Goal: Task Accomplishment & Management: Manage account settings

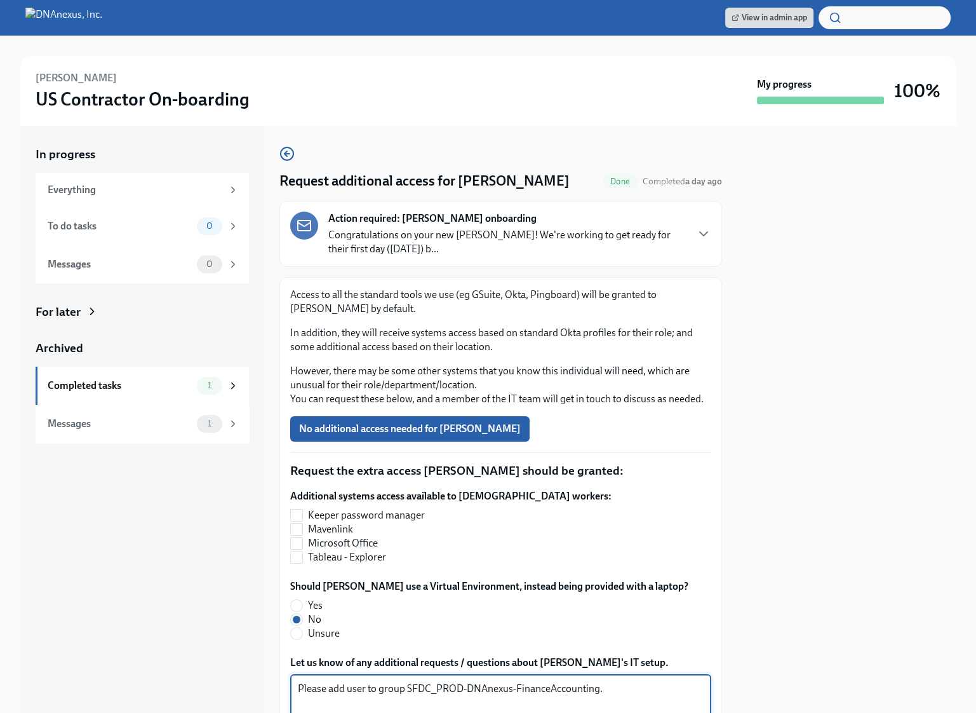
scroll to position [111, 0]
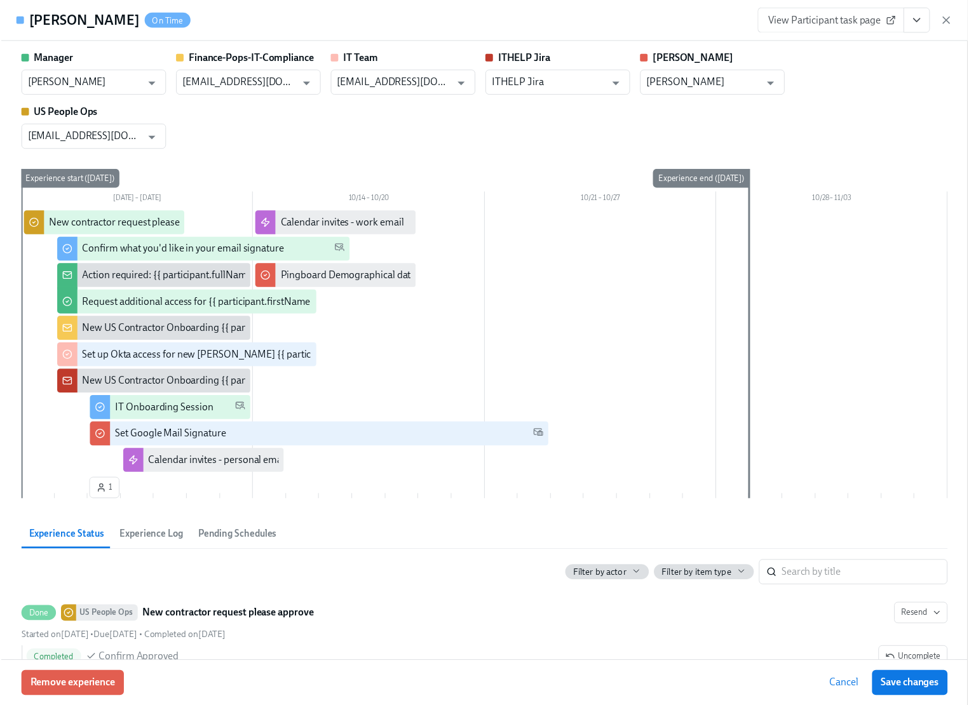
scroll to position [379, 0]
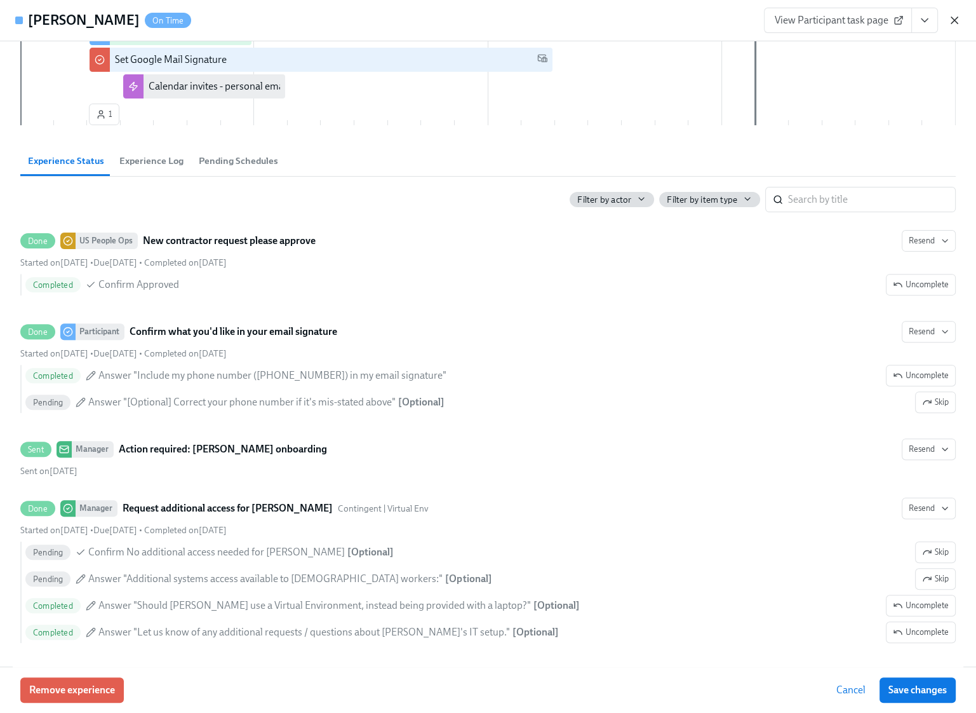
click at [959, 18] on icon "button" at bounding box center [954, 20] width 13 height 13
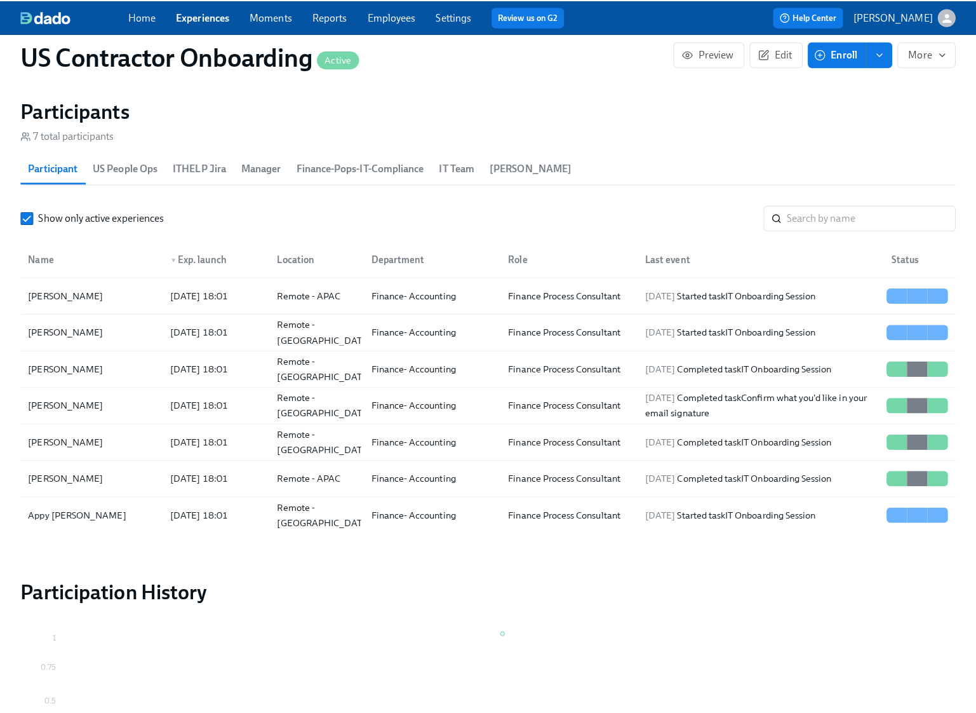
scroll to position [0, 65]
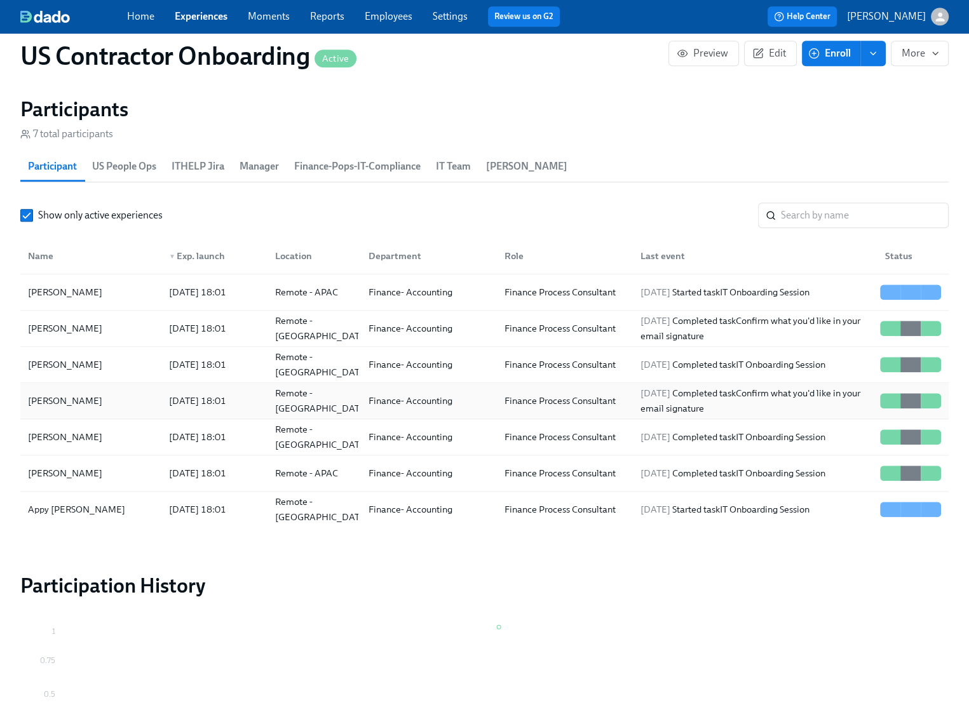
click at [70, 401] on div "Cole Marchlewski" at bounding box center [65, 400] width 84 height 15
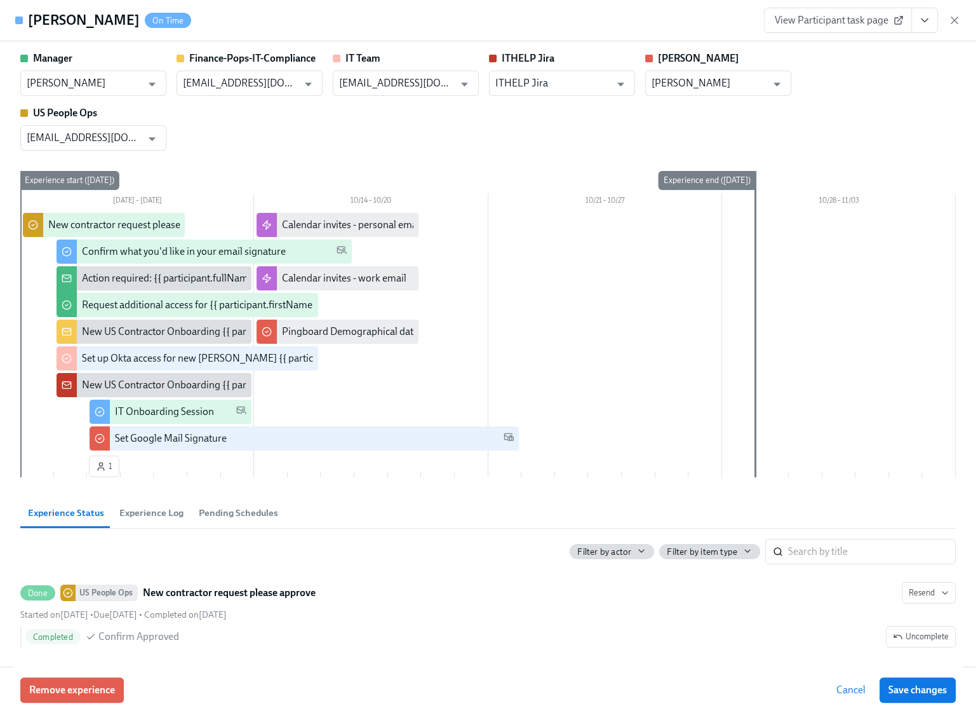
click at [835, 20] on span "View Participant task page" at bounding box center [838, 20] width 126 height 13
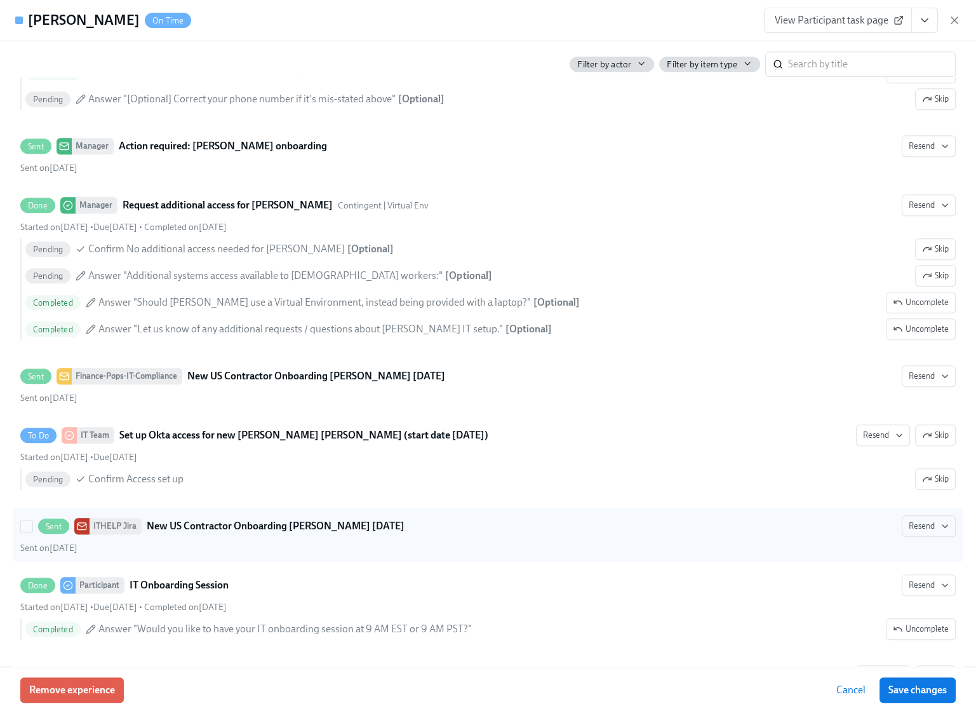
scroll to position [993, 0]
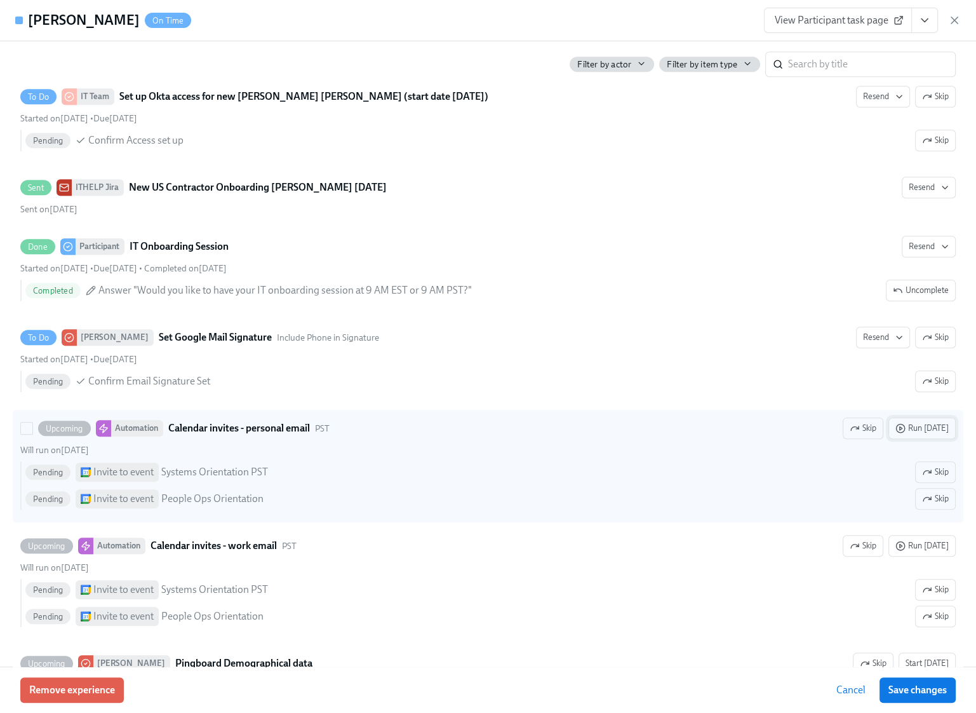
click at [918, 423] on span "Run today" at bounding box center [922, 428] width 53 height 13
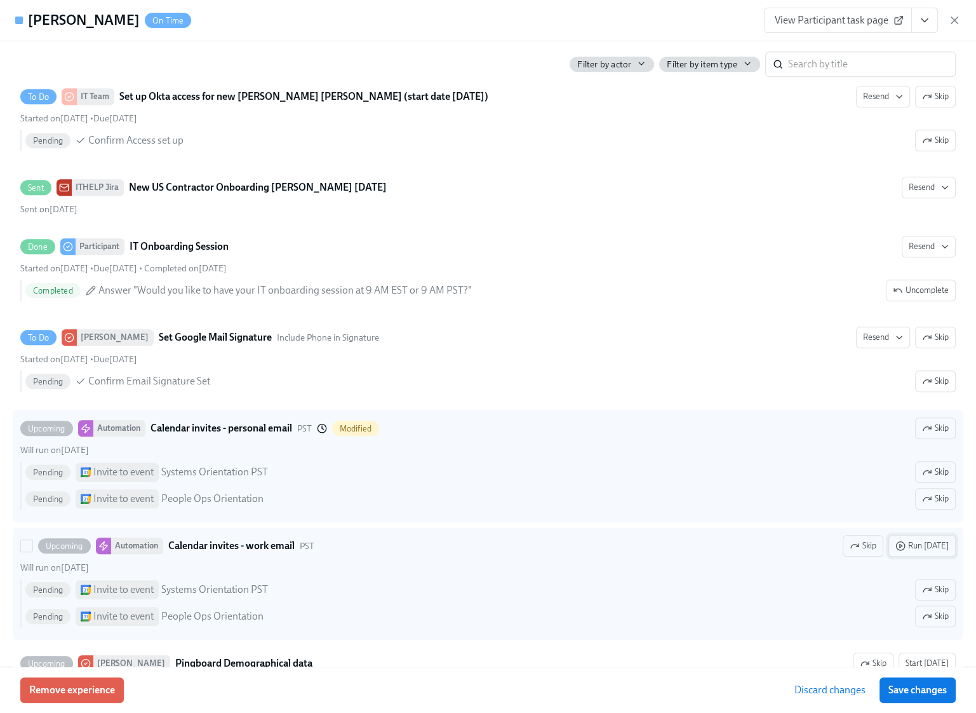
click at [927, 541] on span "Run today" at bounding box center [922, 545] width 53 height 13
click at [929, 695] on span "Save changes" at bounding box center [918, 689] width 58 height 13
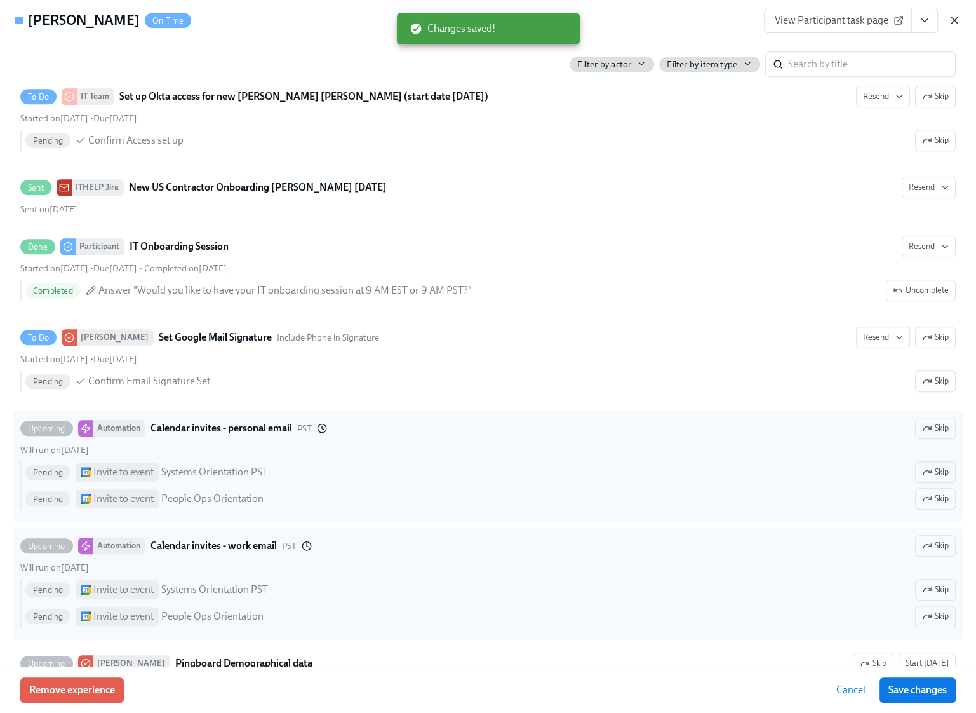
click at [954, 20] on icon "button" at bounding box center [954, 20] width 6 height 6
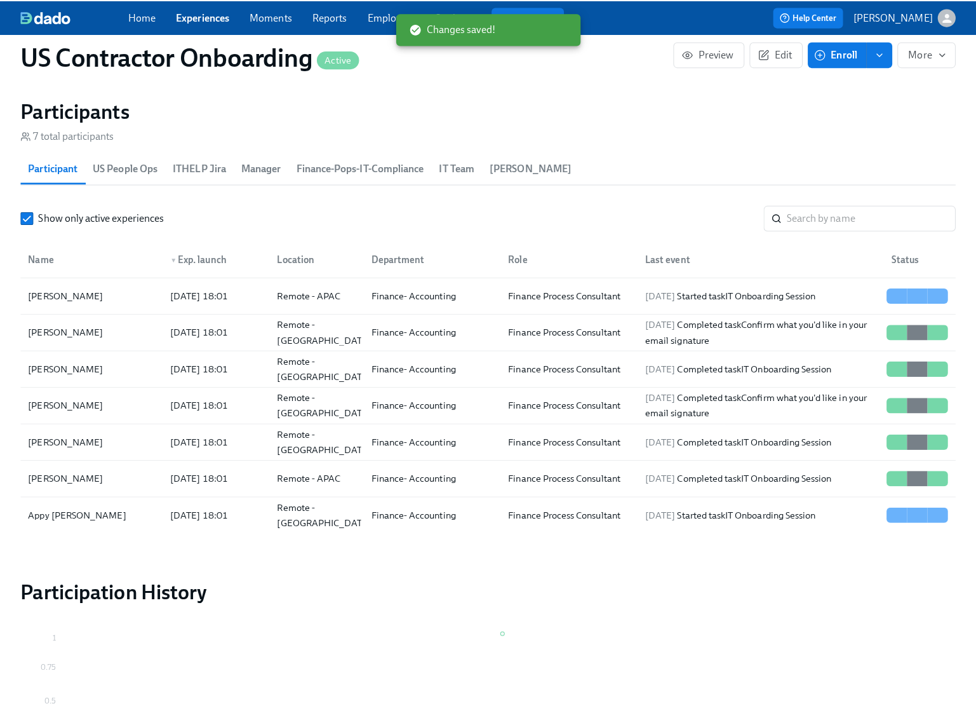
scroll to position [0, 58]
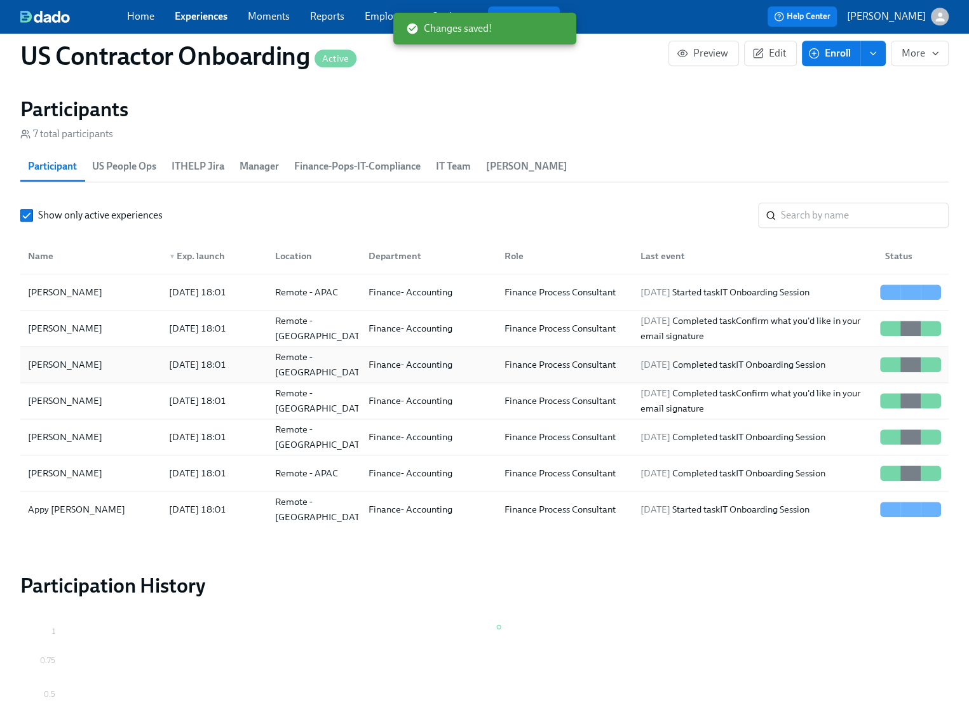
click at [97, 359] on div "[PERSON_NAME]" at bounding box center [91, 364] width 136 height 25
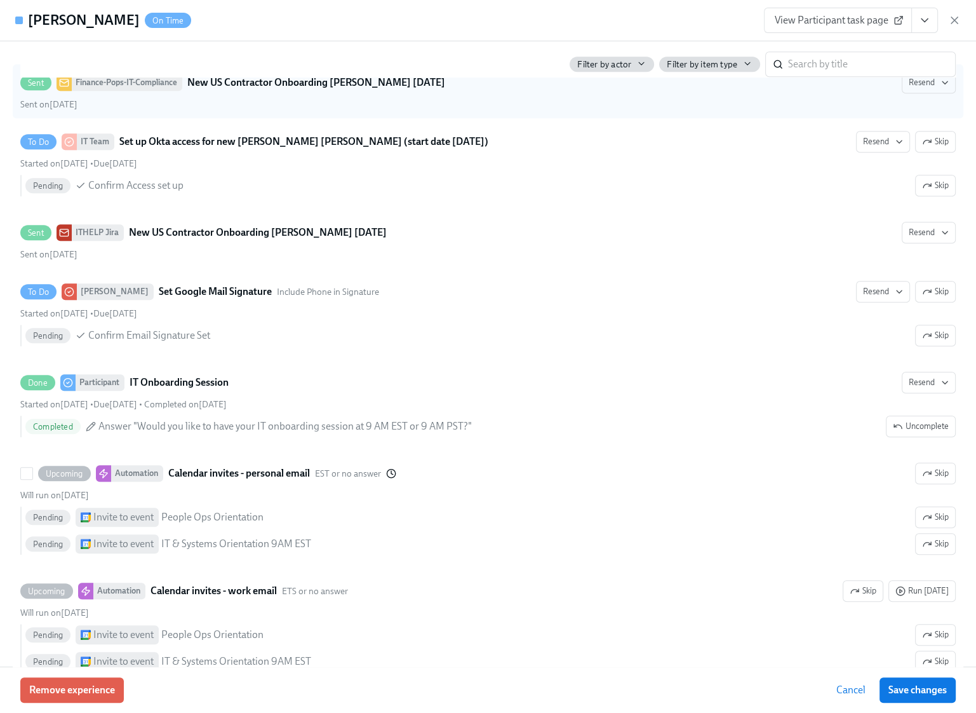
scroll to position [1092, 0]
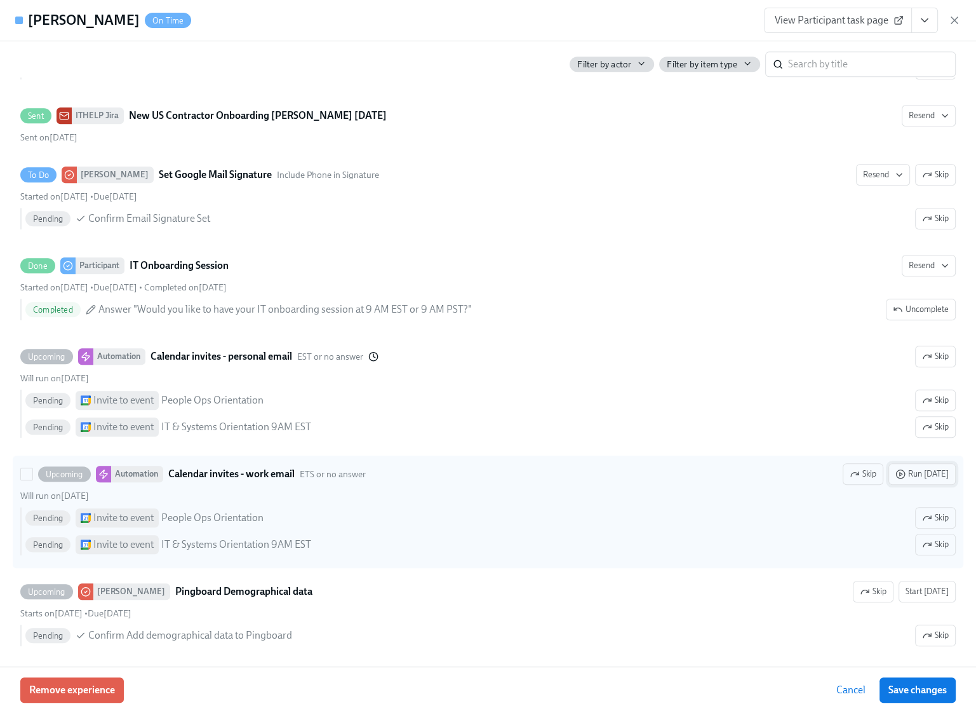
click at [929, 471] on span "Run today" at bounding box center [922, 473] width 53 height 13
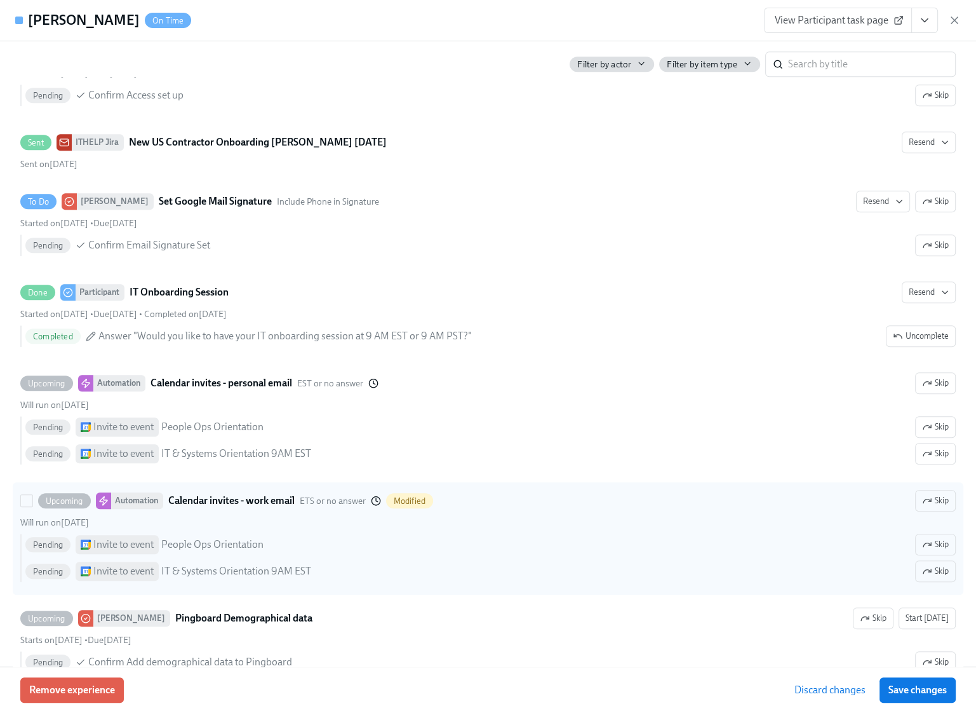
scroll to position [1118, 0]
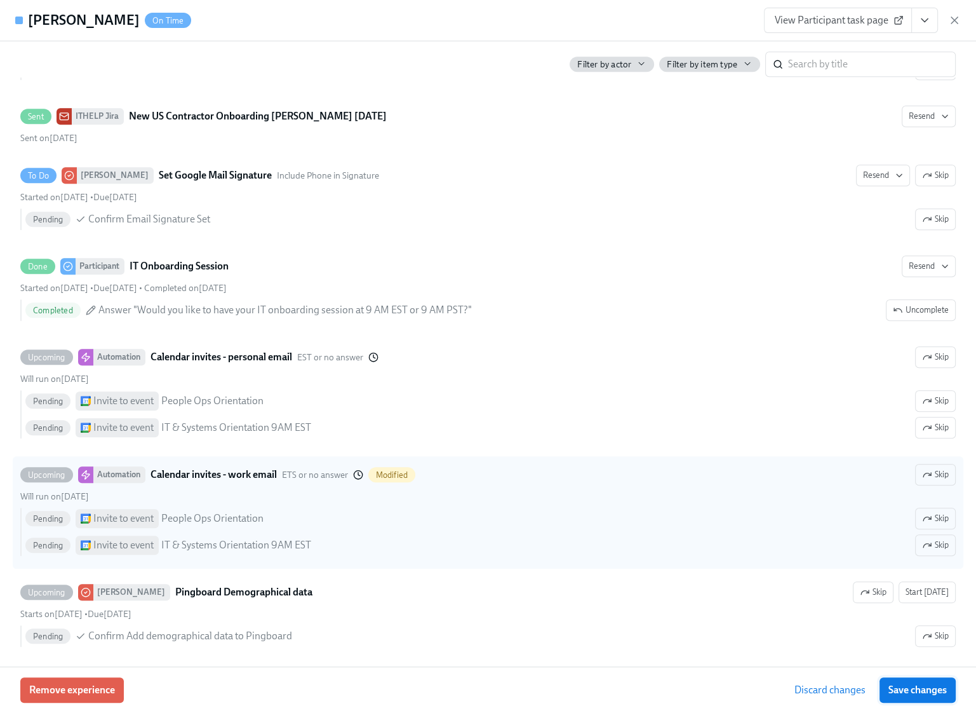
click at [925, 692] on span "Save changes" at bounding box center [918, 689] width 58 height 13
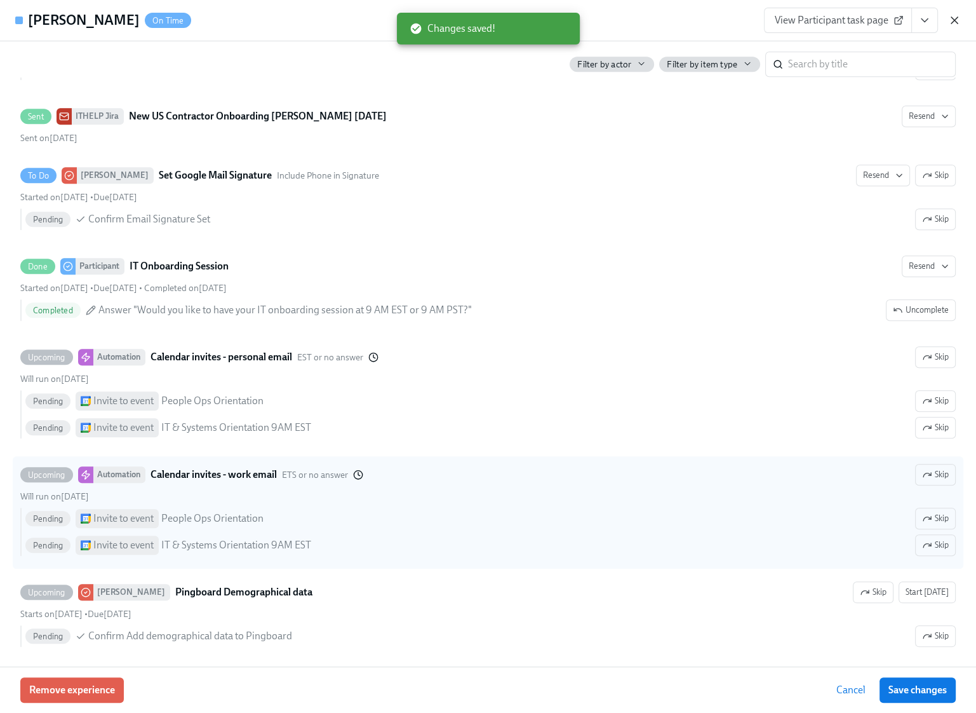
click at [955, 22] on icon "button" at bounding box center [954, 20] width 13 height 13
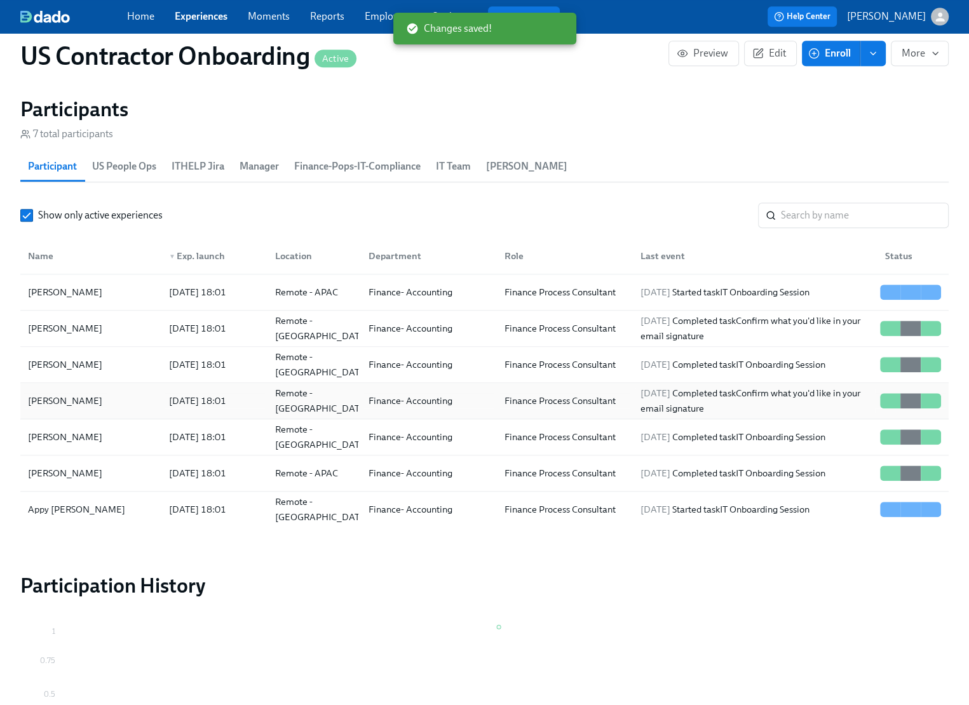
click at [96, 393] on div "[PERSON_NAME]" at bounding box center [65, 400] width 84 height 15
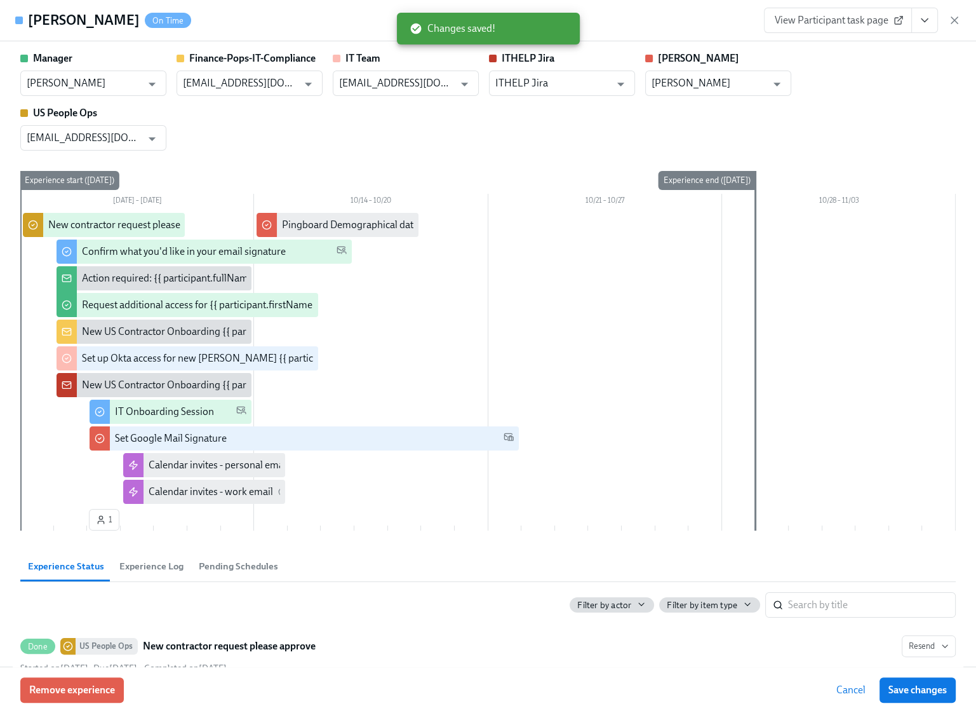
click at [925, 21] on icon "View task page" at bounding box center [925, 20] width 6 height 3
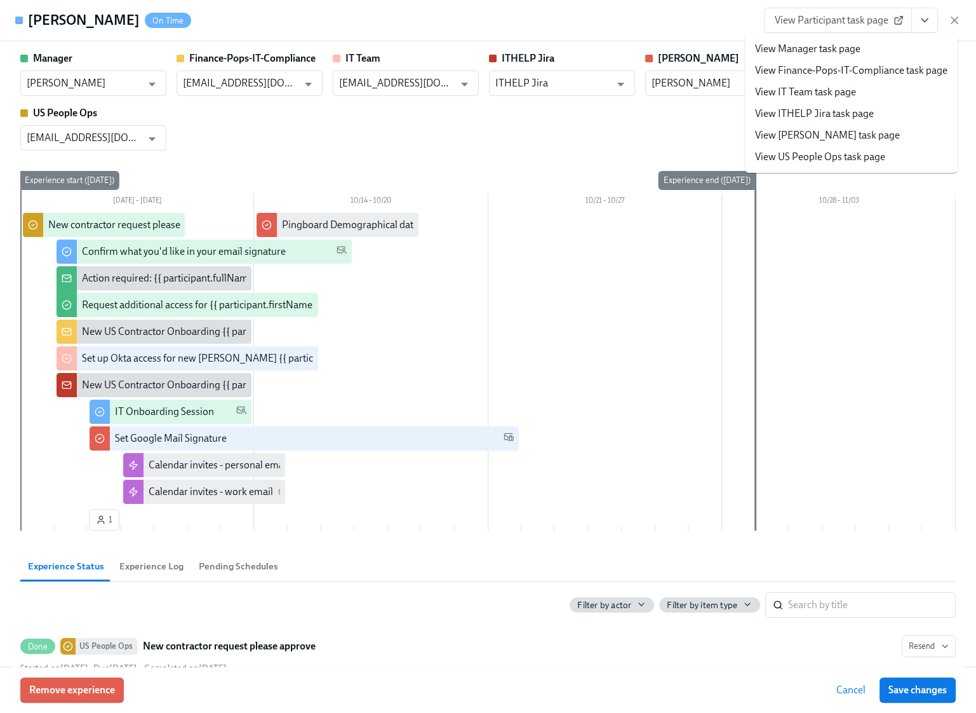
click at [828, 50] on link "View Manager task page" at bounding box center [807, 49] width 105 height 14
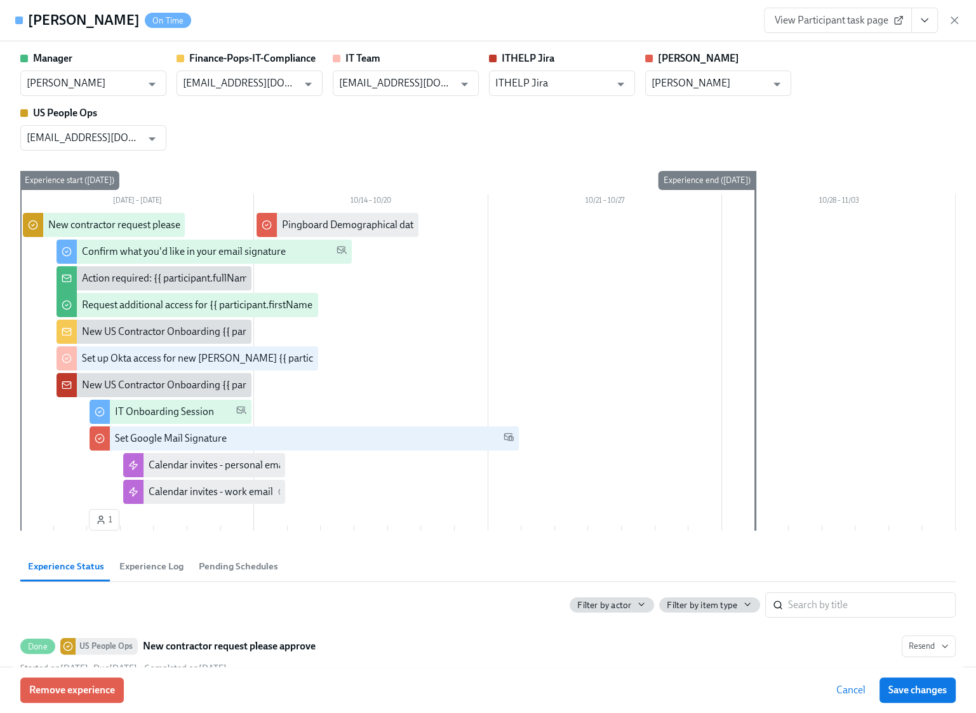
click at [877, 22] on span "View Participant task page" at bounding box center [838, 20] width 126 height 13
click at [956, 20] on icon "button" at bounding box center [954, 20] width 13 height 13
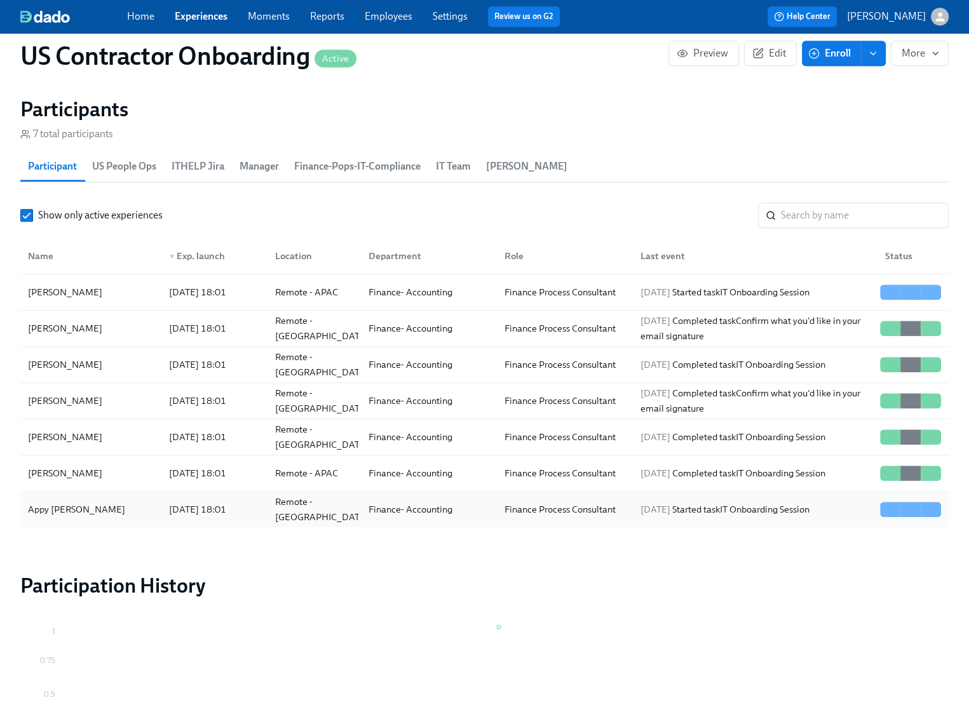
click at [81, 512] on div "Appy [PERSON_NAME]" at bounding box center [91, 509] width 136 height 25
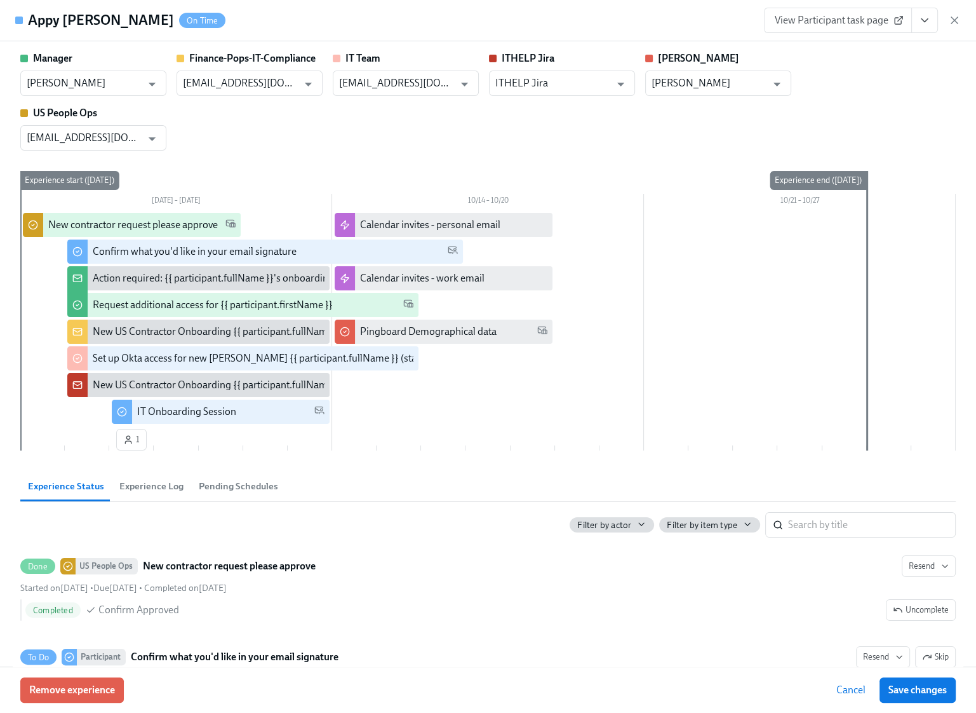
click at [821, 26] on span "View Participant task page" at bounding box center [838, 20] width 126 height 13
click at [922, 19] on icon "View task page" at bounding box center [924, 20] width 13 height 13
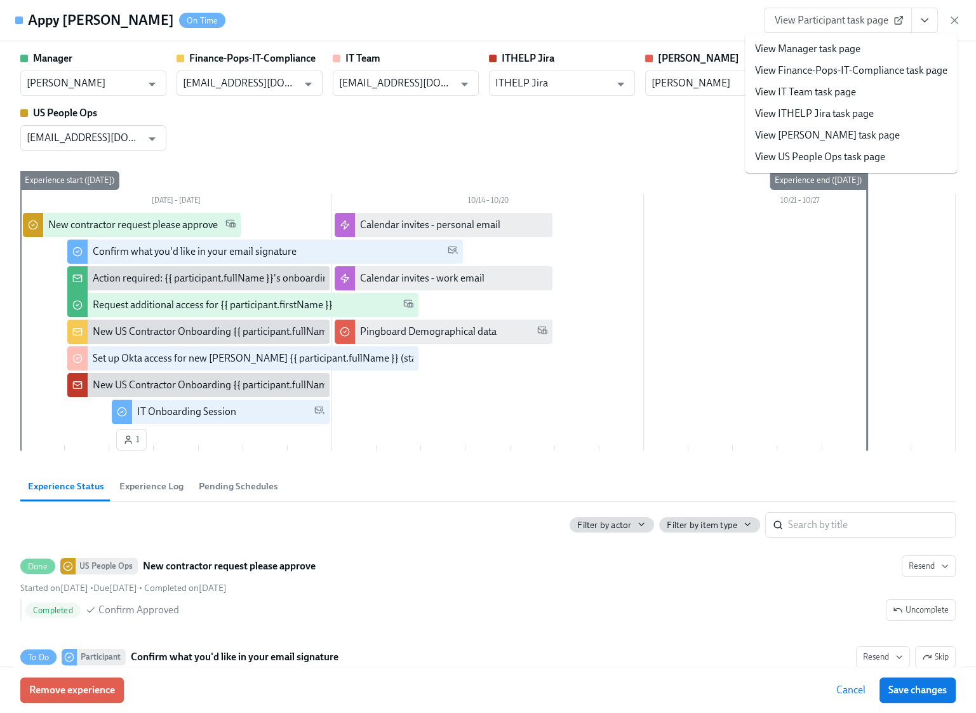
click at [851, 53] on link "View Manager task page" at bounding box center [807, 49] width 105 height 14
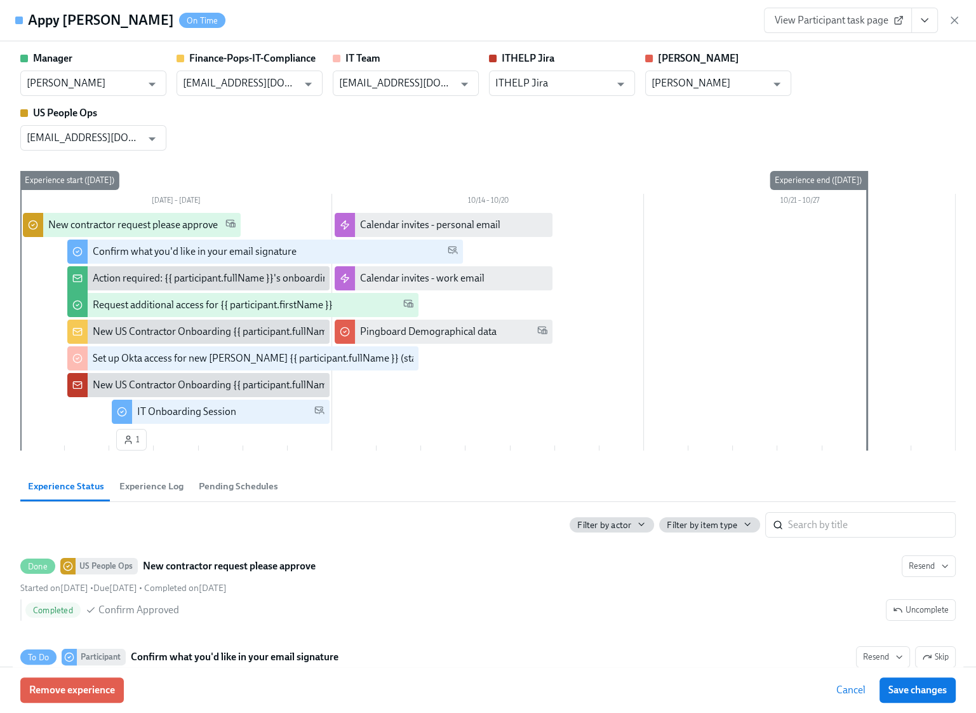
scroll to position [0, 58]
click at [956, 18] on icon "button" at bounding box center [954, 20] width 6 height 6
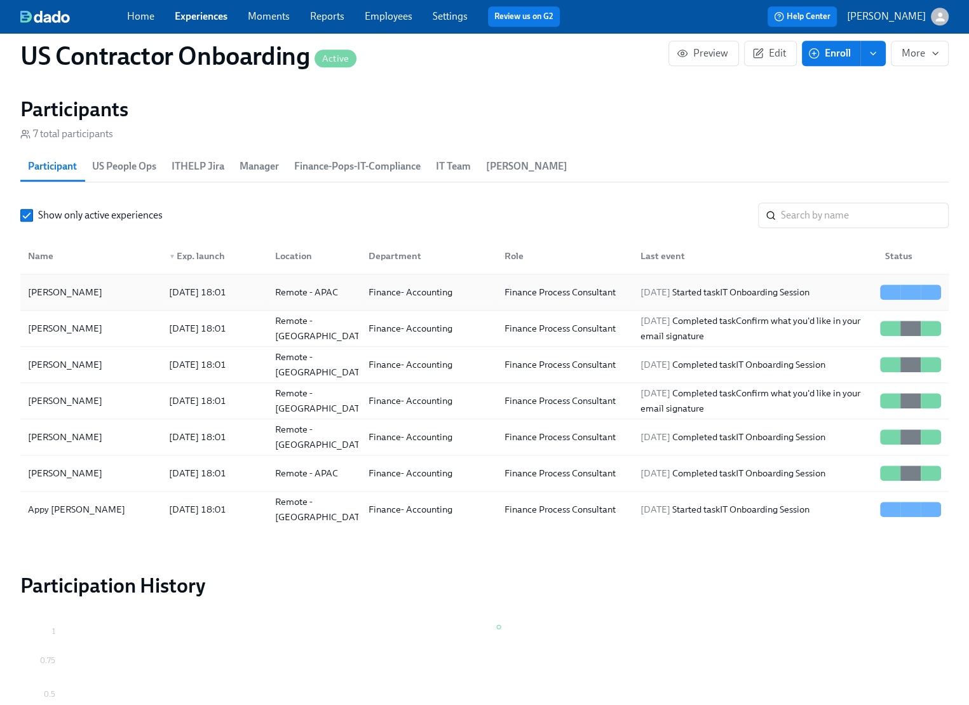
click at [98, 288] on div "[PERSON_NAME]" at bounding box center [65, 292] width 84 height 15
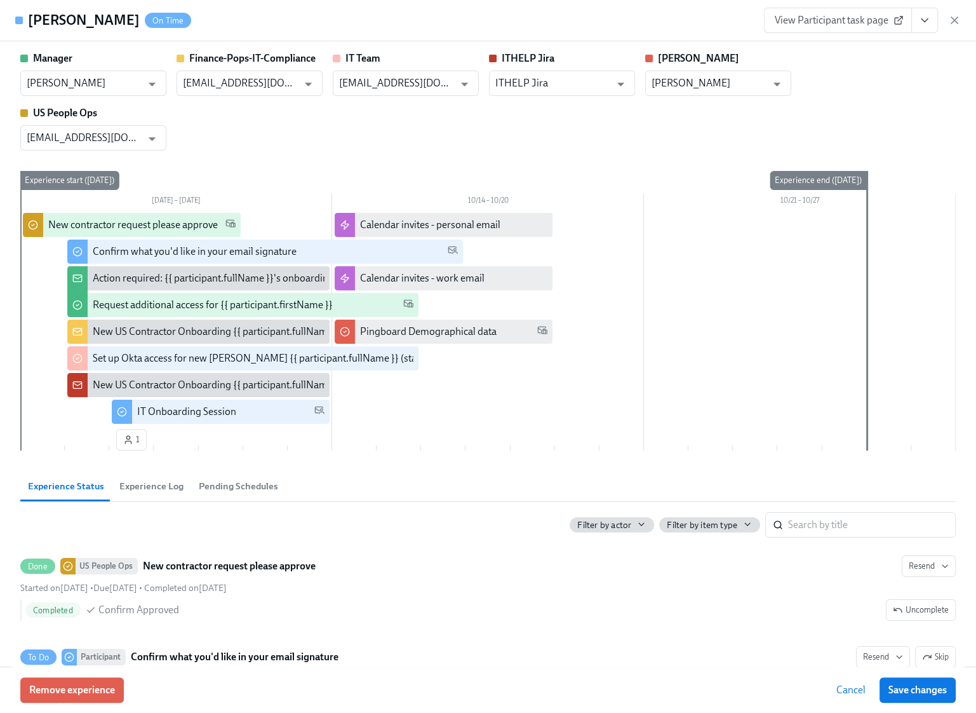
click at [826, 25] on span "View Participant task page" at bounding box center [838, 20] width 126 height 13
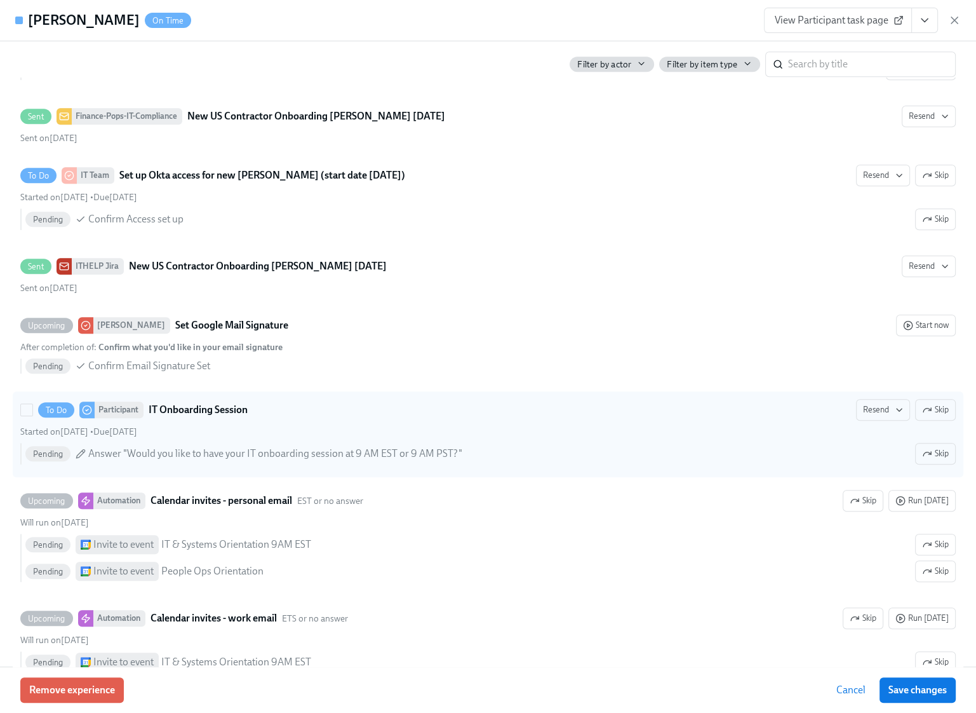
scroll to position [900, 0]
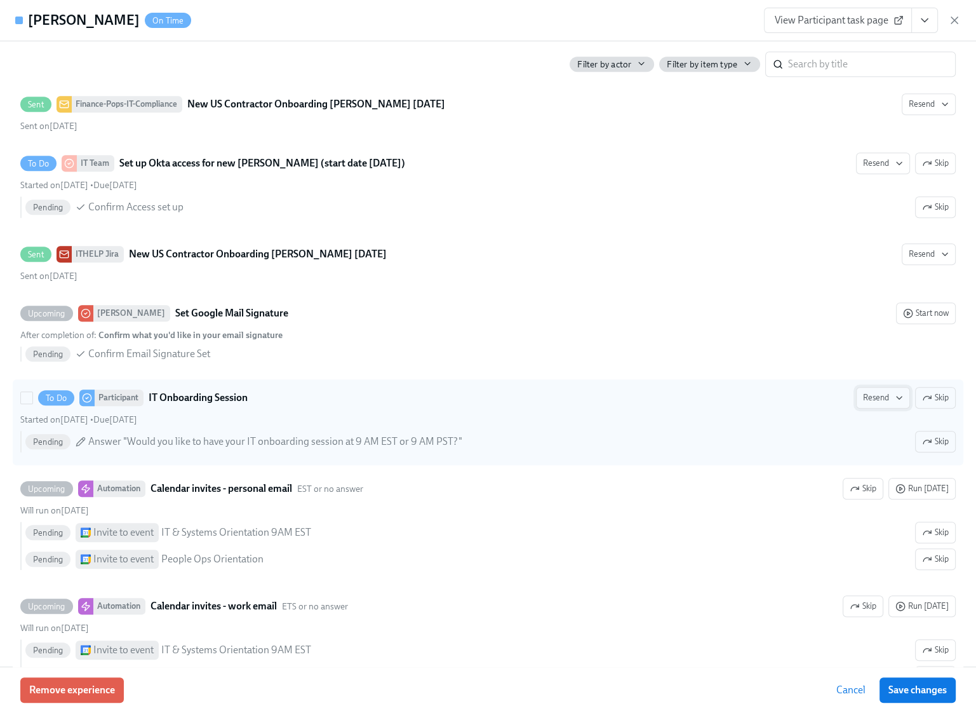
click at [875, 394] on span "Resend" at bounding box center [883, 397] width 40 height 13
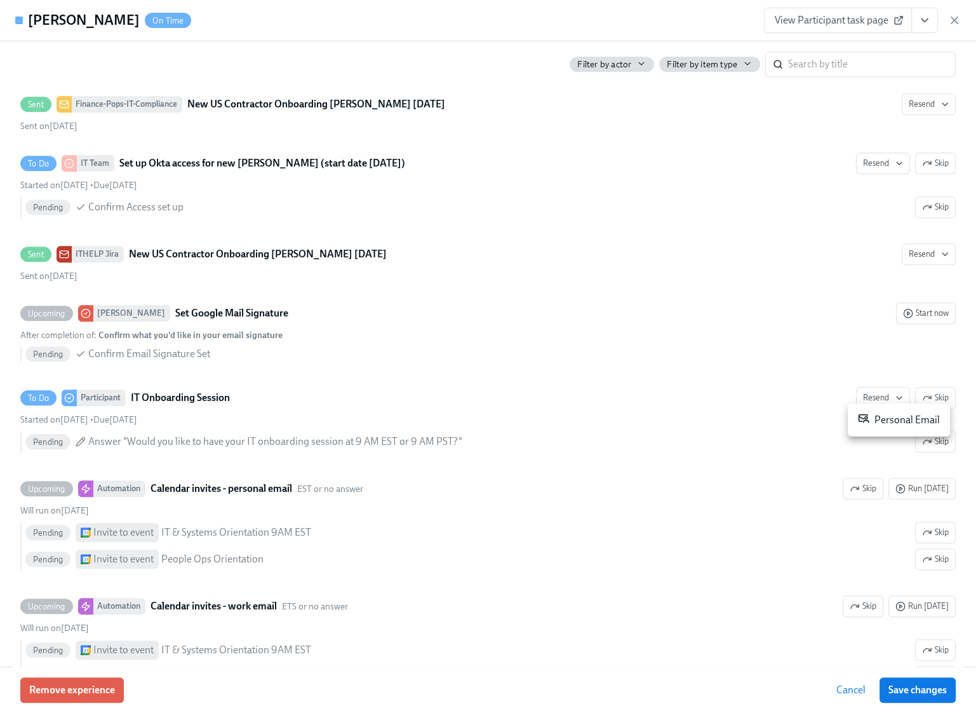
click at [890, 420] on div "Personal Email" at bounding box center [899, 419] width 82 height 15
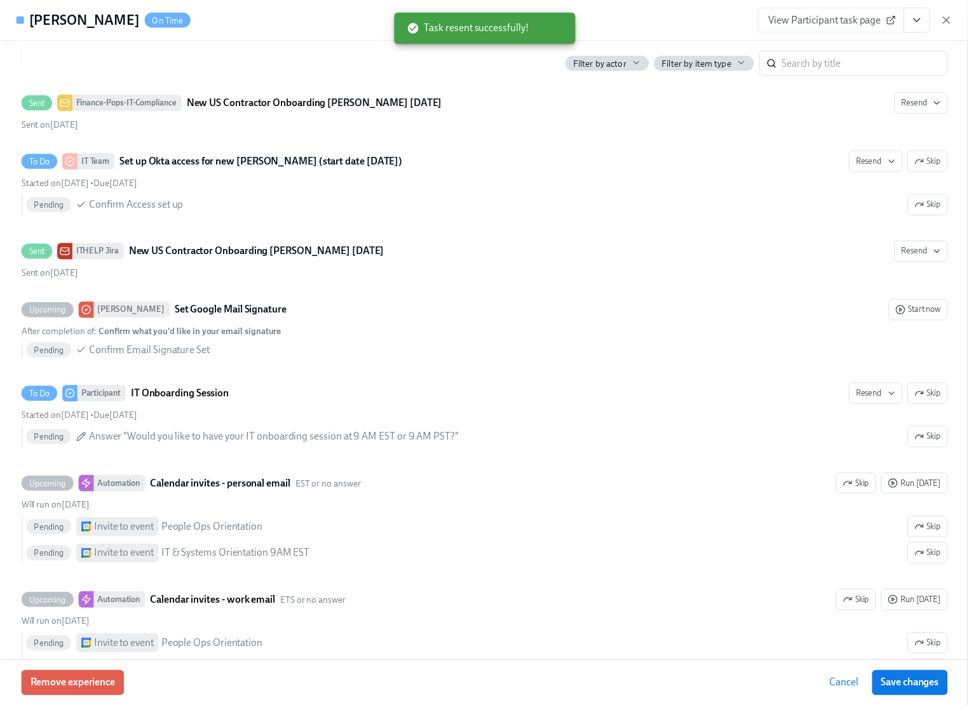
scroll to position [0, 65]
click at [927, 692] on span "Save changes" at bounding box center [918, 689] width 58 height 13
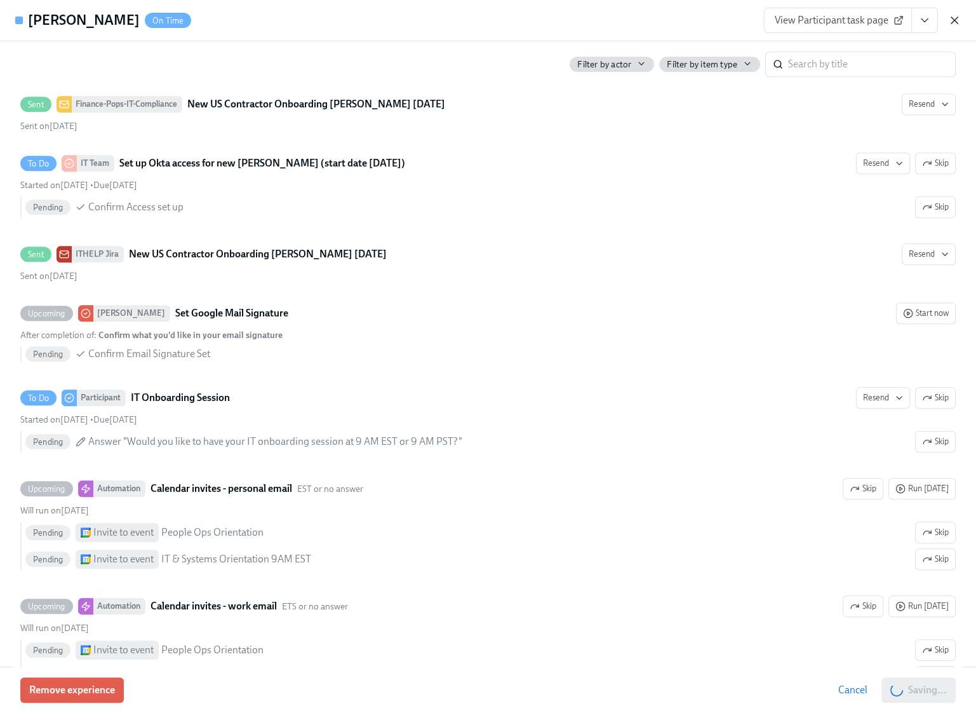
click at [953, 17] on icon "button" at bounding box center [954, 20] width 13 height 13
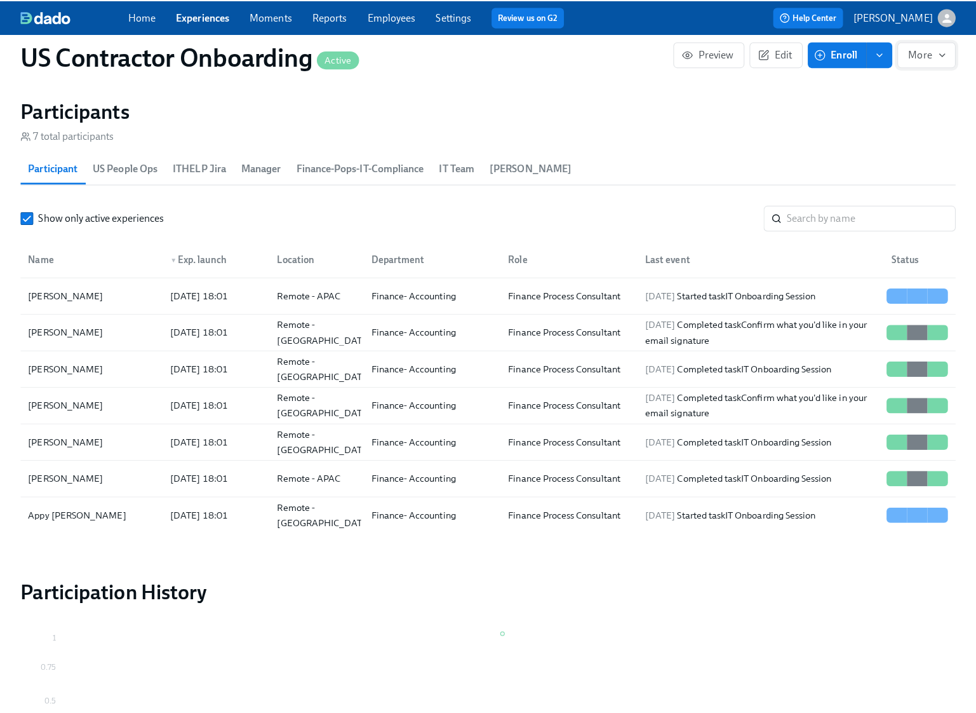
scroll to position [0, 58]
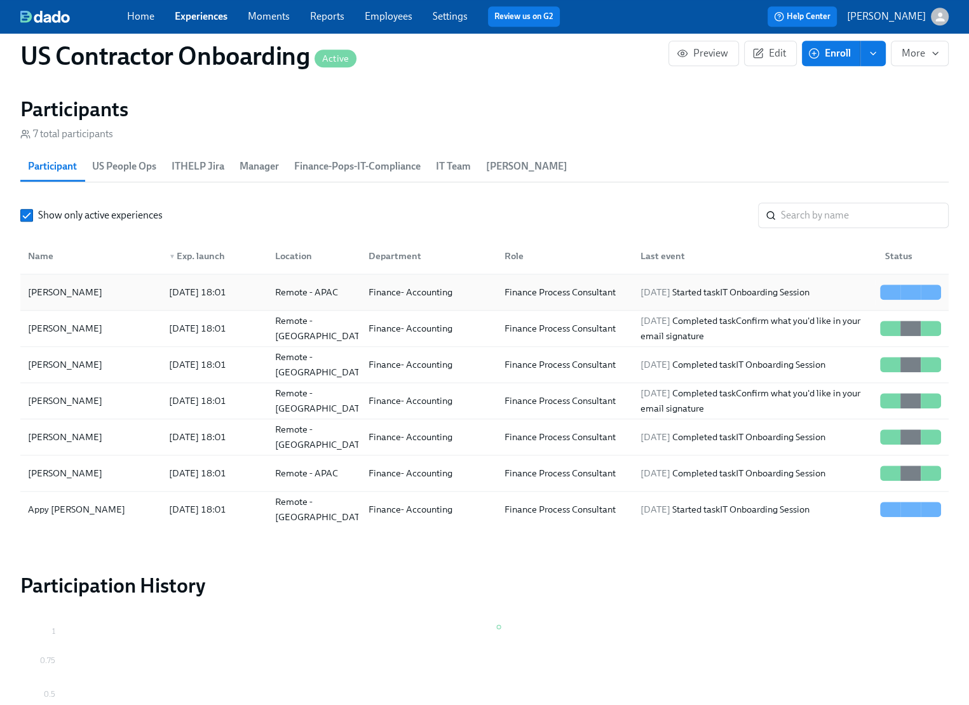
click at [85, 292] on div "[PERSON_NAME]" at bounding box center [65, 292] width 84 height 15
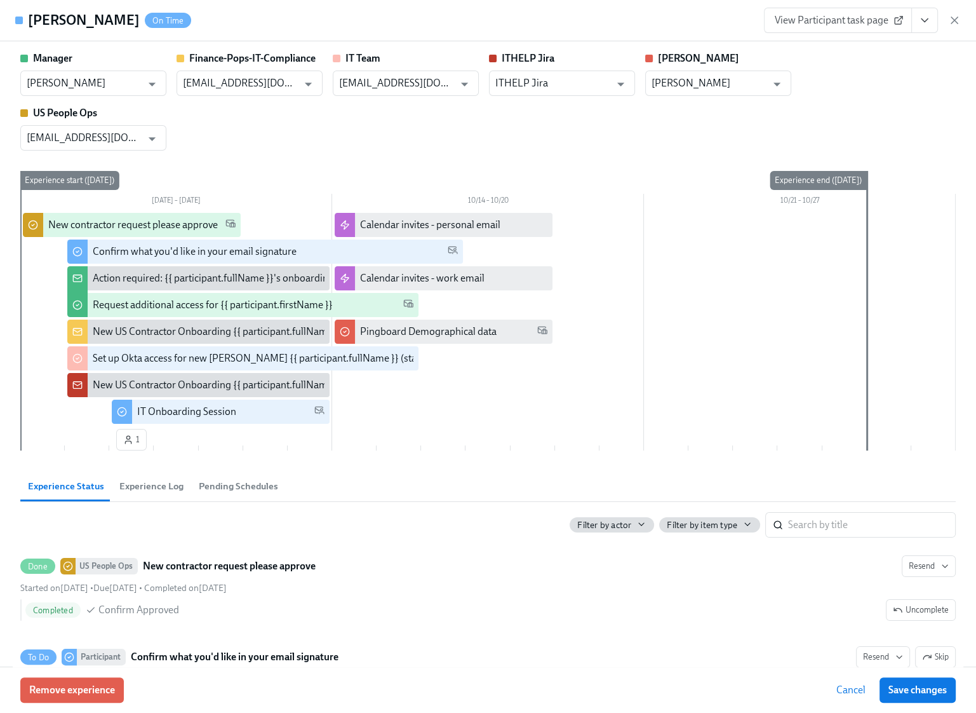
click at [929, 22] on icon "View task page" at bounding box center [924, 20] width 13 height 13
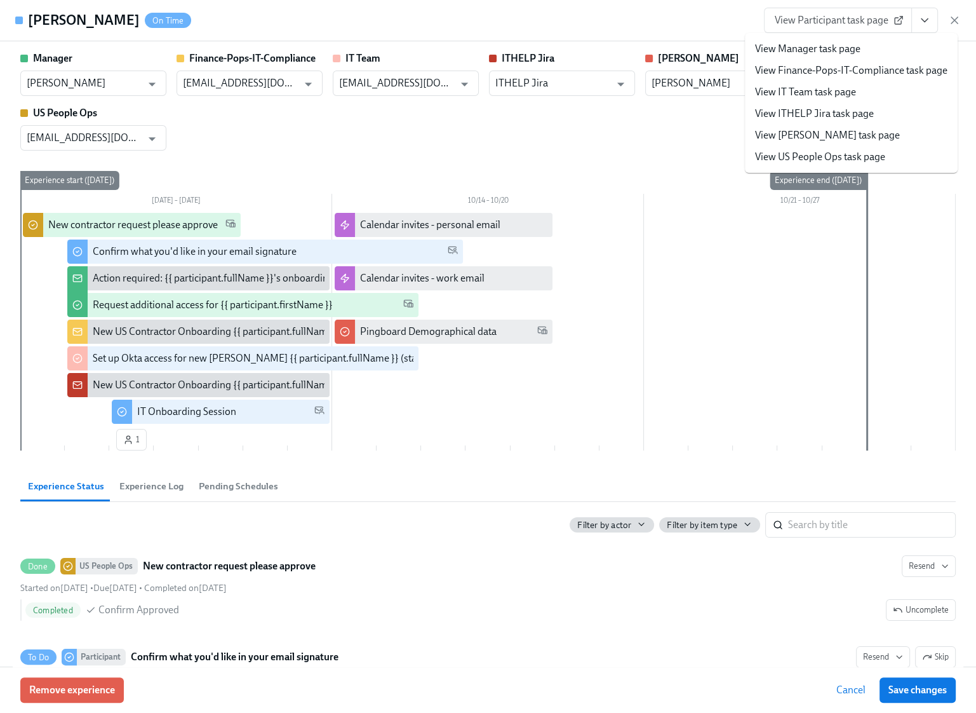
click at [857, 47] on link "View Manager task page" at bounding box center [807, 49] width 105 height 14
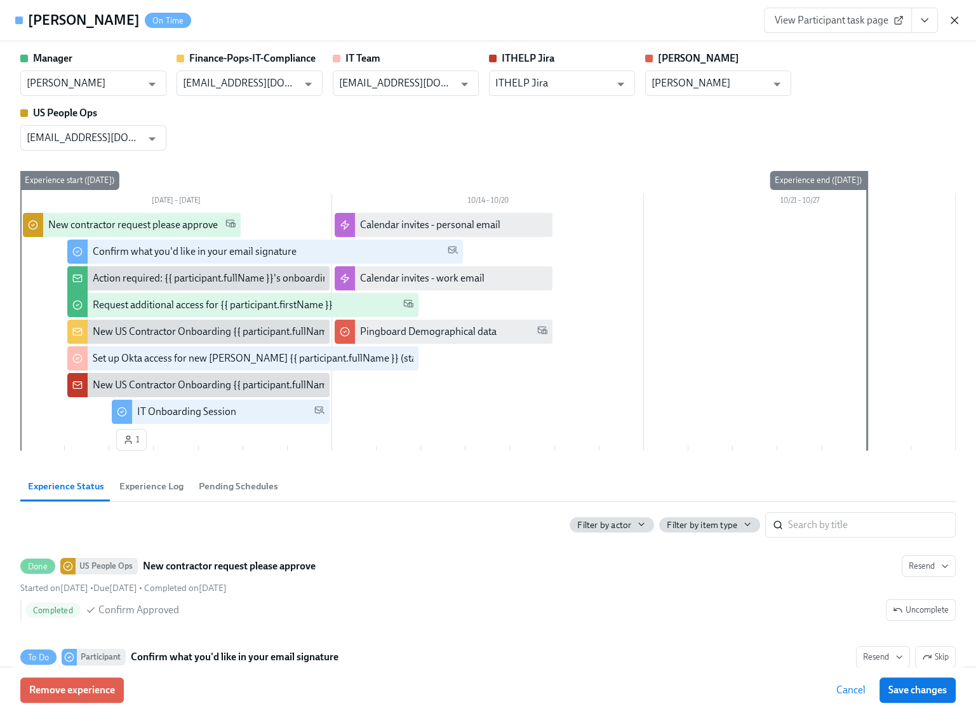
click at [959, 19] on icon "button" at bounding box center [954, 20] width 13 height 13
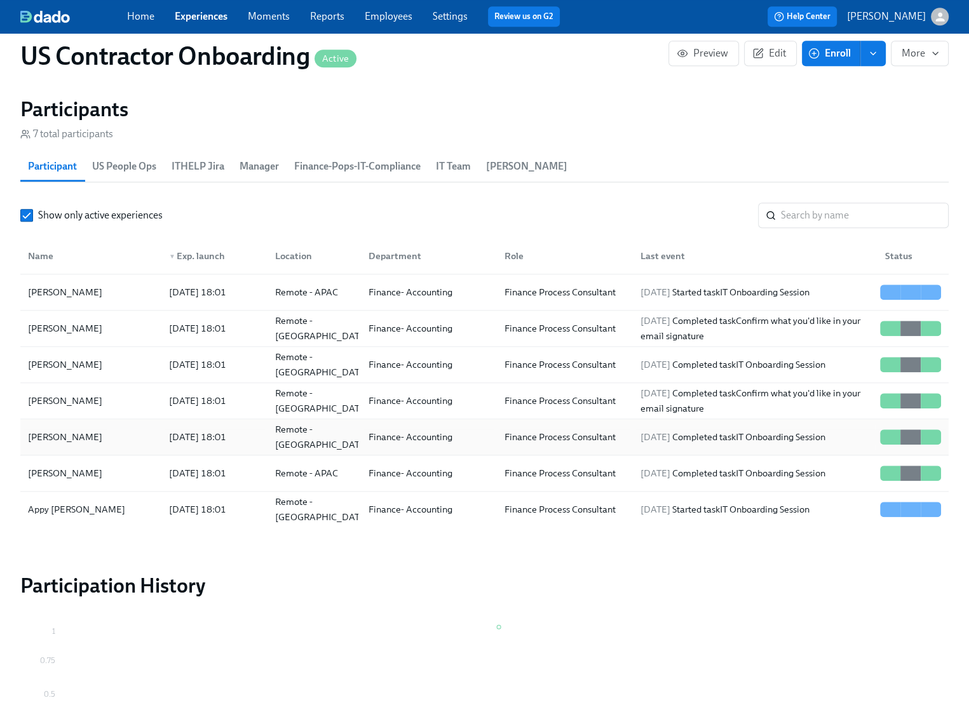
click at [91, 438] on div "[PERSON_NAME]" at bounding box center [65, 436] width 84 height 15
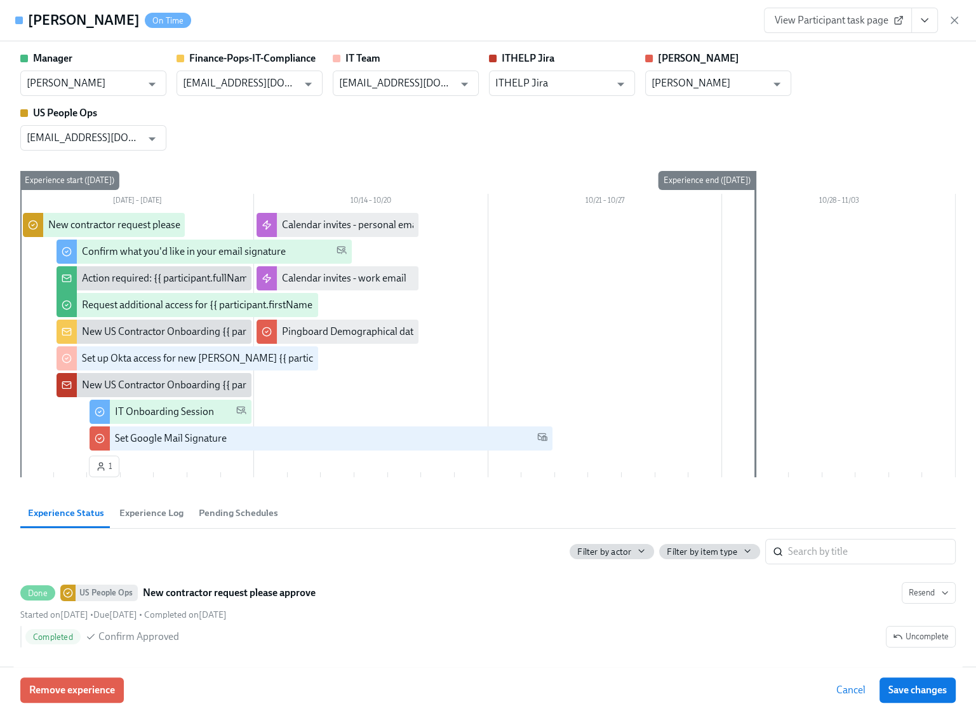
click at [836, 20] on span "View Participant task page" at bounding box center [838, 20] width 126 height 13
click at [927, 23] on icon "View task page" at bounding box center [924, 20] width 13 height 13
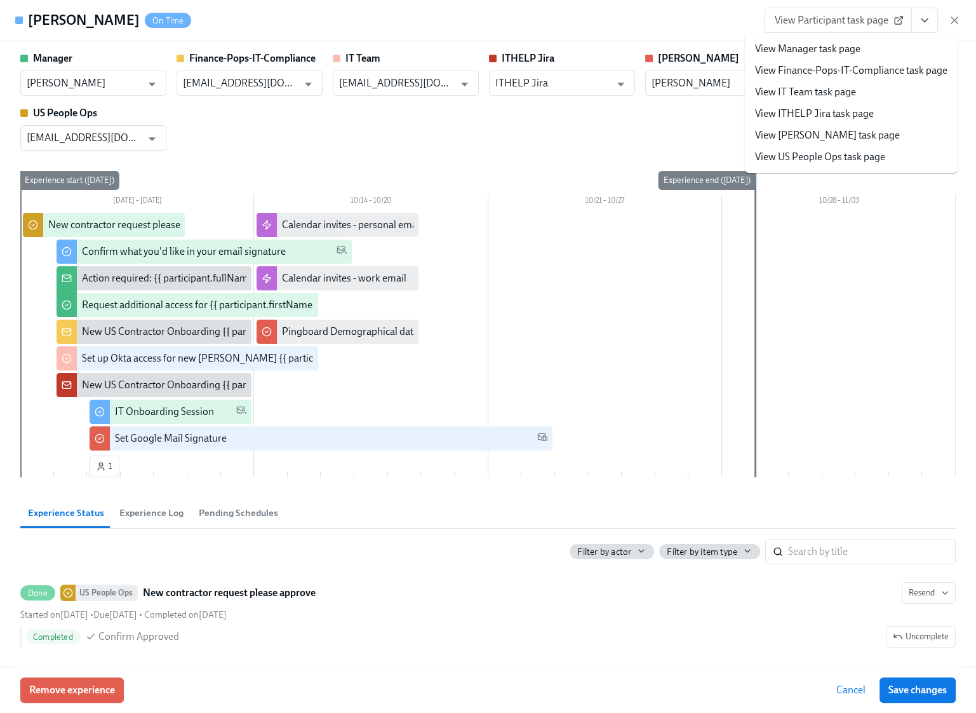
click at [833, 51] on link "View Manager task page" at bounding box center [807, 49] width 105 height 14
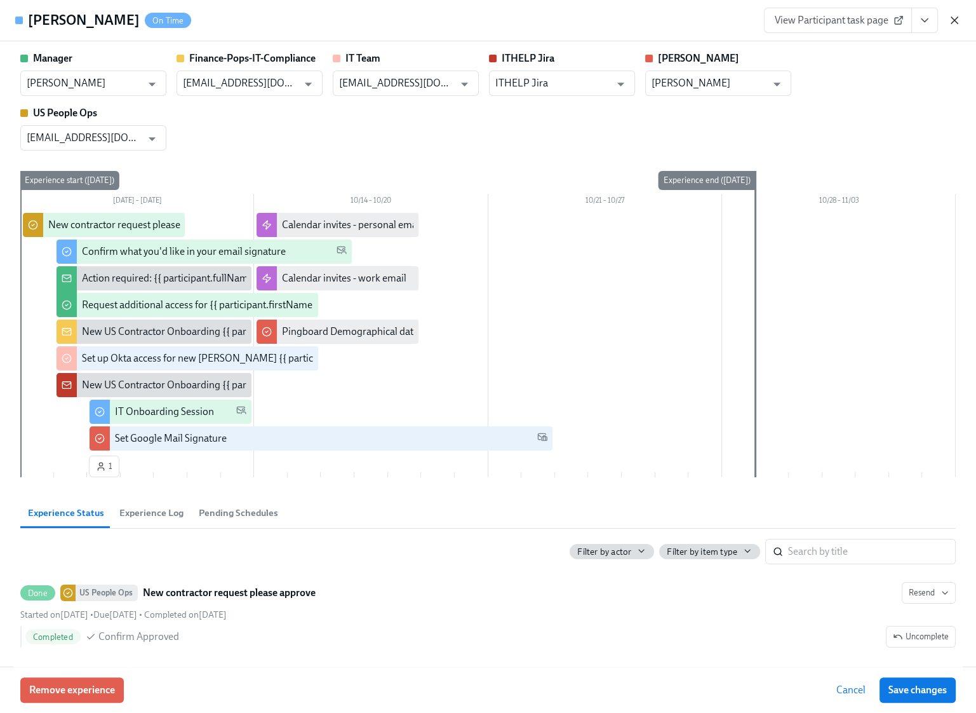
click at [951, 21] on icon "button" at bounding box center [954, 20] width 13 height 13
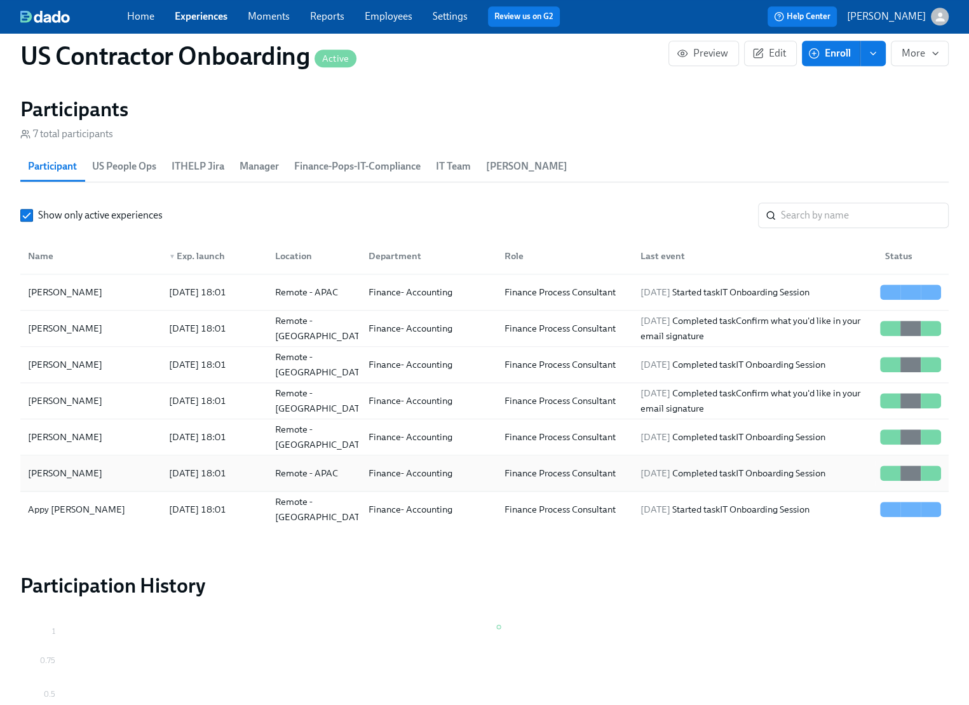
click at [72, 466] on div "[PERSON_NAME]" at bounding box center [65, 473] width 84 height 15
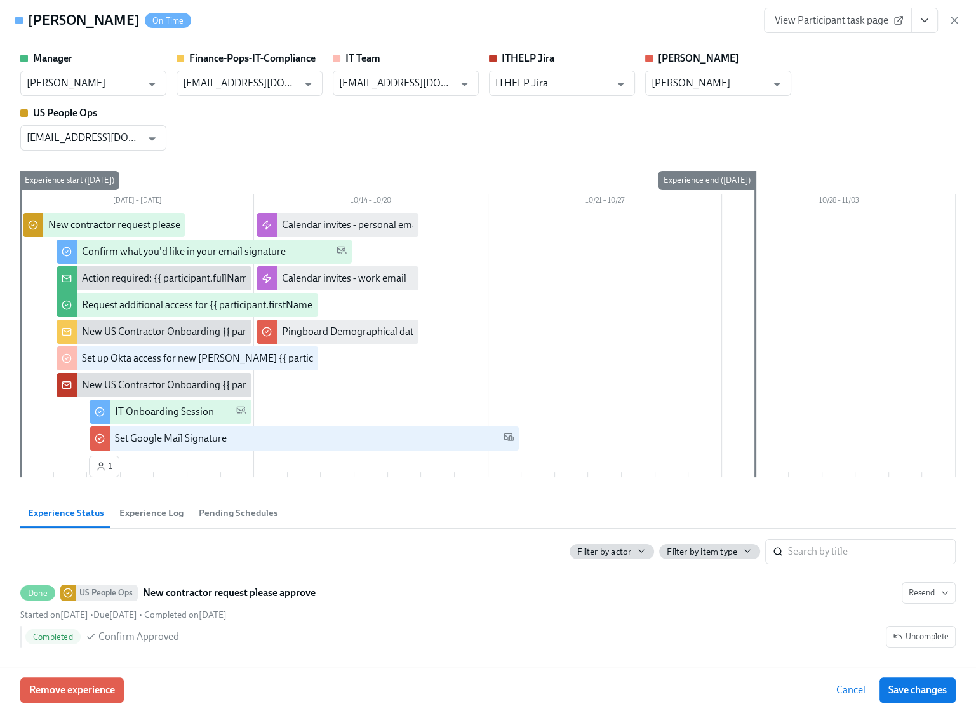
click at [828, 18] on span "View Participant task page" at bounding box center [838, 20] width 126 height 13
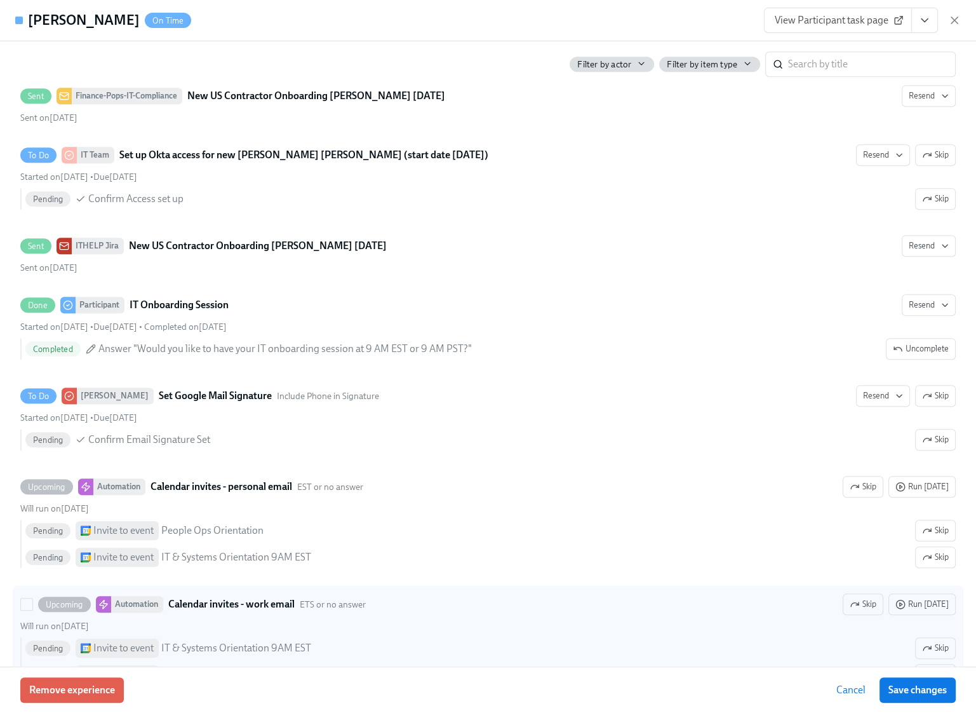
scroll to position [1064, 0]
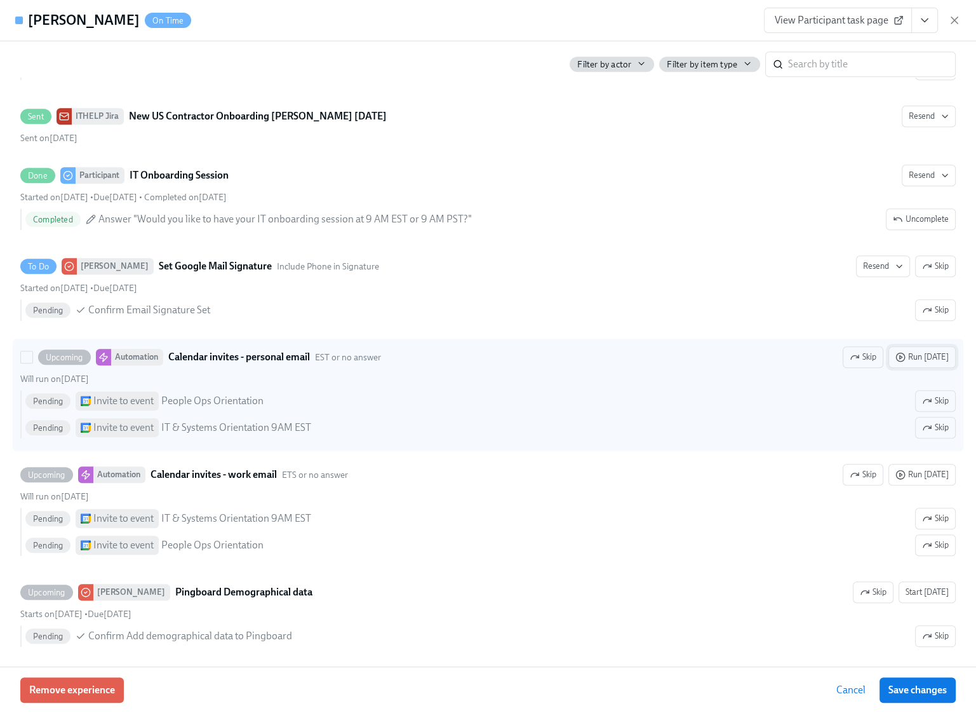
click at [920, 351] on span "Run today" at bounding box center [922, 357] width 53 height 13
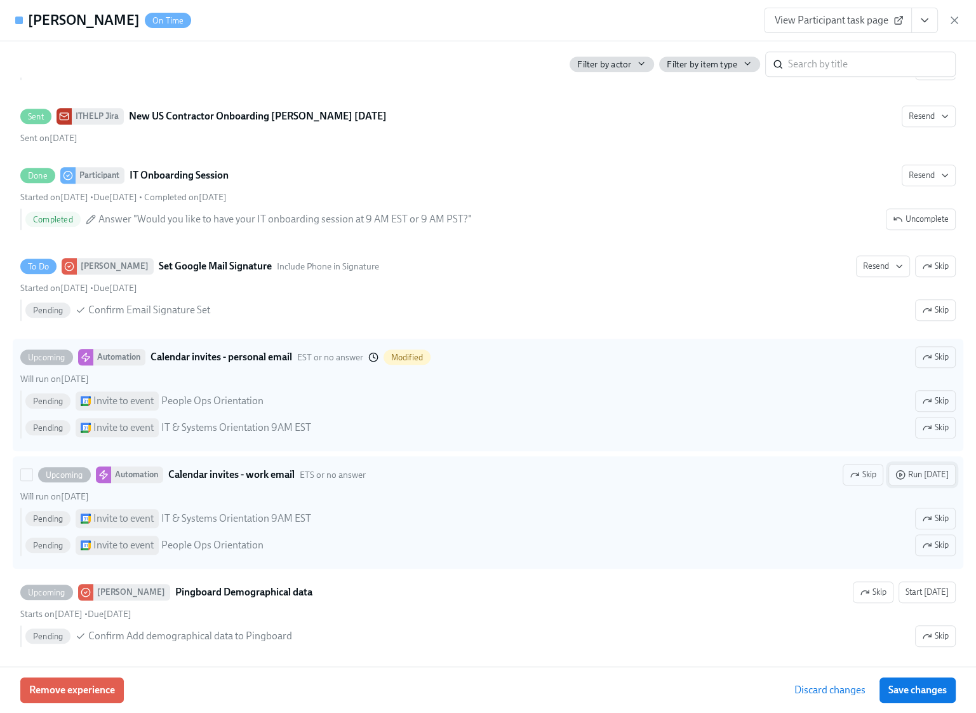
click at [921, 471] on span "Run today" at bounding box center [922, 474] width 53 height 13
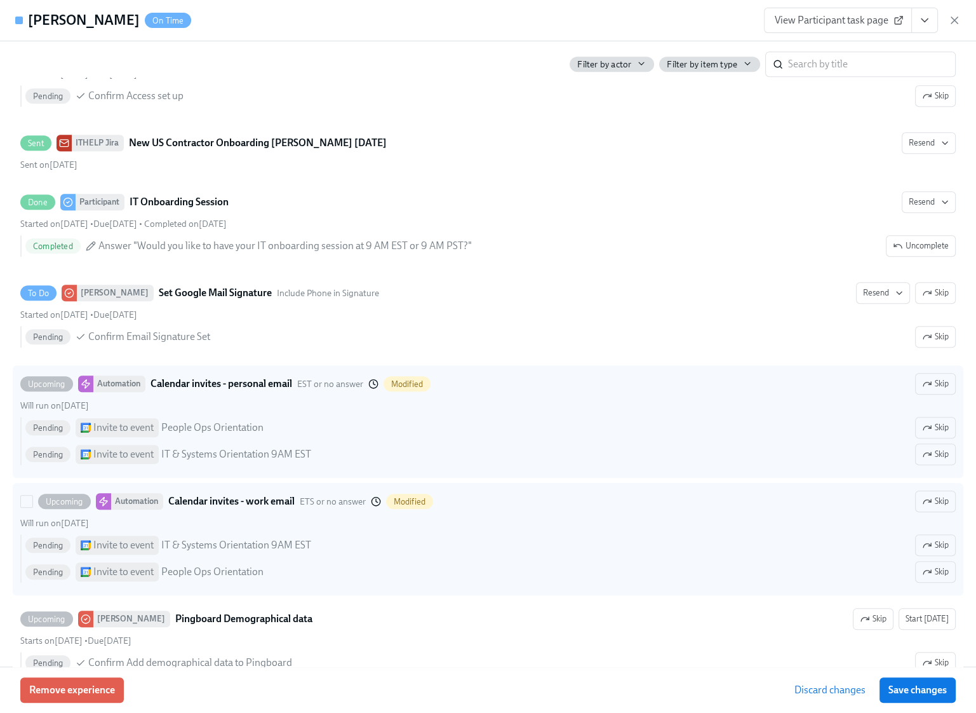
scroll to position [1118, 0]
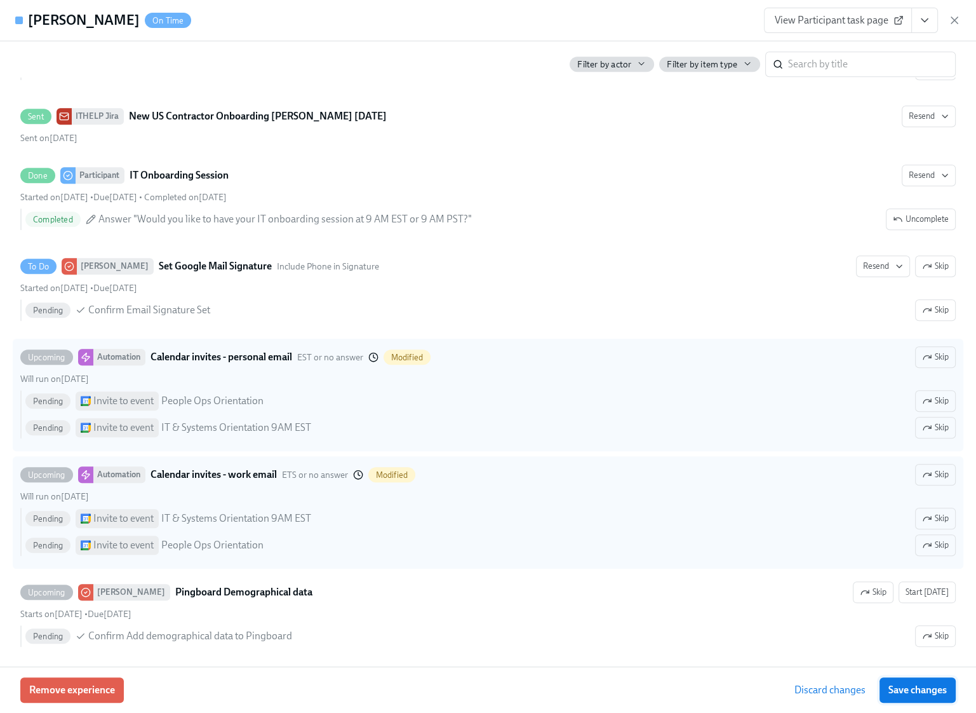
click at [925, 688] on span "Save changes" at bounding box center [918, 689] width 58 height 13
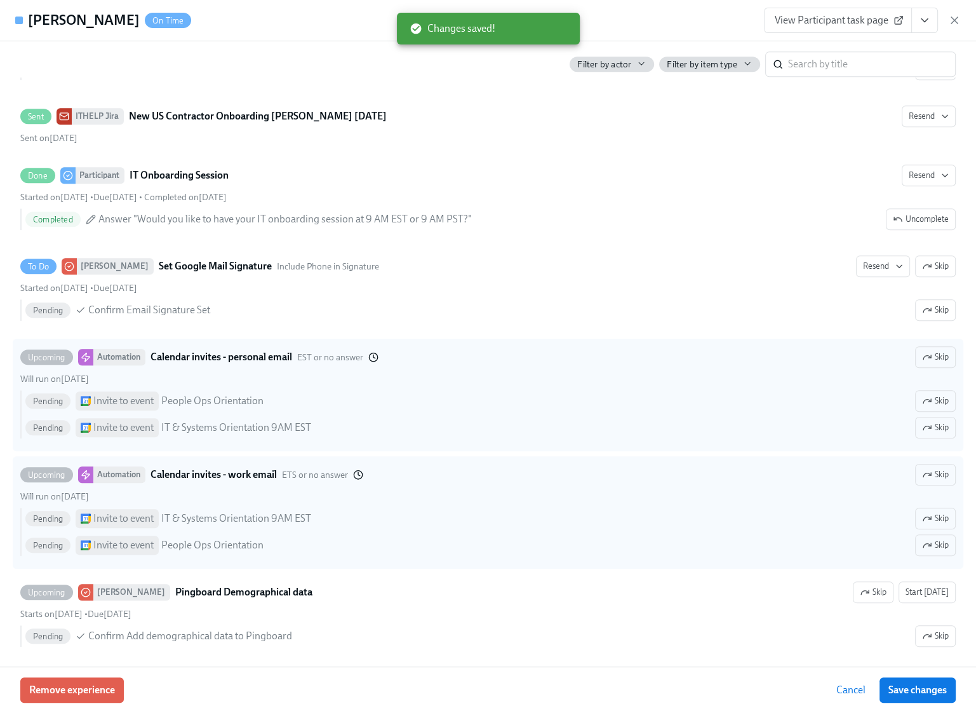
click at [921, 18] on icon "View task page" at bounding box center [924, 20] width 13 height 13
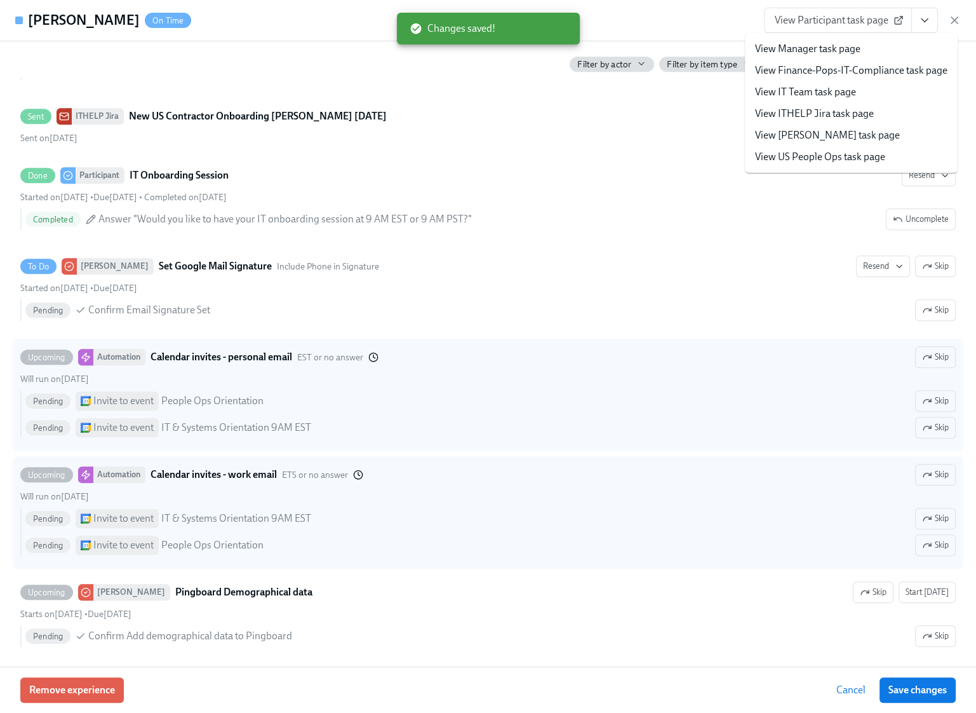
click at [827, 50] on link "View Manager task page" at bounding box center [807, 49] width 105 height 14
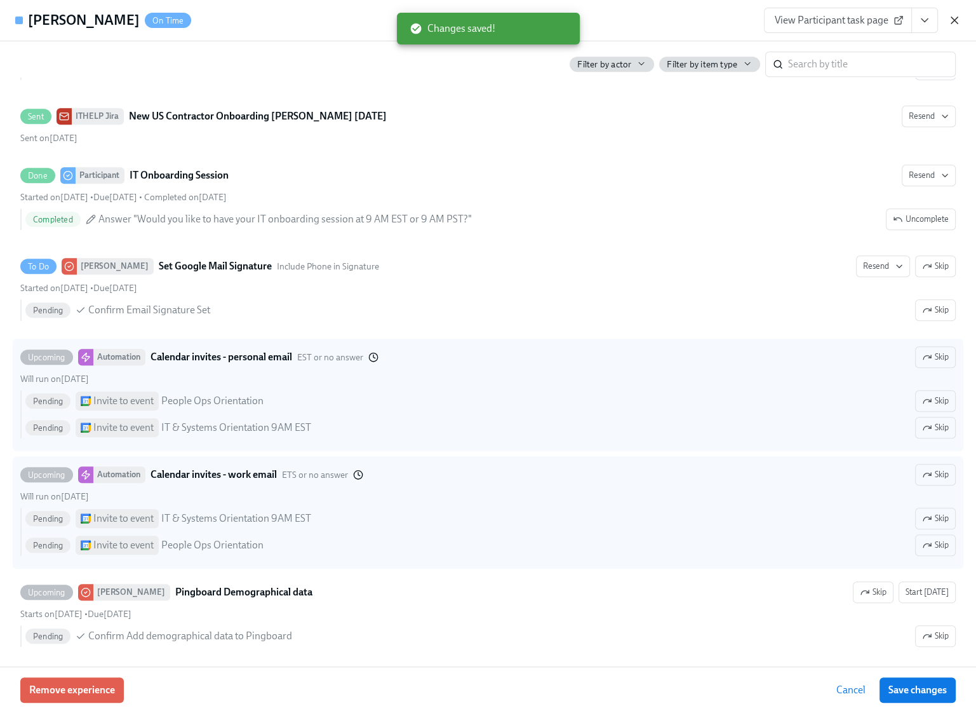
click at [960, 18] on icon "button" at bounding box center [954, 20] width 13 height 13
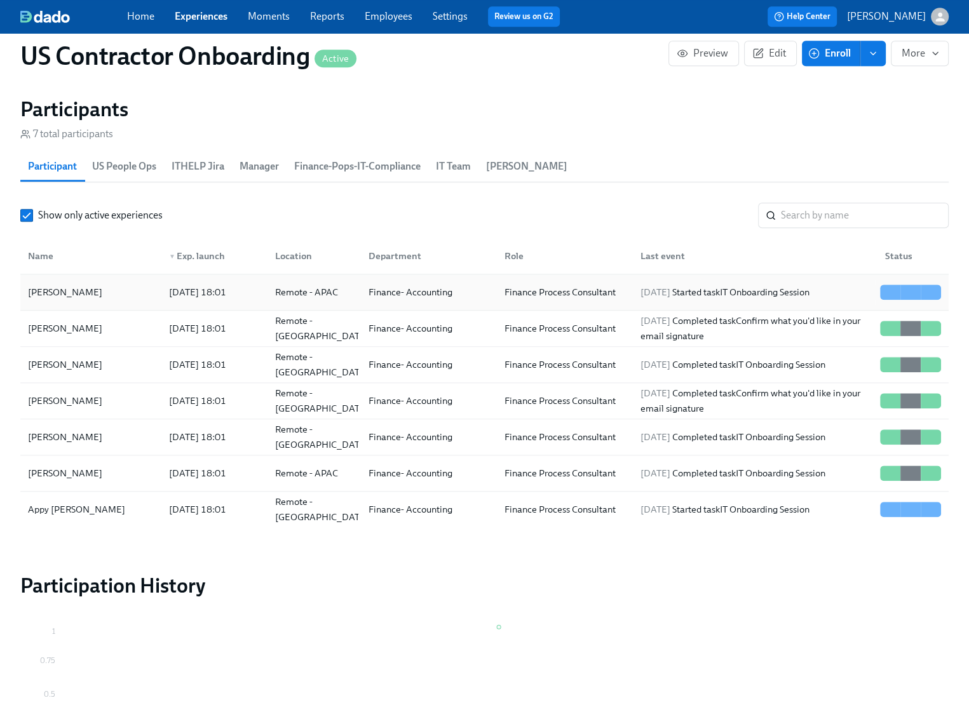
drag, startPoint x: 109, startPoint y: 292, endPoint x: 25, endPoint y: 288, distance: 83.9
click at [25, 288] on div "[PERSON_NAME]" at bounding box center [91, 291] width 136 height 25
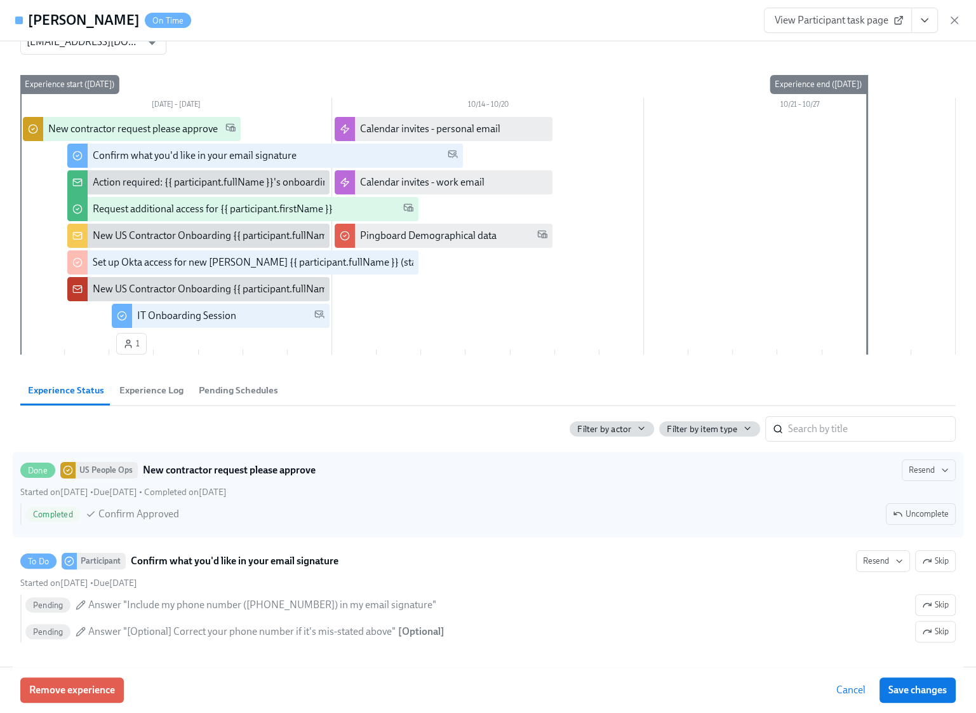
scroll to position [330, 0]
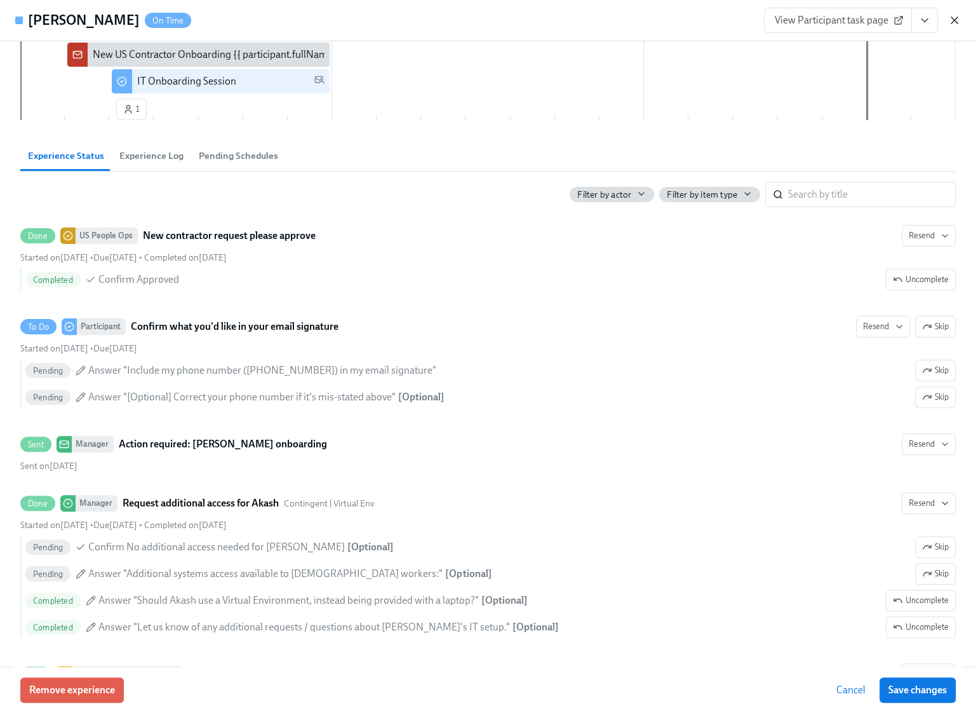
click at [950, 21] on icon "button" at bounding box center [954, 20] width 13 height 13
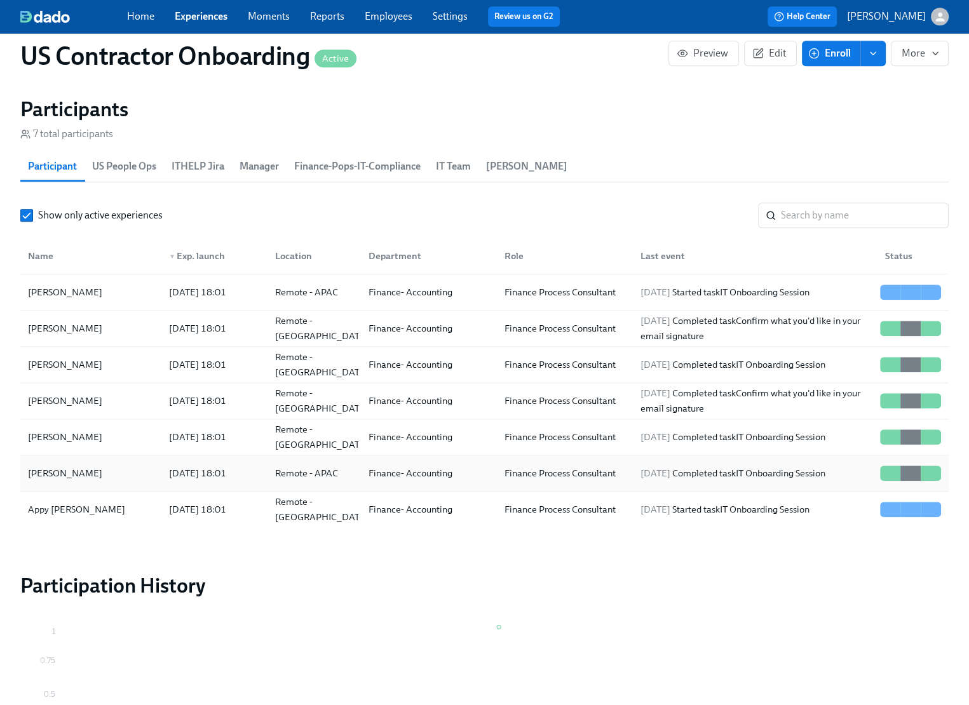
click at [57, 472] on div "[PERSON_NAME]" at bounding box center [65, 473] width 84 height 15
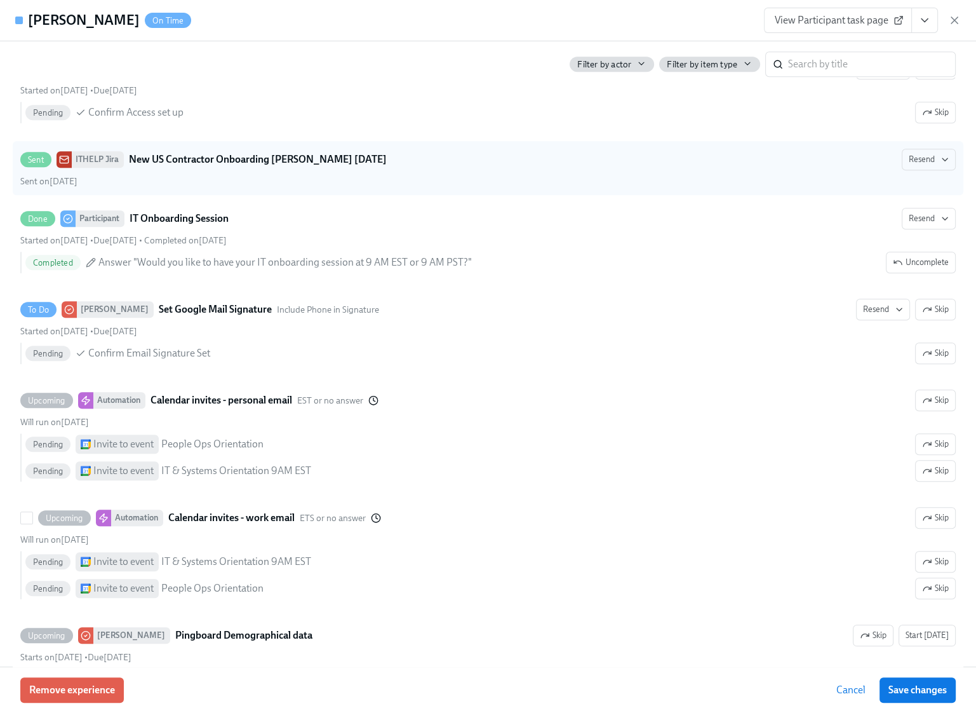
scroll to position [1118, 0]
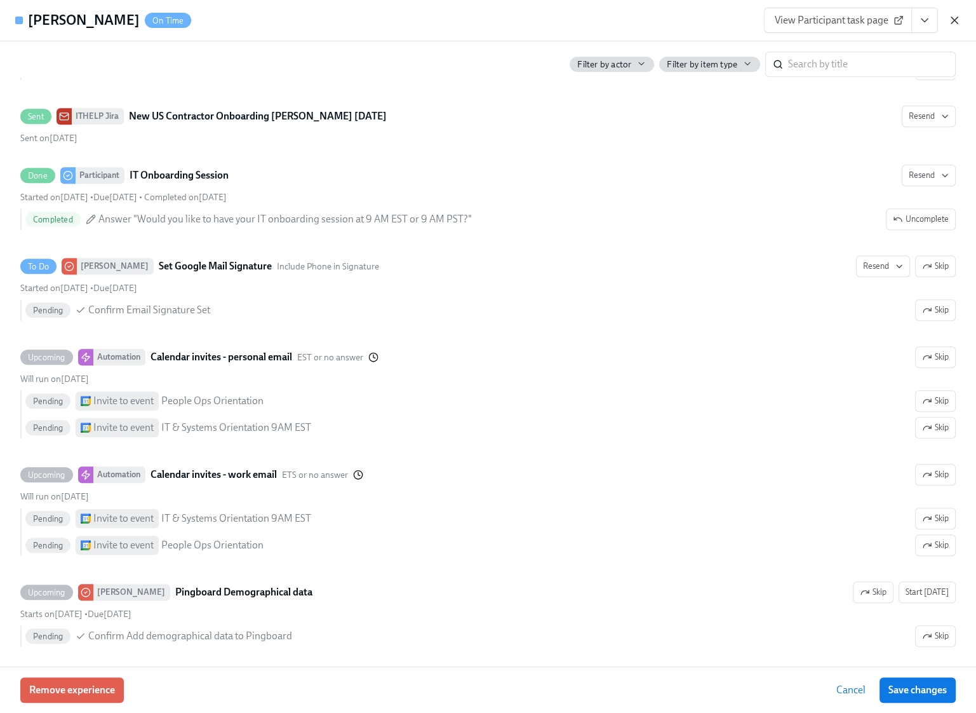
click at [953, 20] on icon "button" at bounding box center [954, 20] width 6 height 6
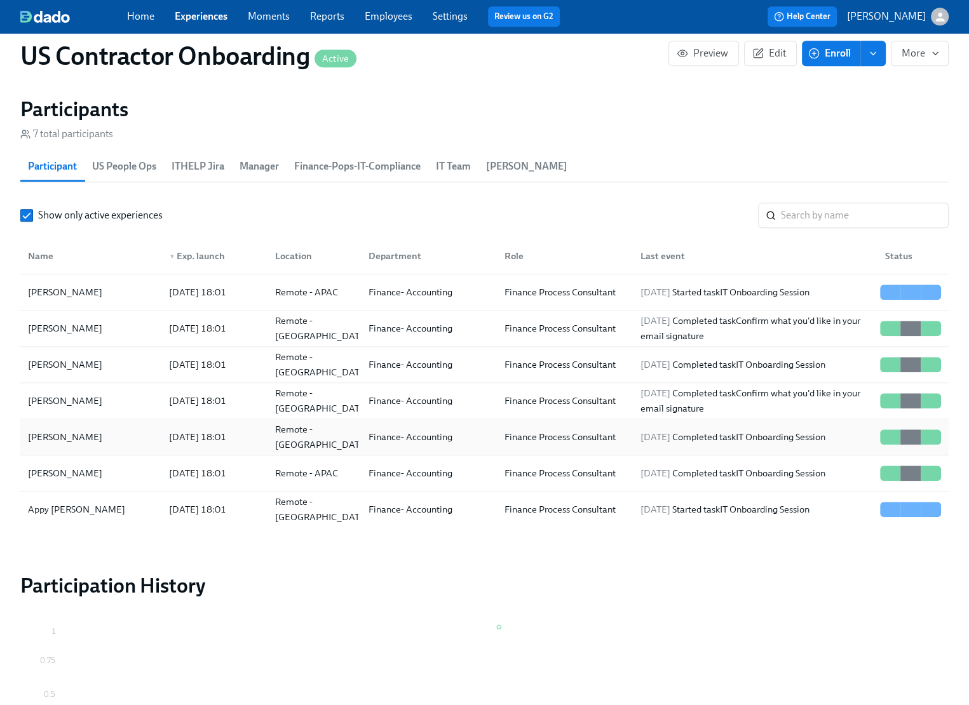
click at [99, 437] on div "[PERSON_NAME]" at bounding box center [91, 436] width 136 height 25
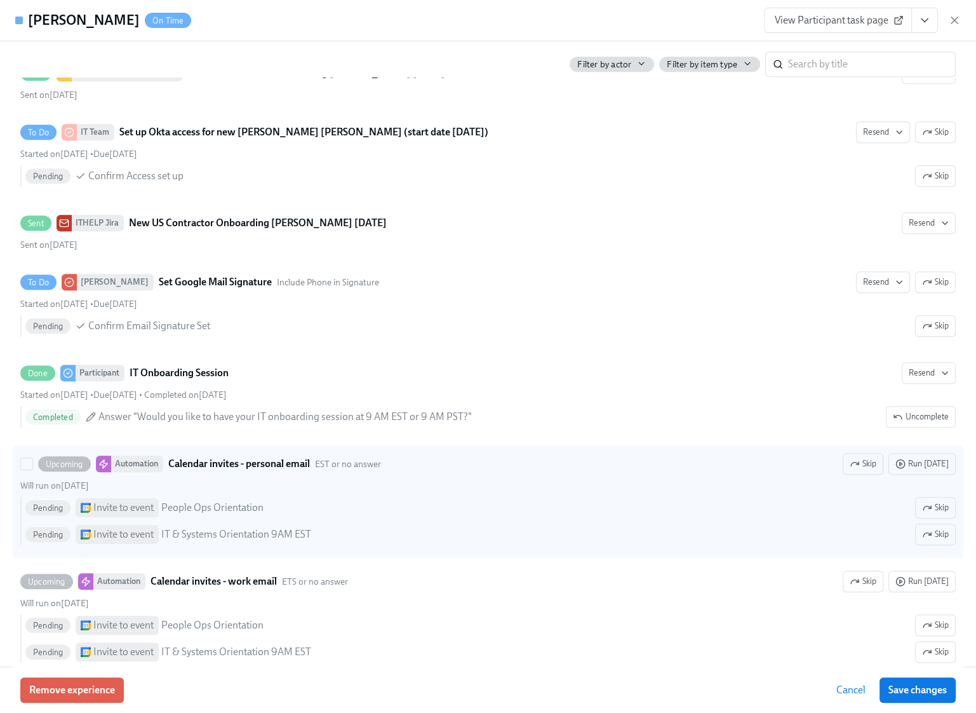
scroll to position [975, 0]
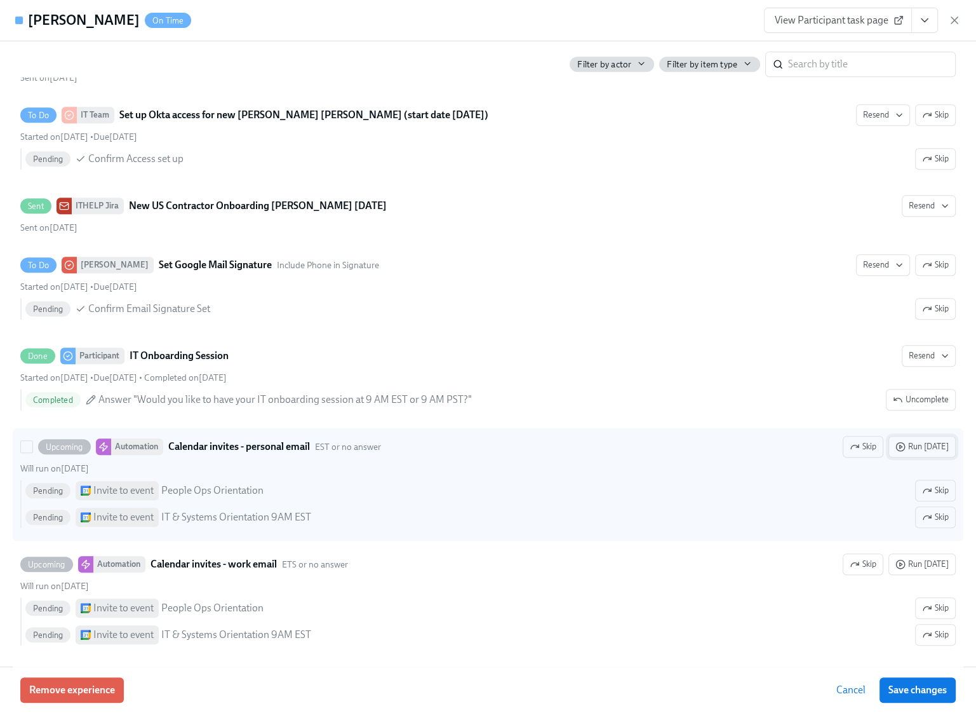
click at [925, 444] on span "Run today" at bounding box center [922, 446] width 53 height 13
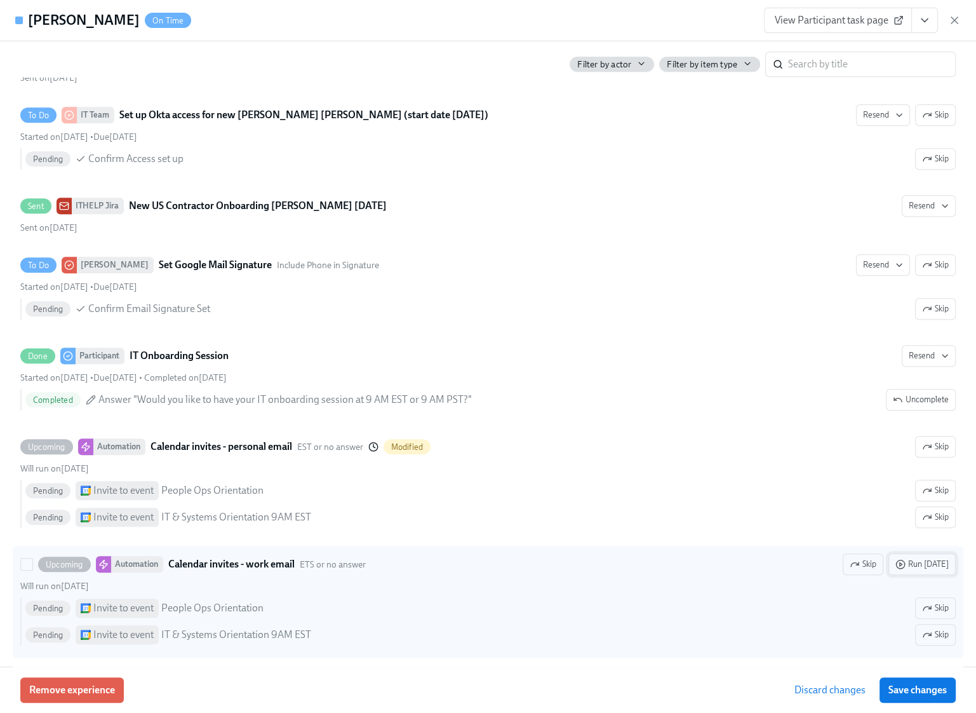
click at [932, 553] on button "Run today" at bounding box center [922, 564] width 67 height 22
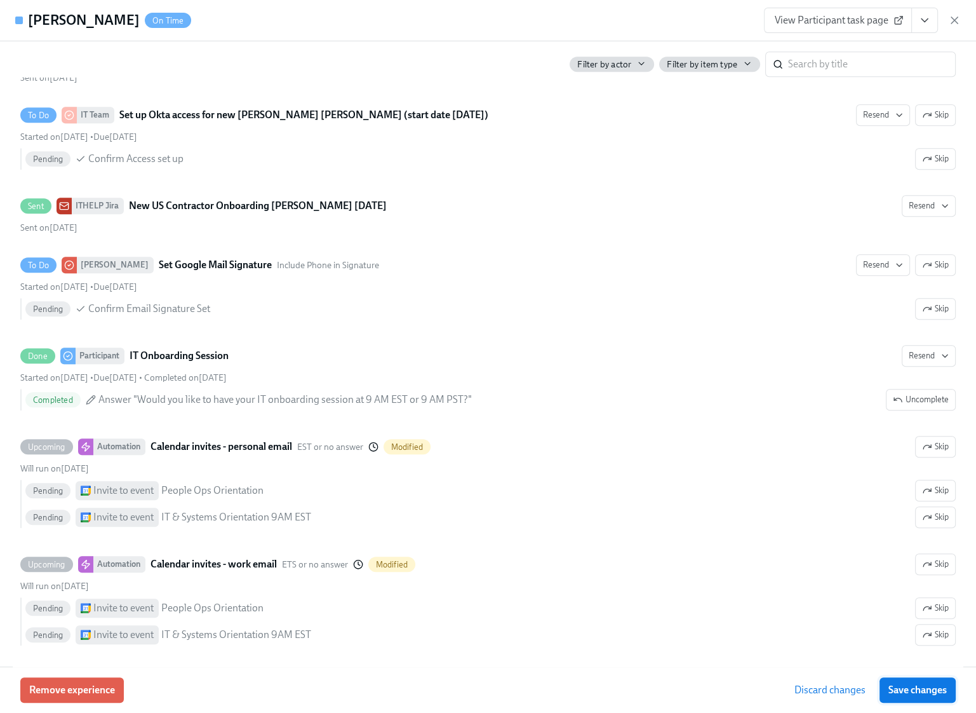
click at [918, 697] on button "Save changes" at bounding box center [918, 689] width 76 height 25
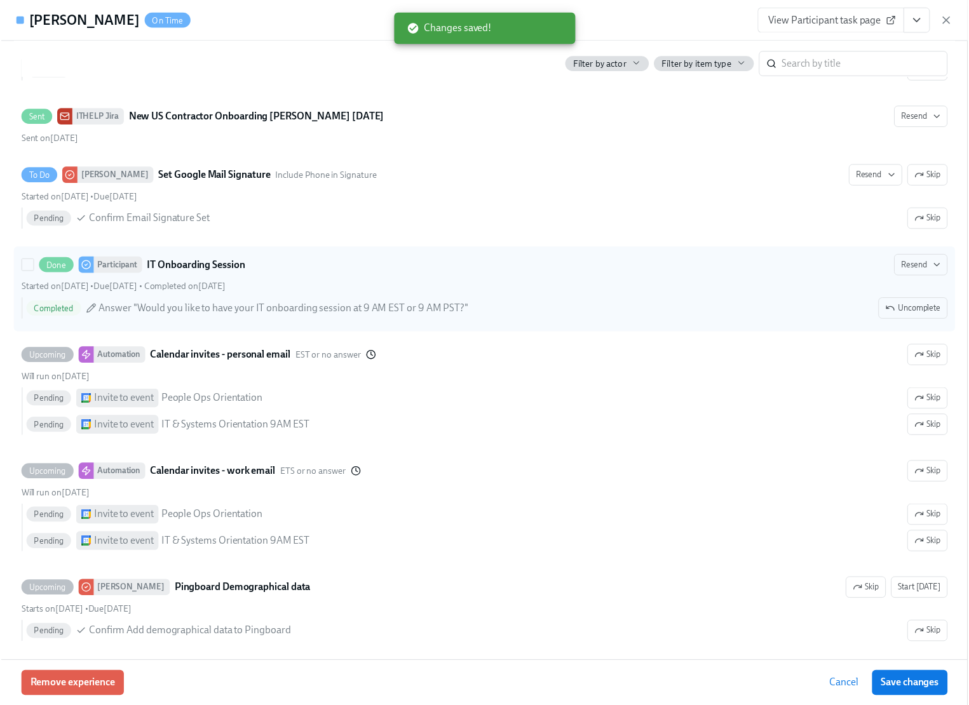
scroll to position [1118, 0]
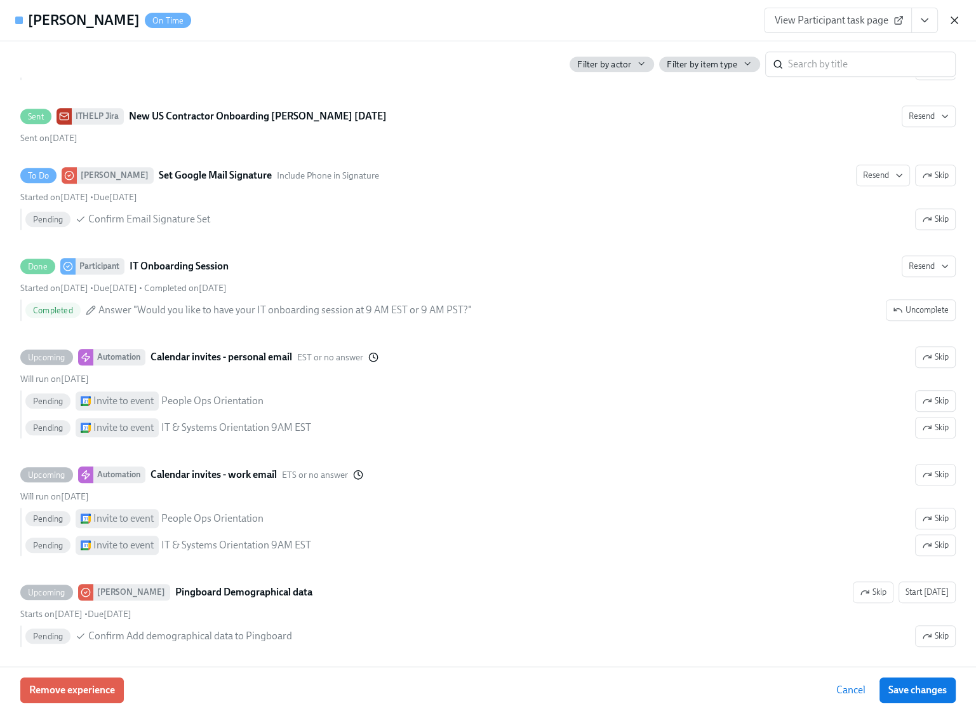
click at [957, 18] on icon "button" at bounding box center [954, 20] width 13 height 13
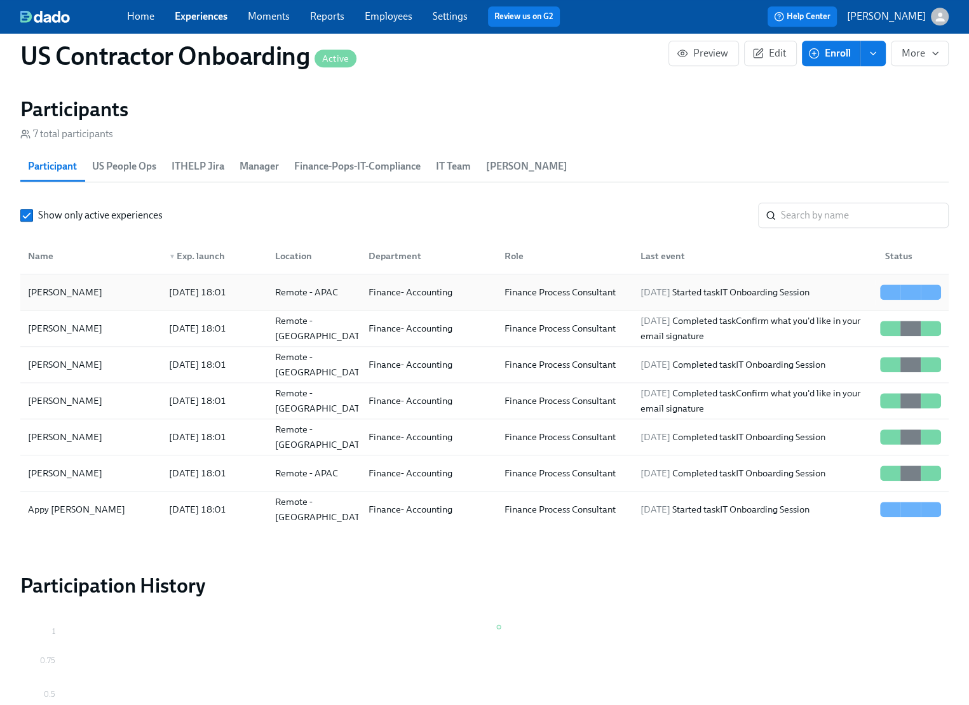
click at [734, 295] on div "2025/10/09 Started task IT Onboarding Session" at bounding box center [724, 292] width 179 height 15
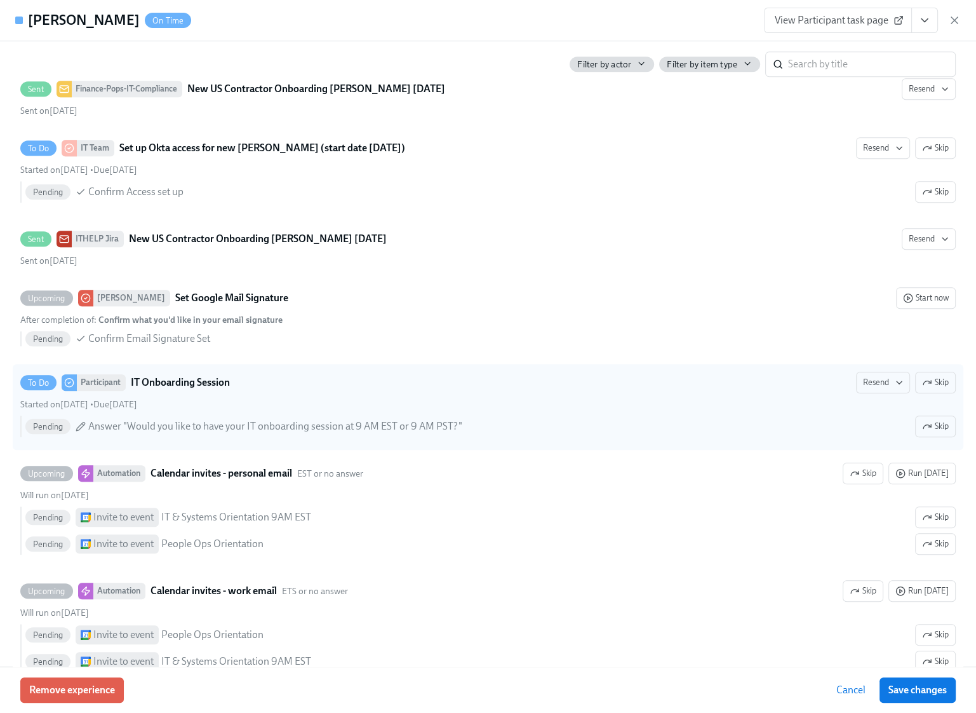
scroll to position [1032, 0]
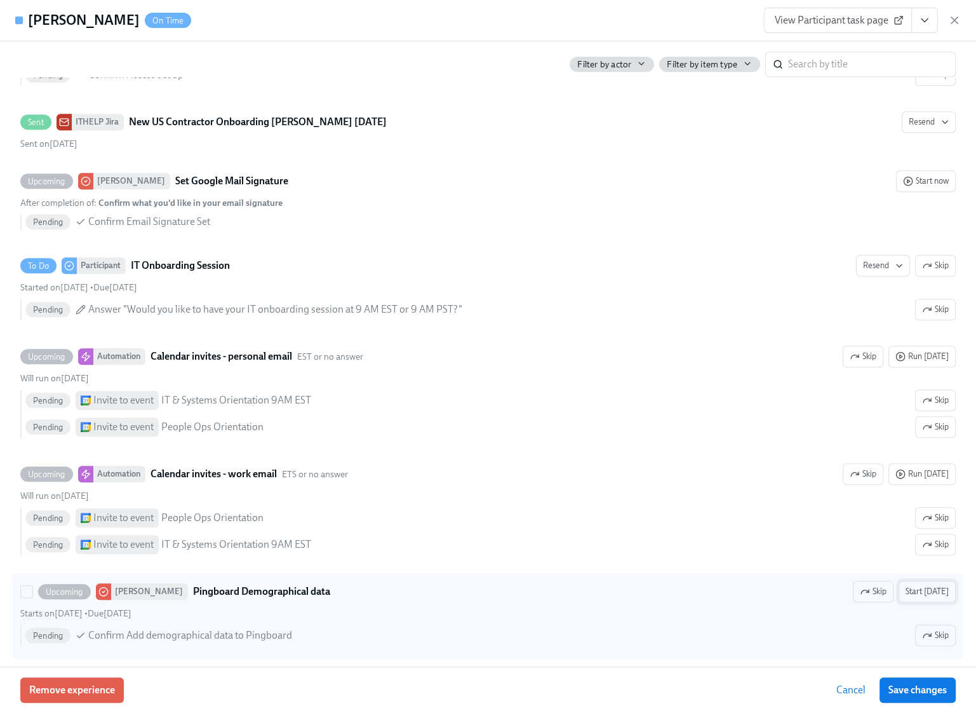
click at [934, 585] on span "Start today" at bounding box center [927, 591] width 43 height 13
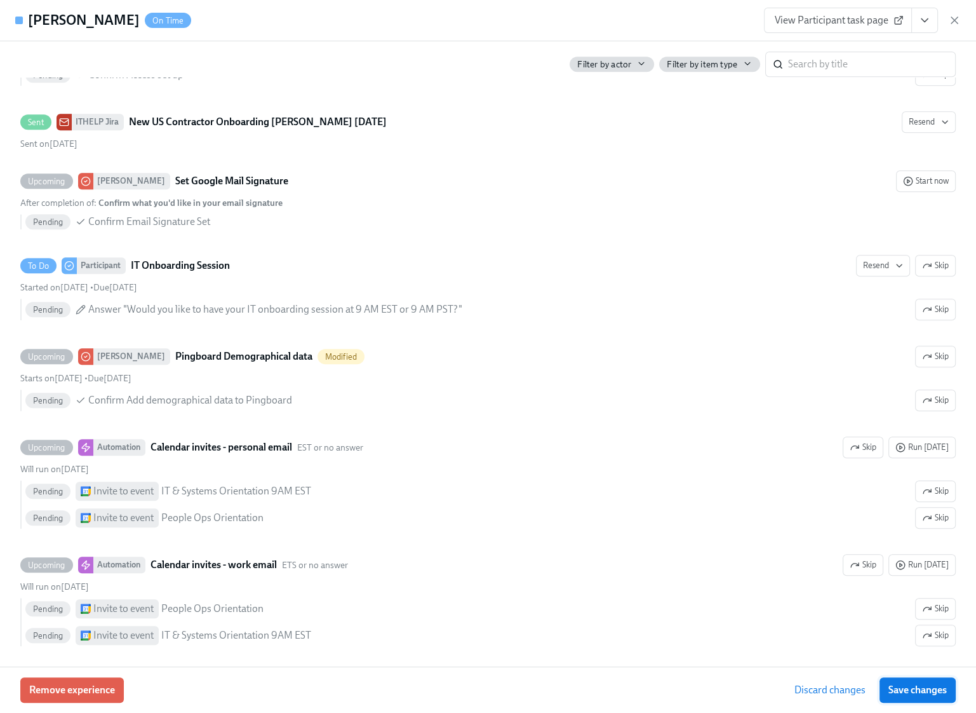
click at [922, 685] on span "Save changes" at bounding box center [918, 689] width 58 height 13
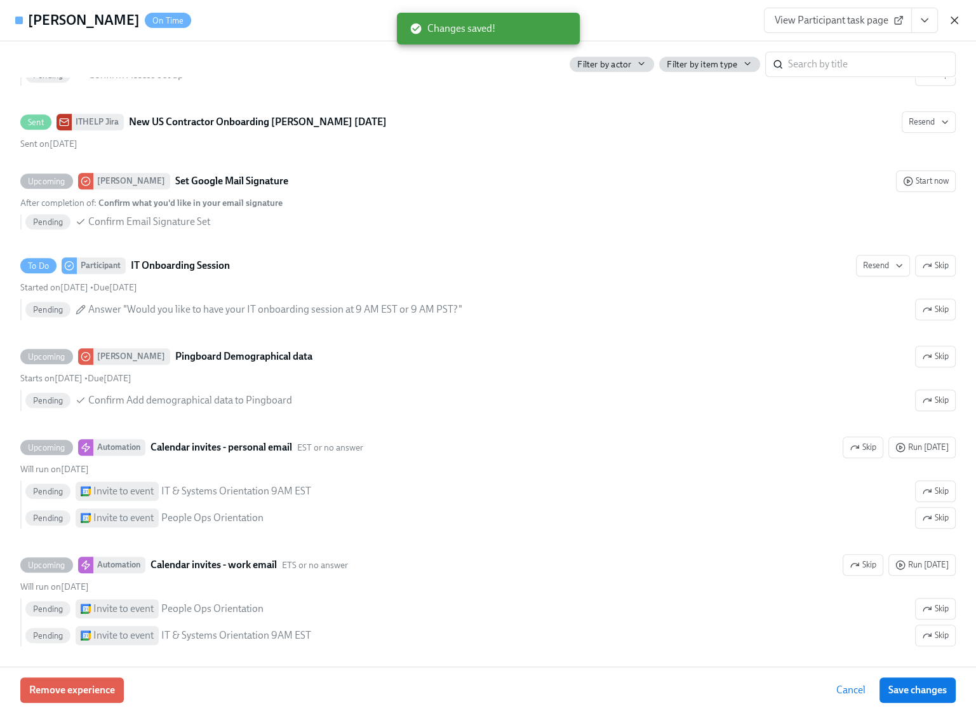
click at [957, 22] on icon "button" at bounding box center [954, 20] width 6 height 6
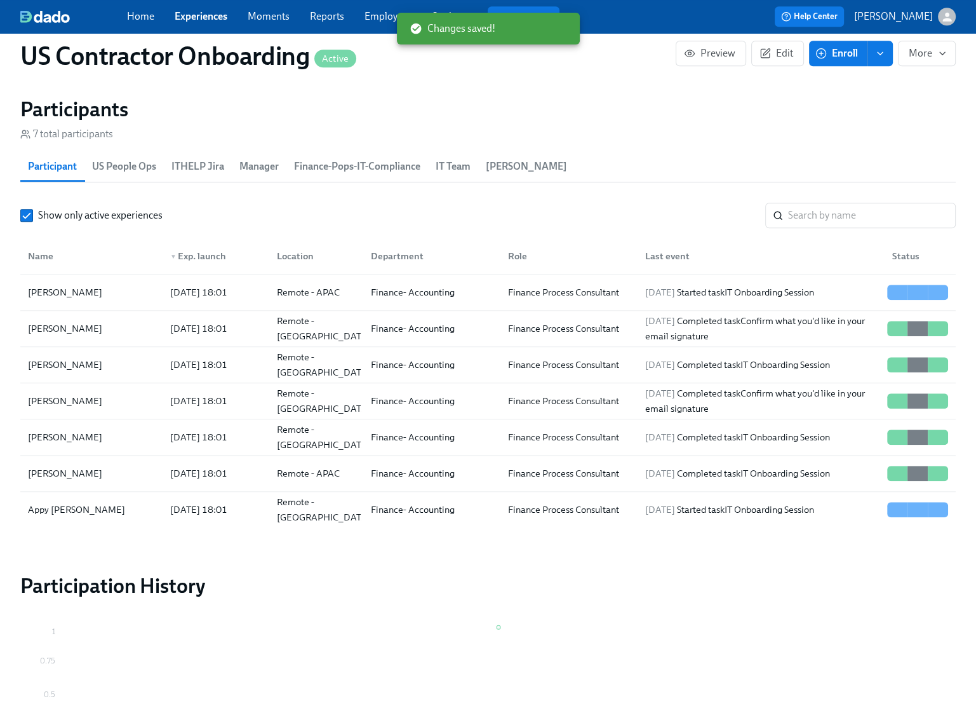
scroll to position [0, 58]
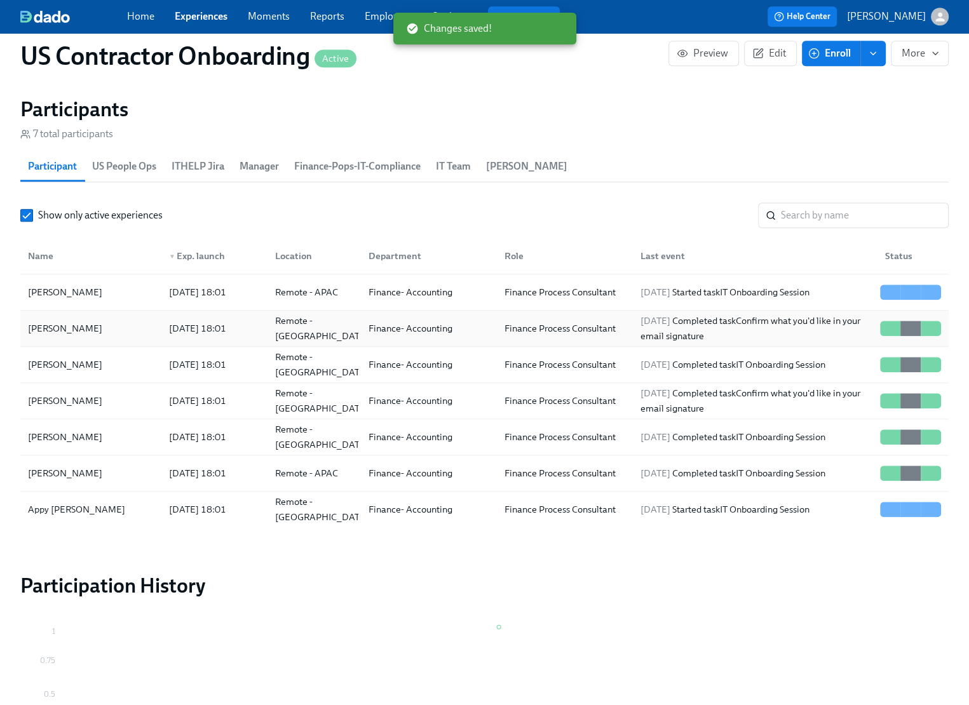
click at [51, 333] on div "[PERSON_NAME]" at bounding box center [65, 328] width 84 height 15
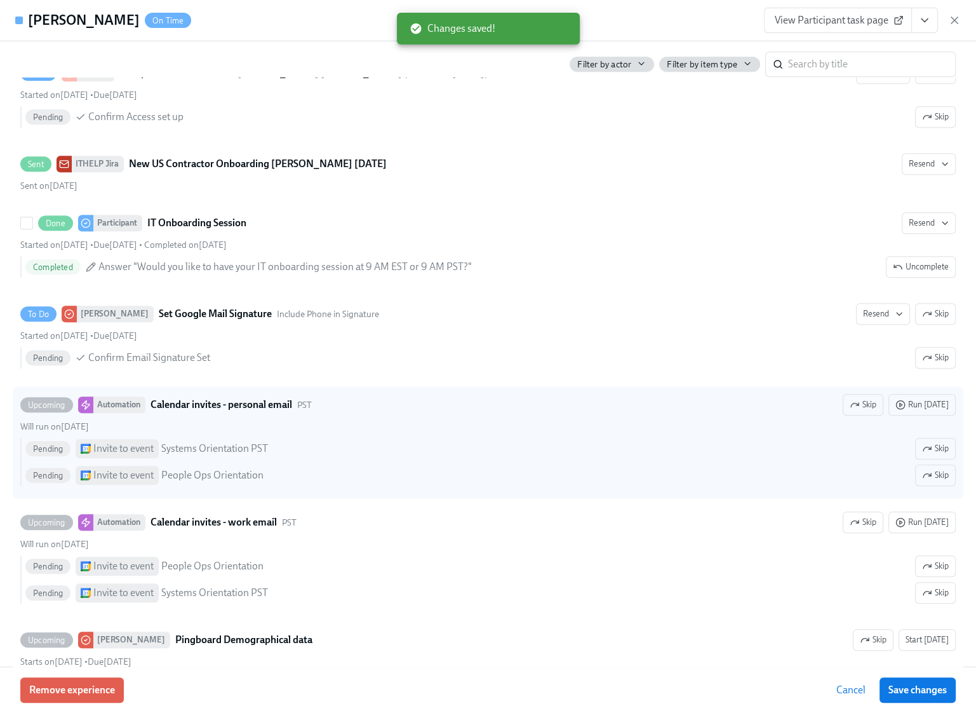
scroll to position [1064, 0]
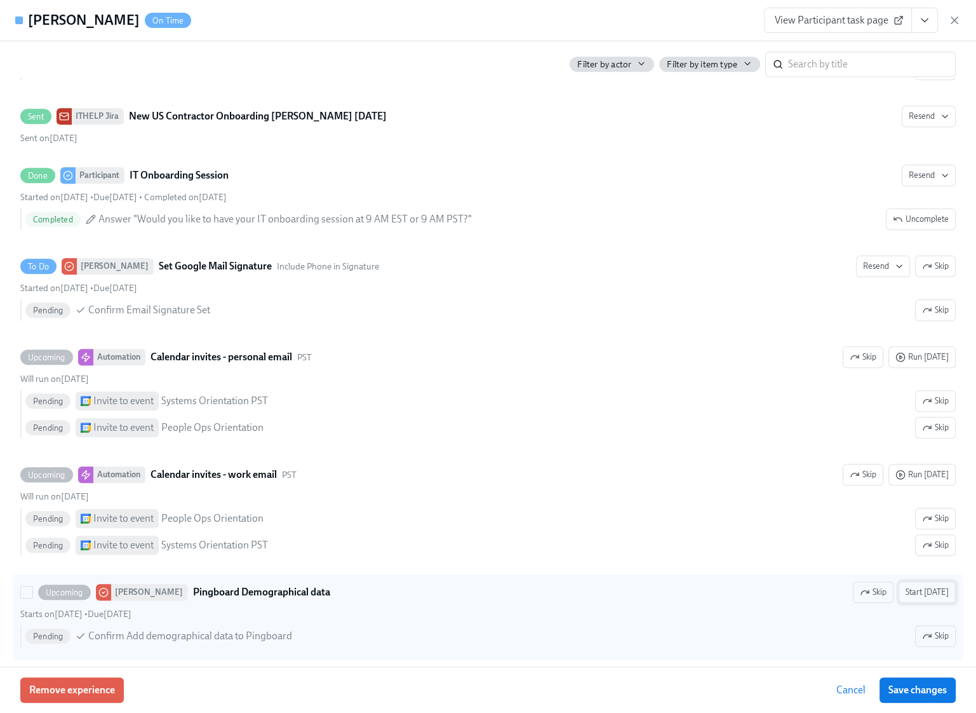
click at [931, 586] on span "Start today" at bounding box center [927, 592] width 43 height 13
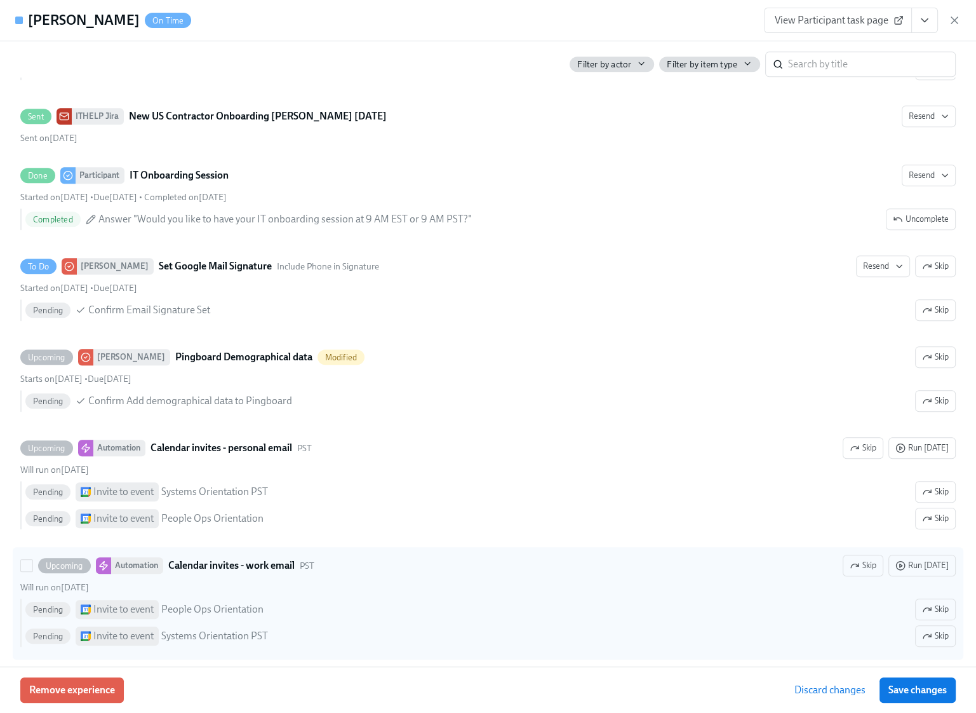
scroll to position [1092, 0]
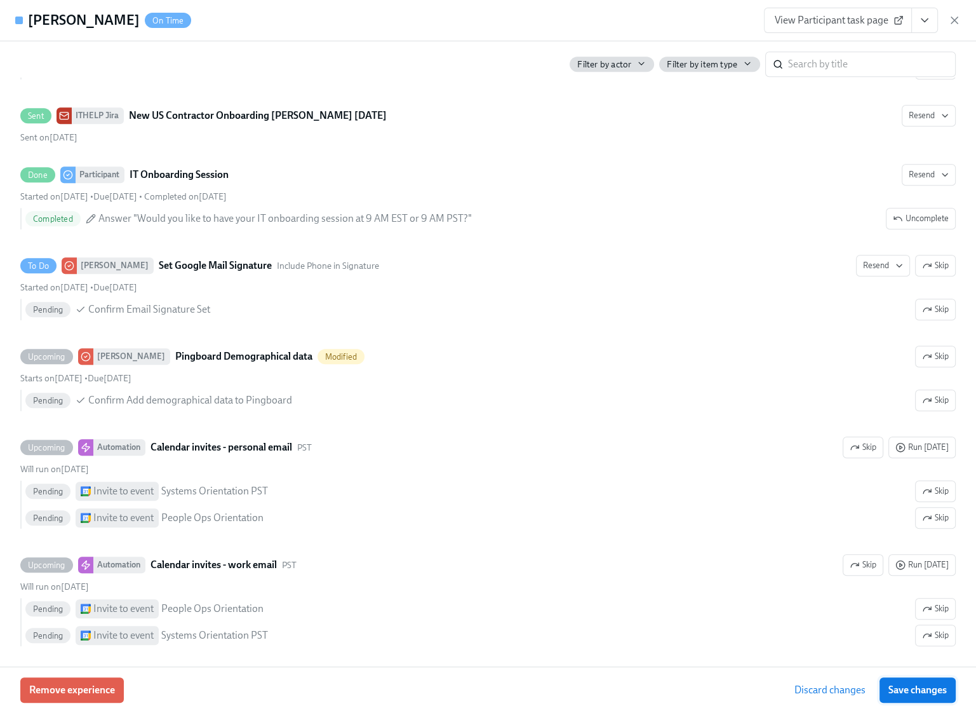
click at [916, 689] on span "Save changes" at bounding box center [918, 689] width 58 height 13
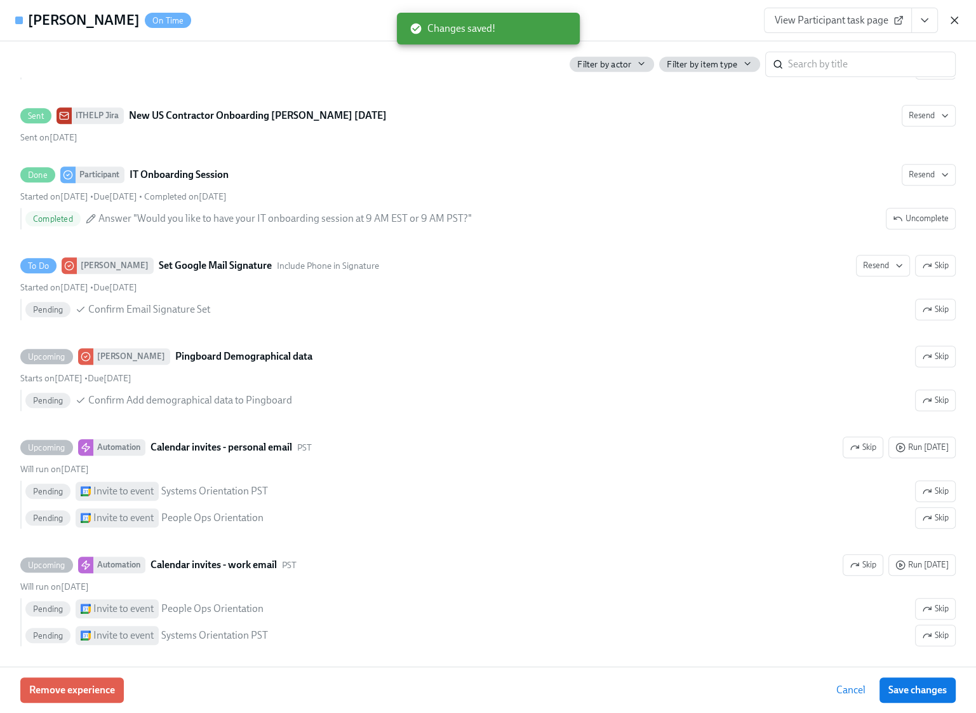
click at [957, 22] on icon "button" at bounding box center [954, 20] width 13 height 13
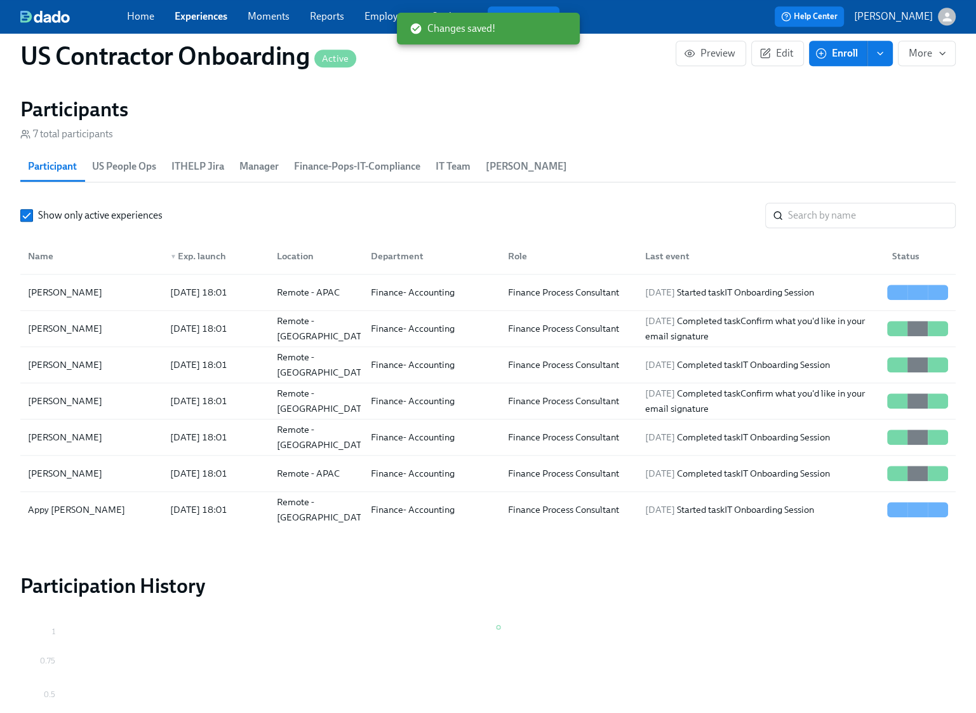
scroll to position [0, 58]
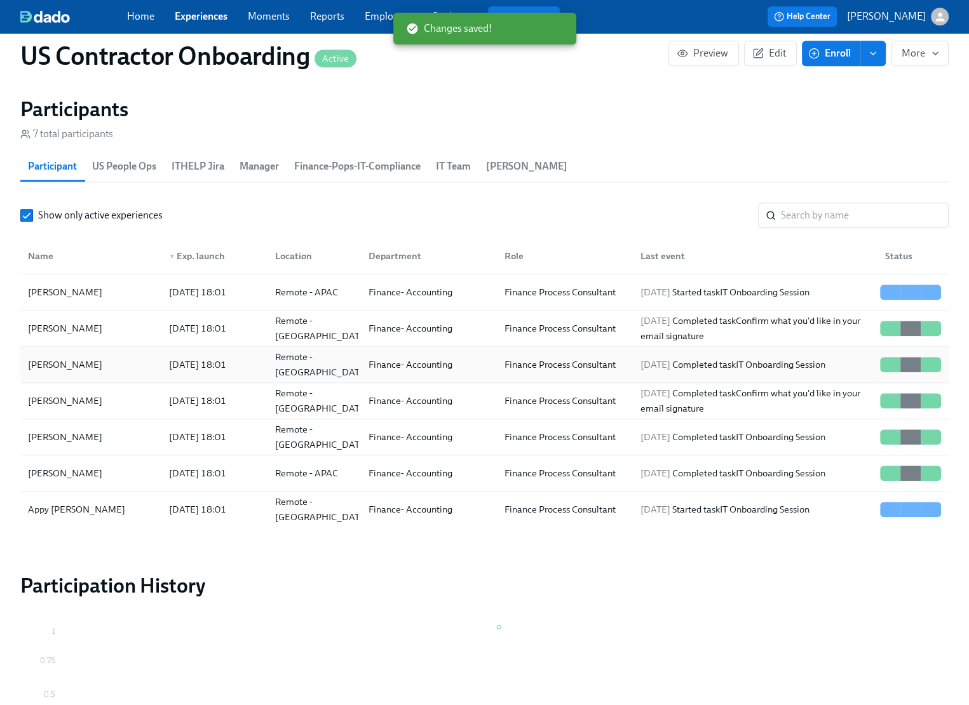
click at [109, 357] on div "[PERSON_NAME]" at bounding box center [91, 364] width 136 height 25
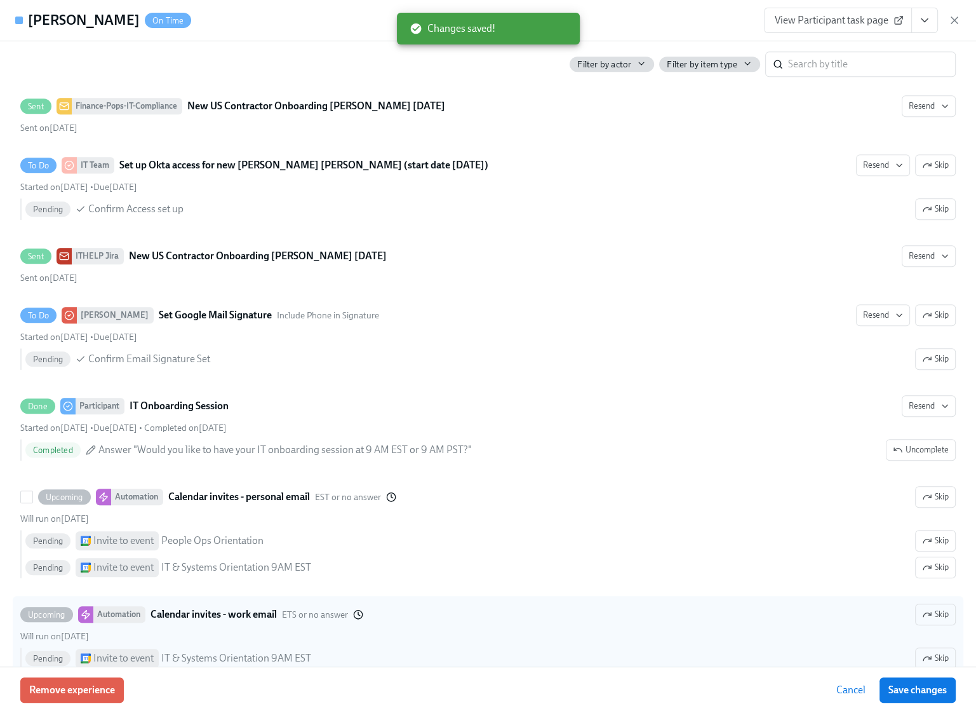
scroll to position [1118, 0]
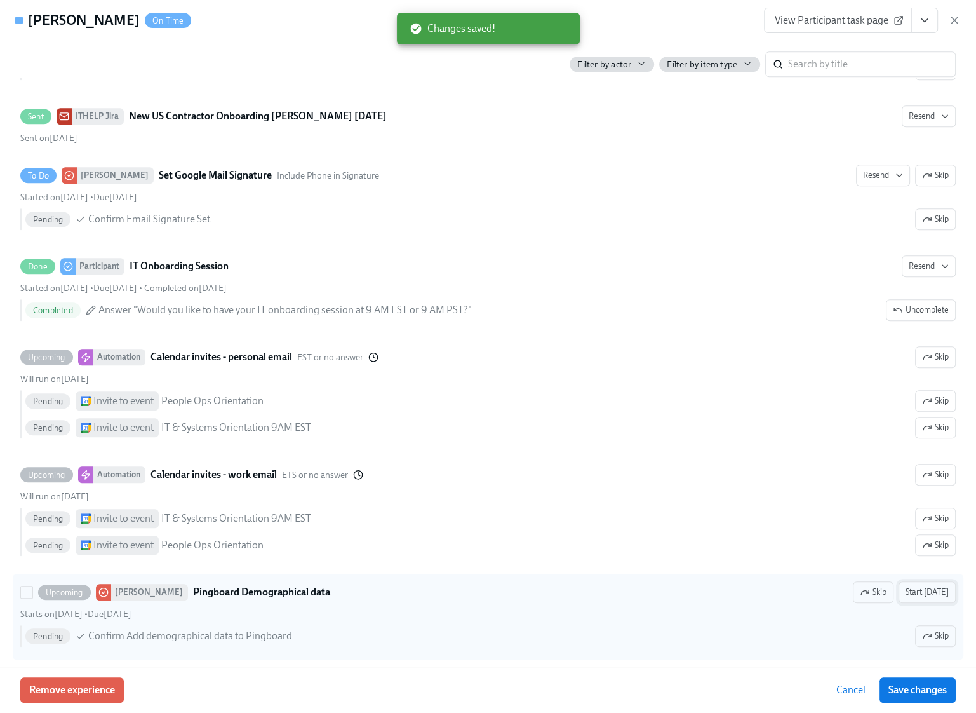
click at [925, 588] on span "Start today" at bounding box center [927, 592] width 43 height 13
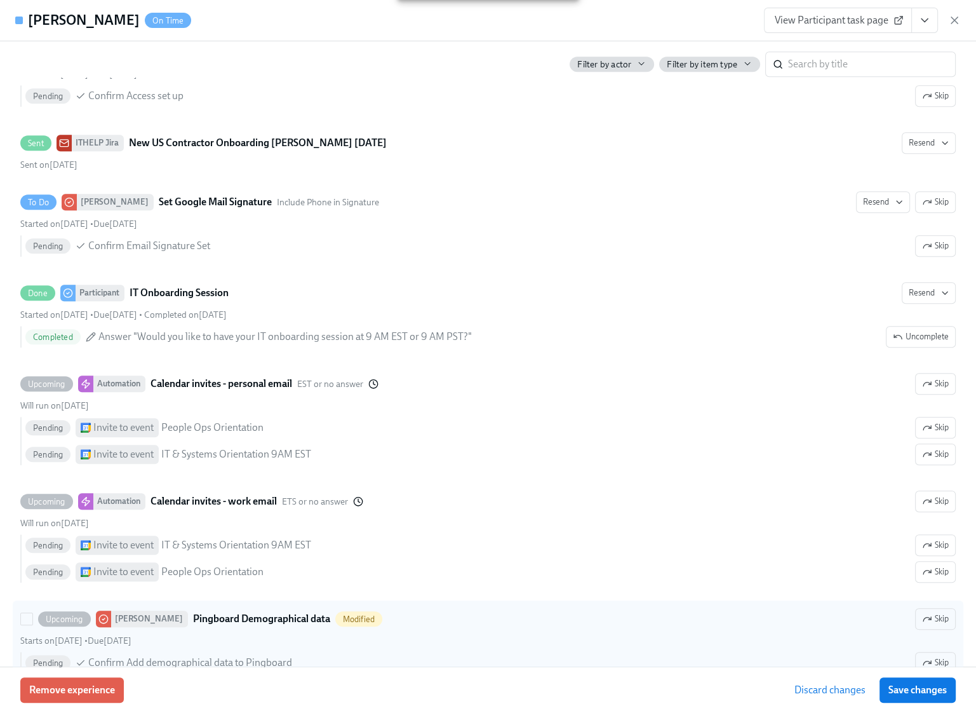
scroll to position [1144, 0]
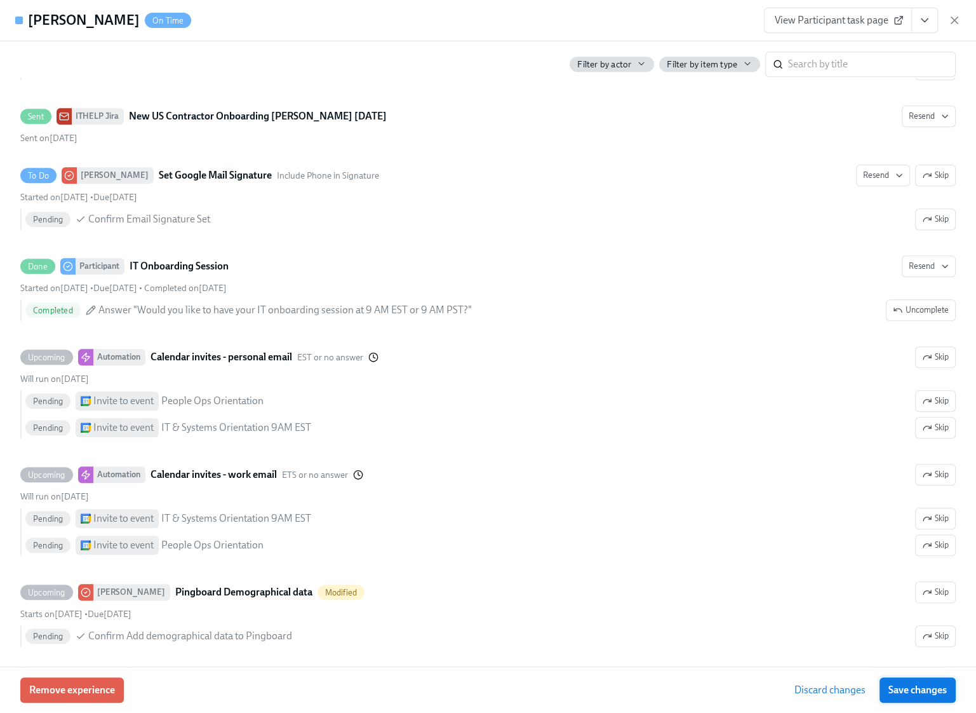
click at [929, 697] on button "Save changes" at bounding box center [918, 689] width 76 height 25
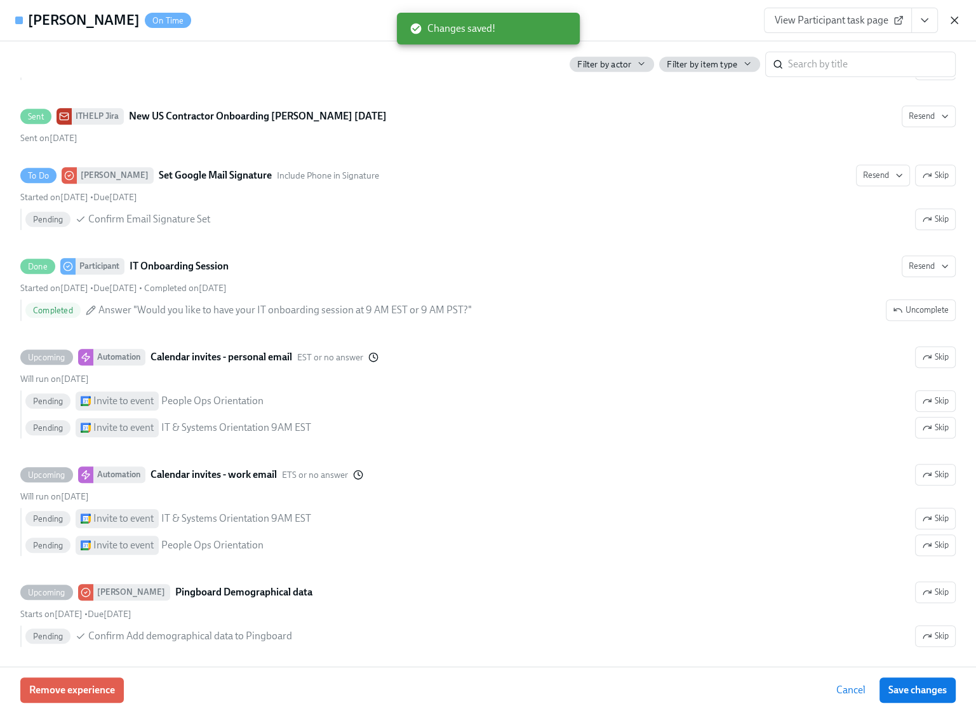
click at [951, 22] on icon "button" at bounding box center [954, 20] width 13 height 13
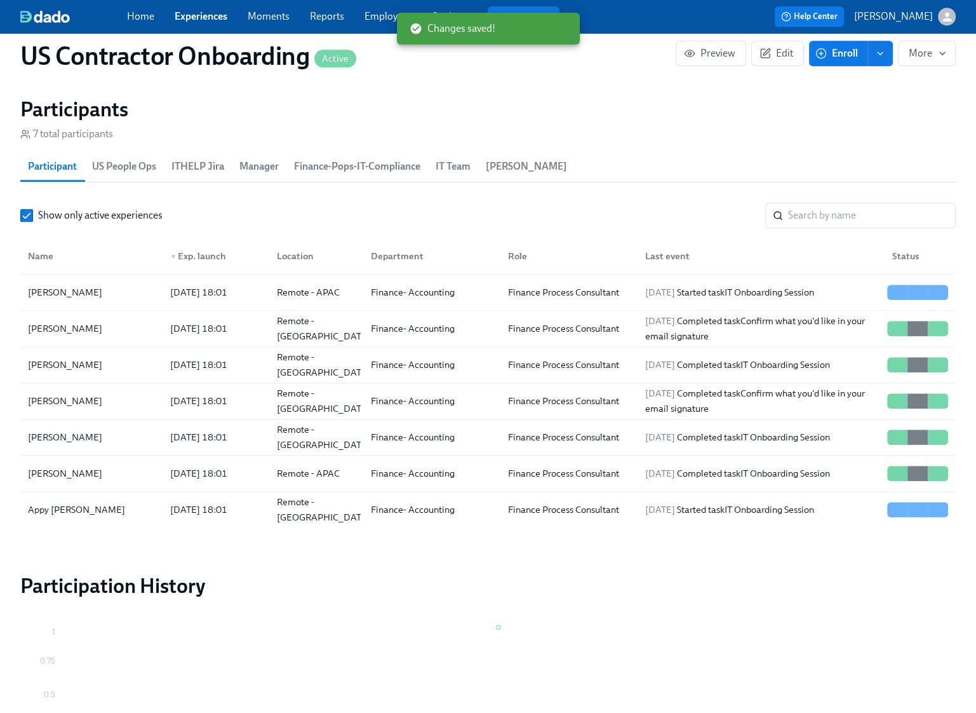
scroll to position [0, 58]
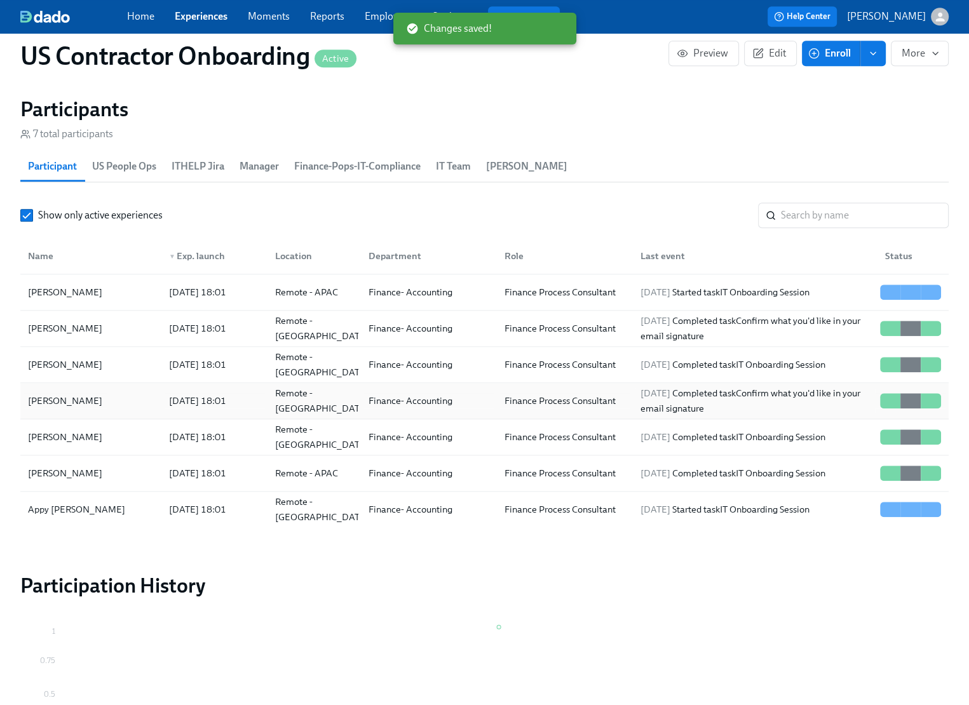
click at [142, 396] on div "[PERSON_NAME]" at bounding box center [91, 400] width 136 height 25
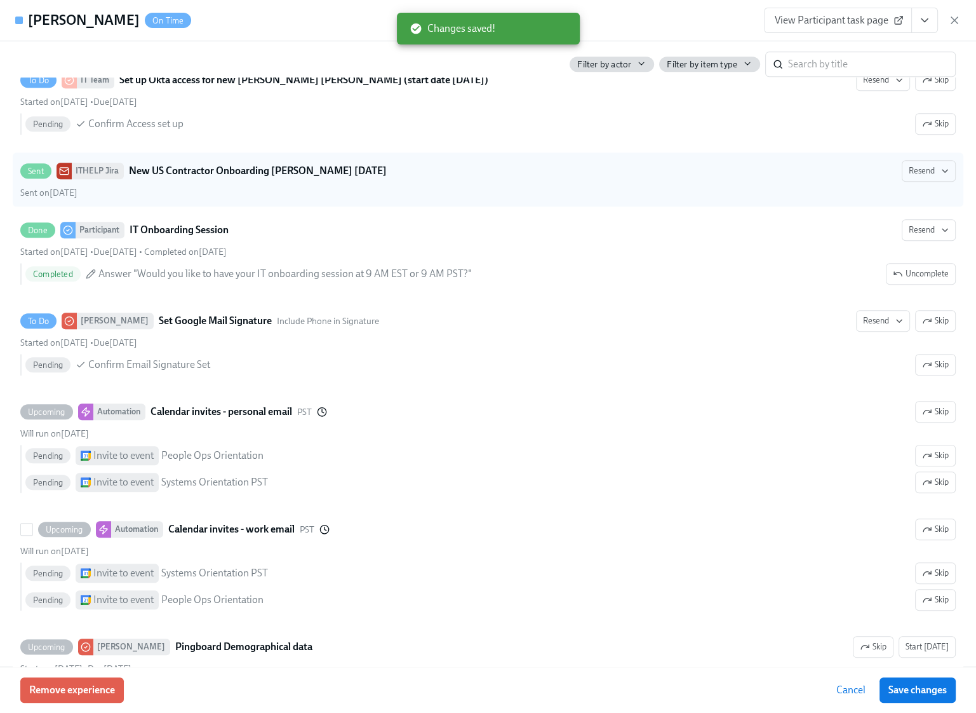
scroll to position [1118, 0]
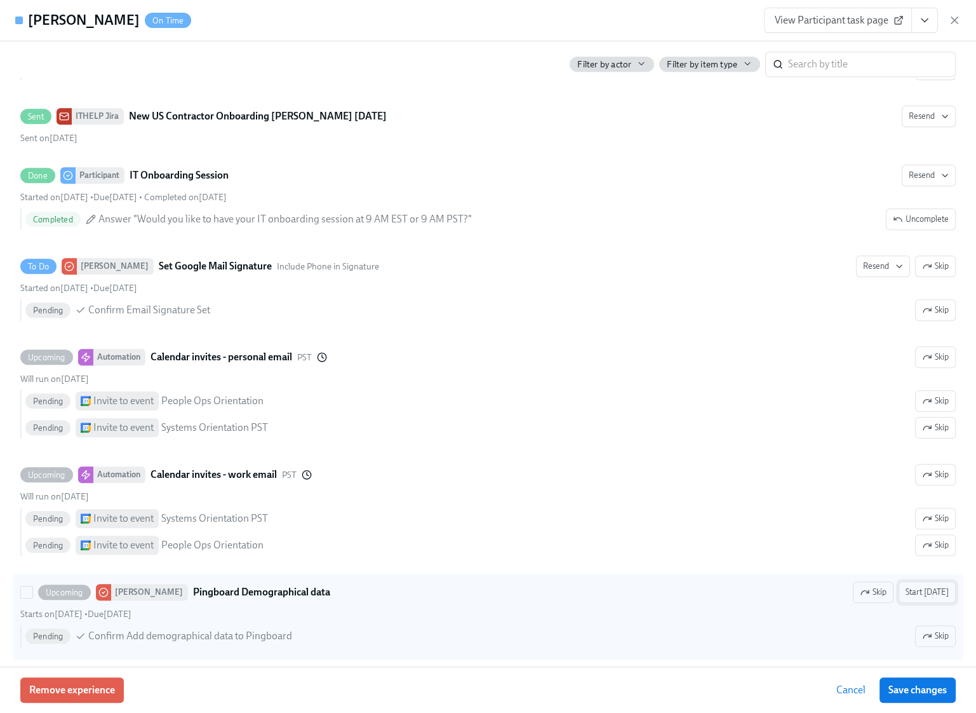
click at [923, 587] on span "Start today" at bounding box center [927, 592] width 43 height 13
click at [928, 693] on span "Save changes" at bounding box center [918, 689] width 58 height 13
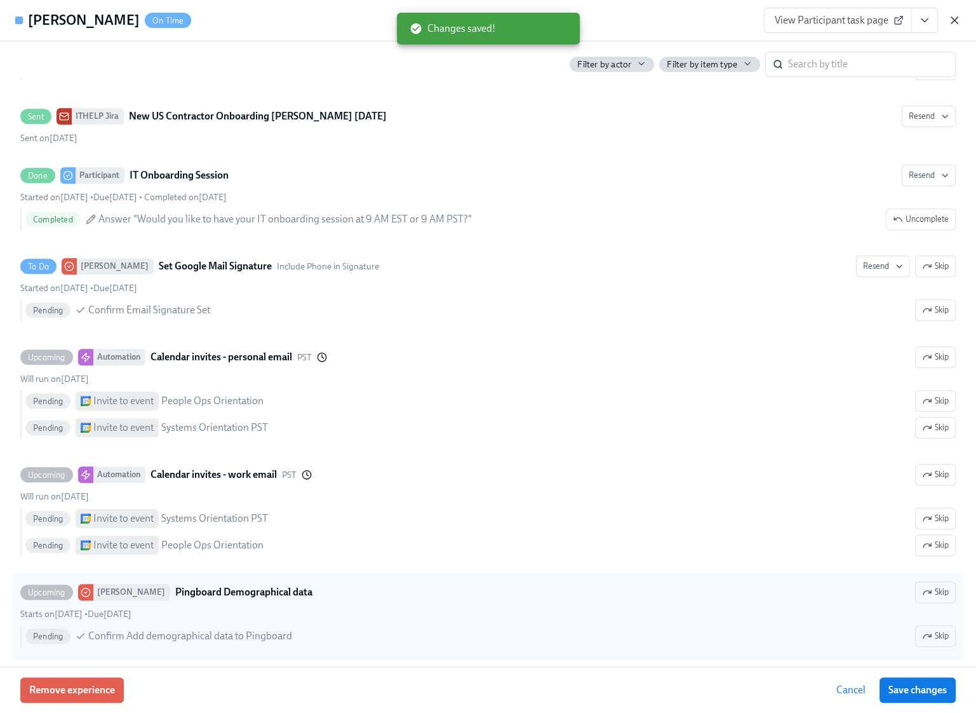
click at [957, 18] on icon "button" at bounding box center [954, 20] width 6 height 6
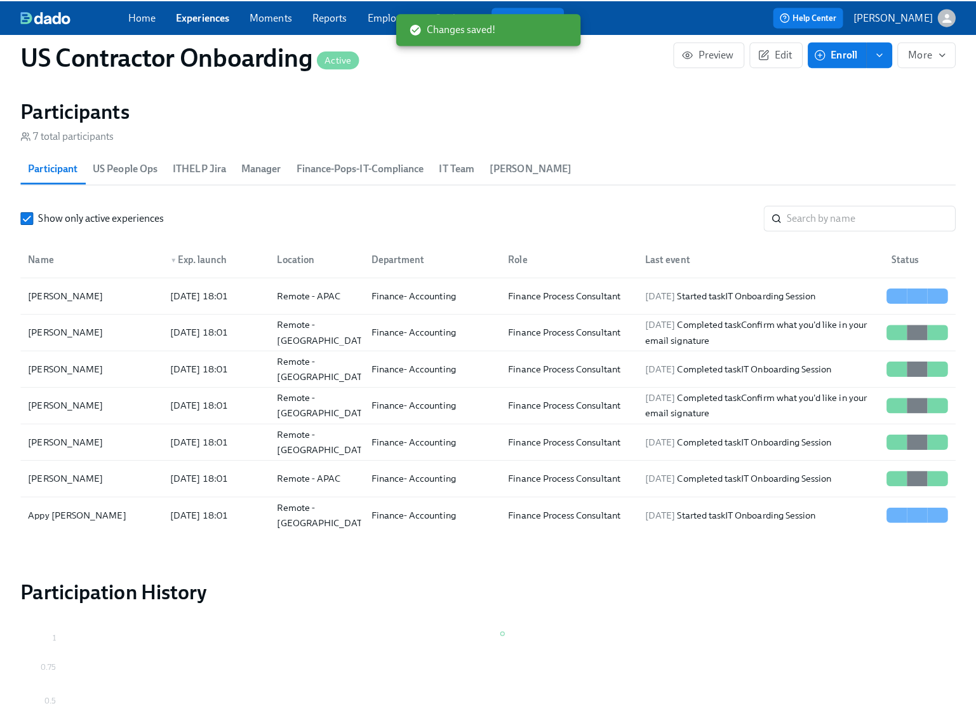
scroll to position [0, 58]
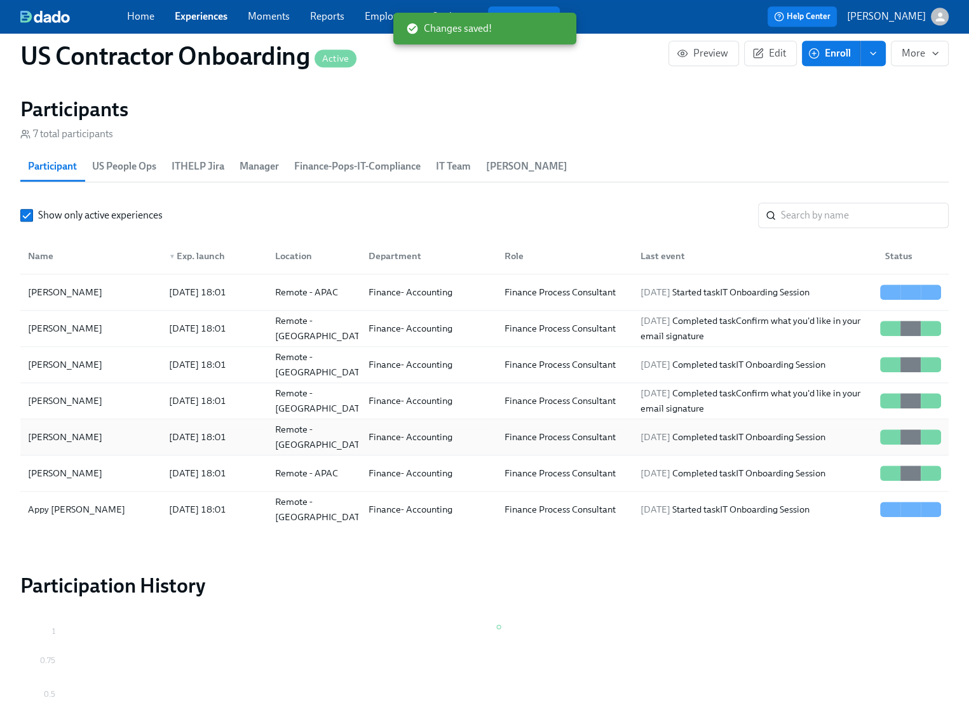
click at [82, 436] on div "[PERSON_NAME]" at bounding box center [65, 436] width 84 height 15
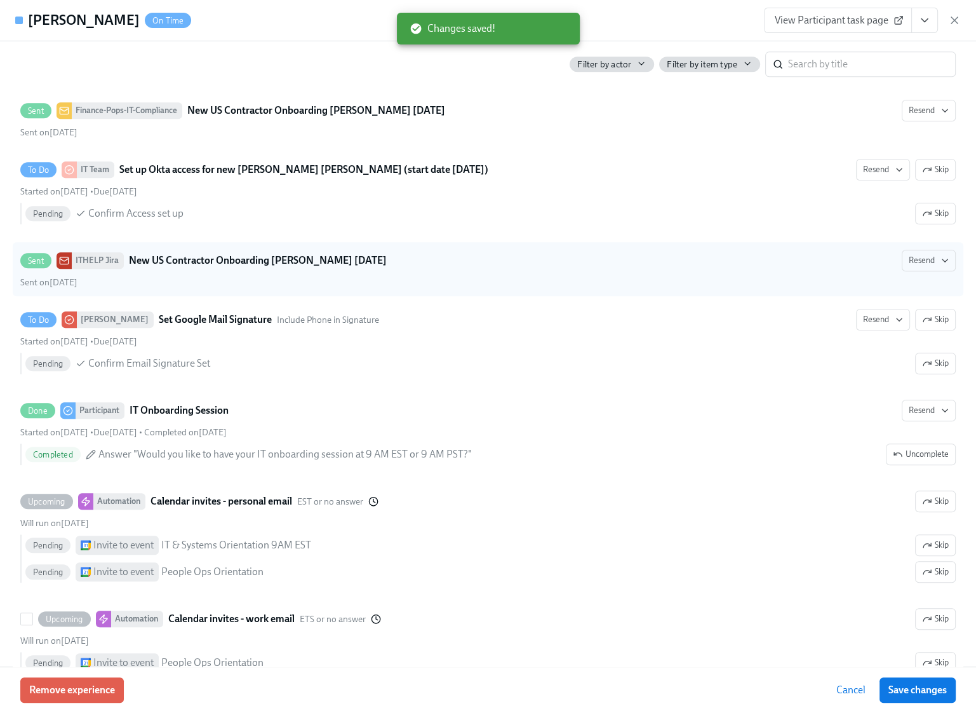
scroll to position [1118, 0]
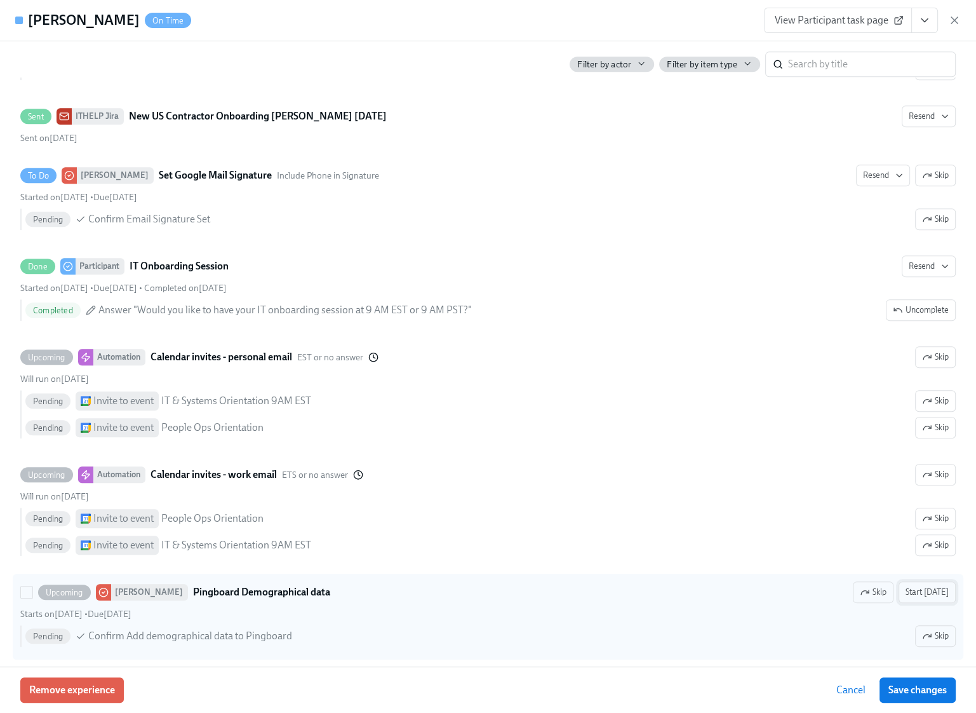
click at [929, 586] on span "Start today" at bounding box center [927, 592] width 43 height 13
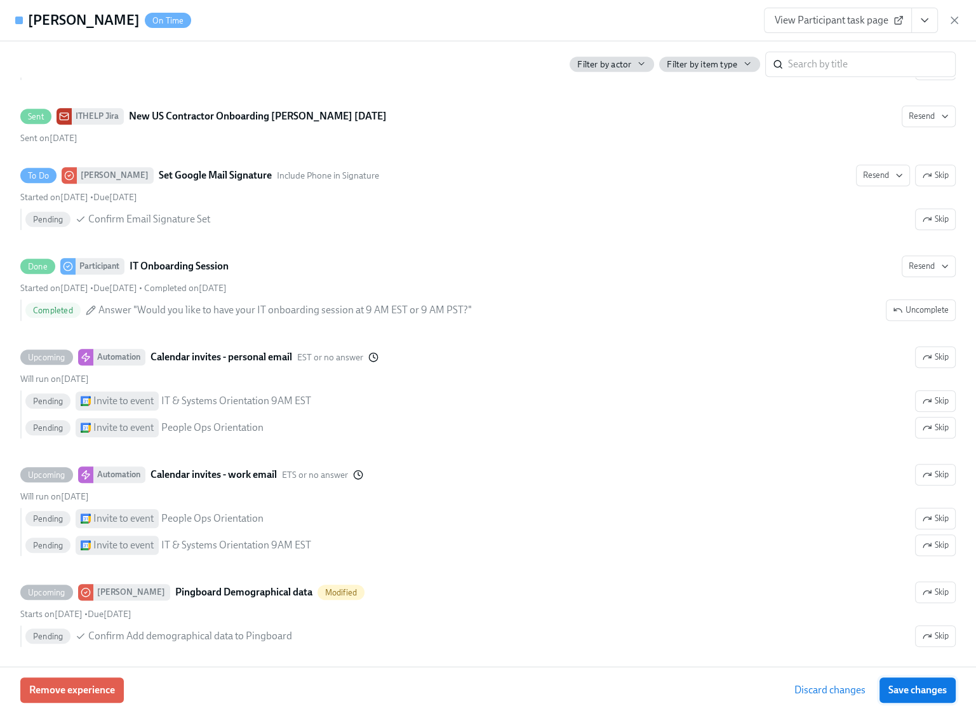
click at [923, 682] on button "Save changes" at bounding box center [918, 689] width 76 height 25
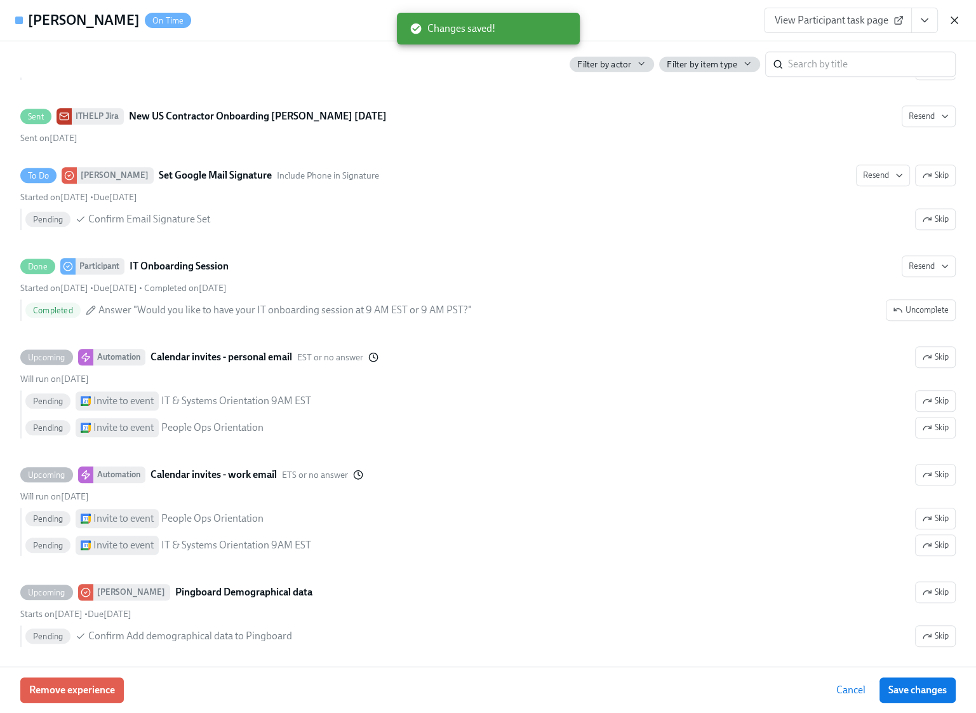
click at [956, 22] on icon "button" at bounding box center [954, 20] width 6 height 6
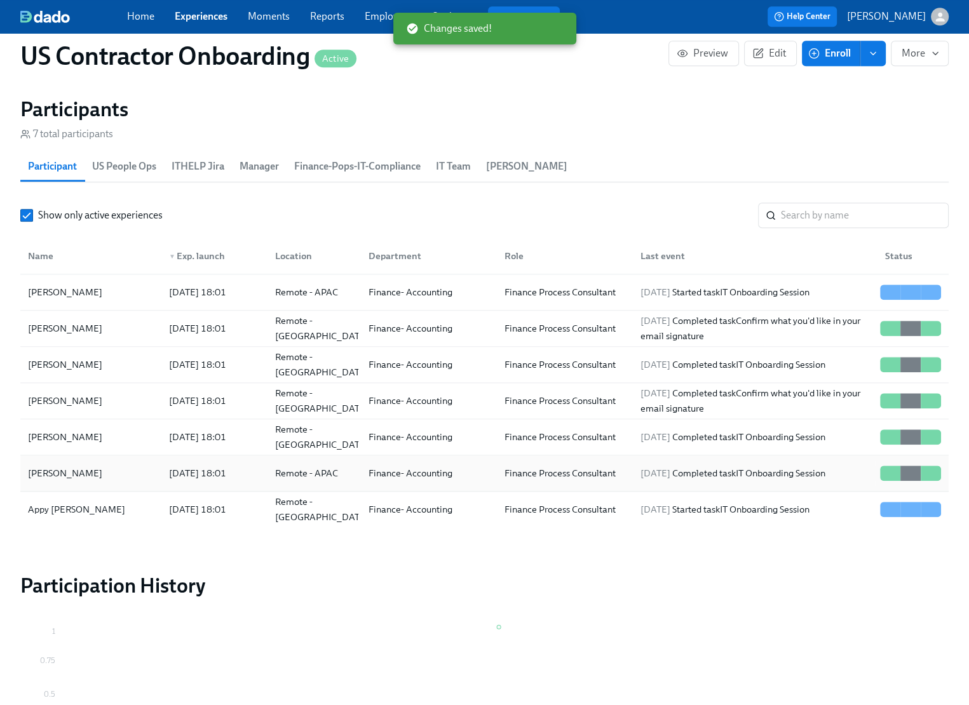
click at [174, 474] on div "[DATE] 18:01" at bounding box center [197, 473] width 67 height 15
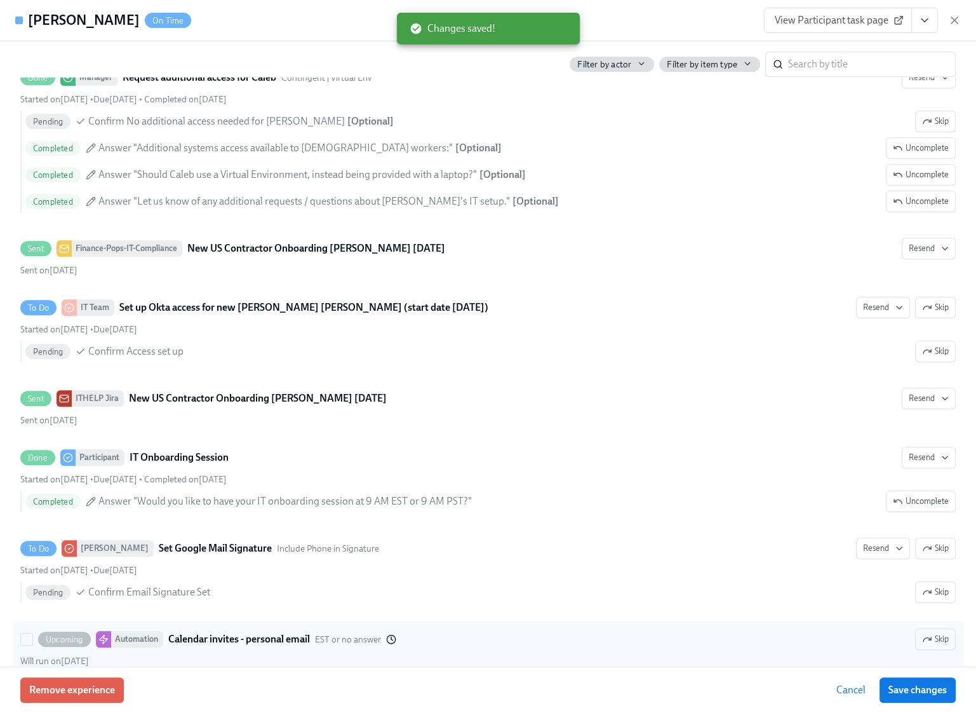
scroll to position [1118, 0]
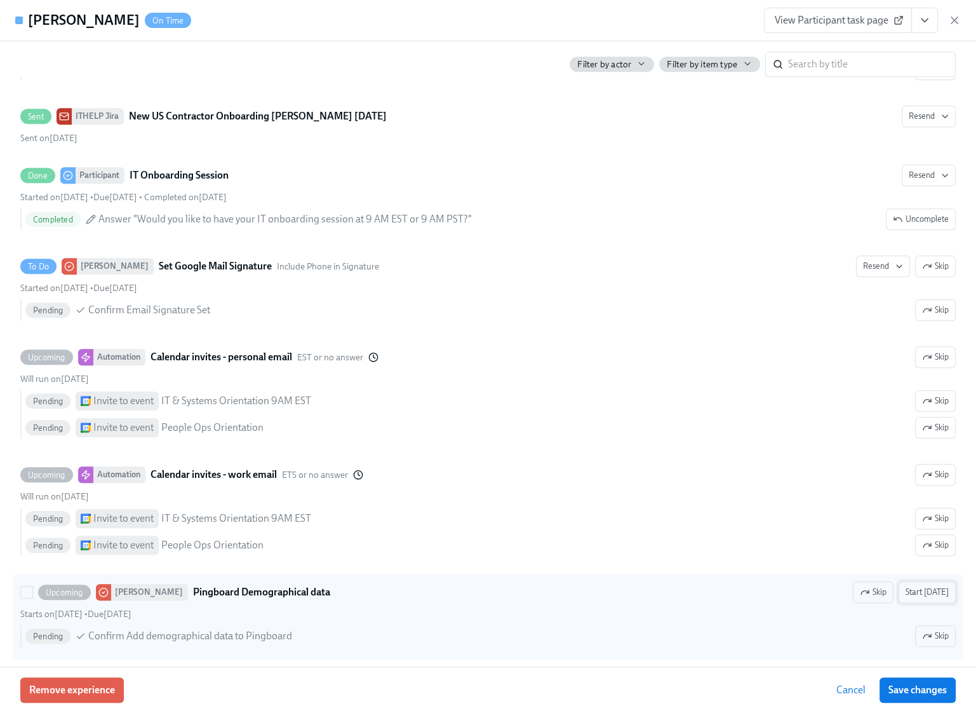
click at [917, 586] on span "Start today" at bounding box center [927, 592] width 43 height 13
click at [918, 692] on span "Save changes" at bounding box center [918, 689] width 58 height 13
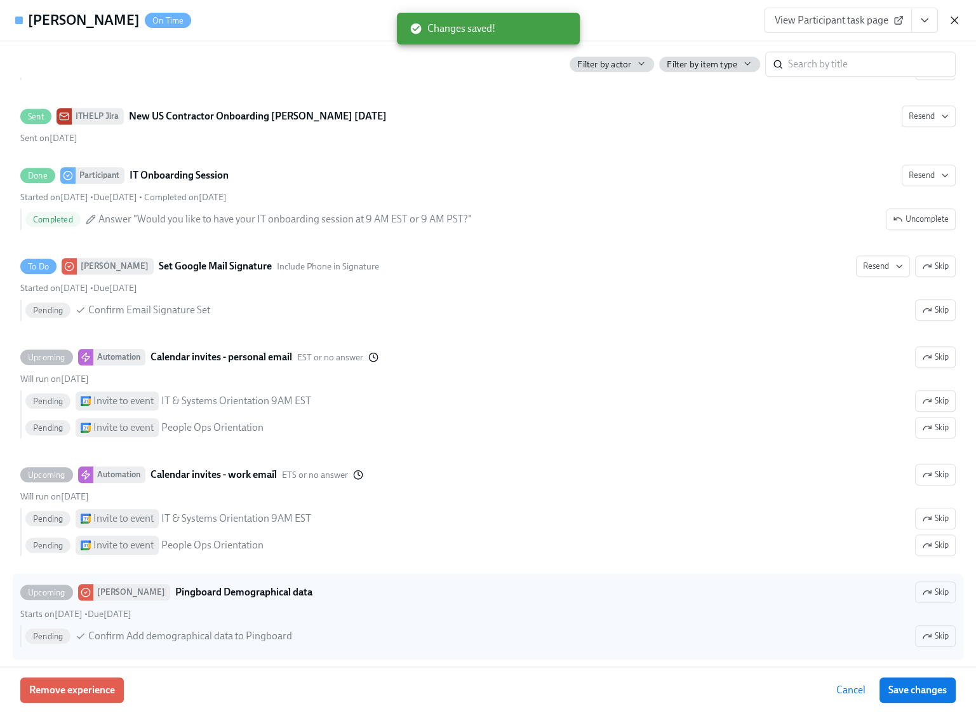
click at [960, 24] on icon "button" at bounding box center [954, 20] width 13 height 13
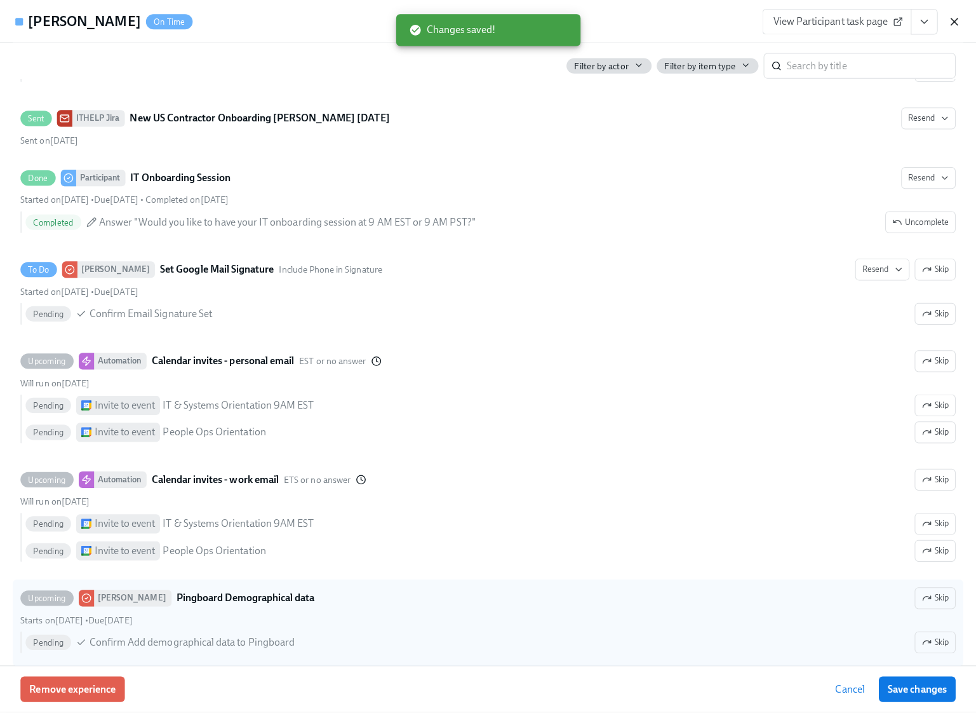
scroll to position [0, 58]
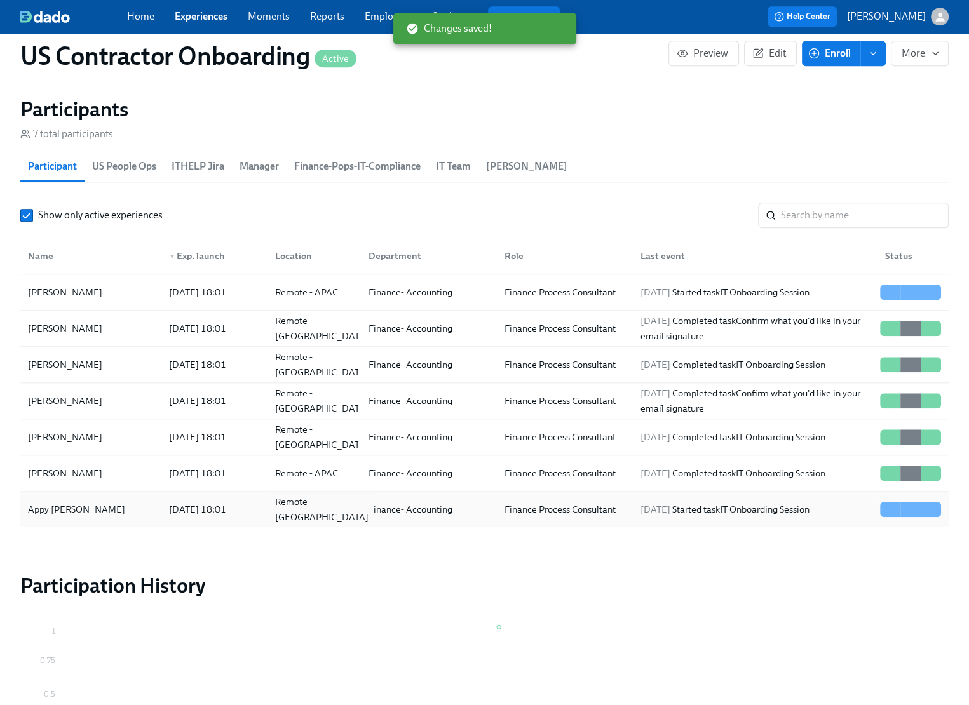
click at [319, 504] on div "Remote - [GEOGRAPHIC_DATA]" at bounding box center [322, 509] width 104 height 30
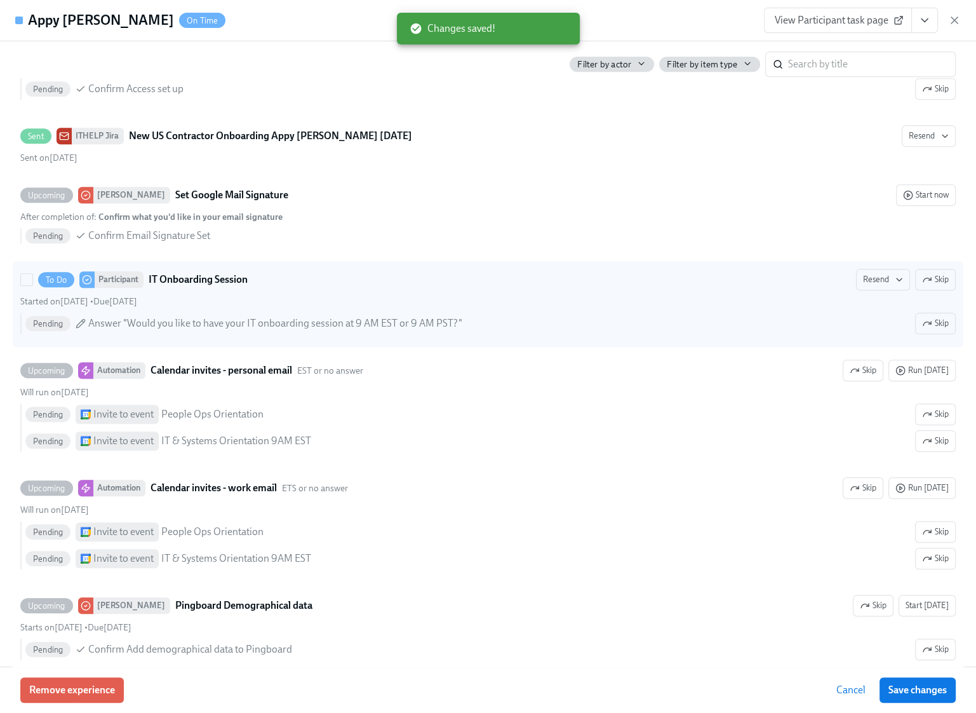
scroll to position [1032, 0]
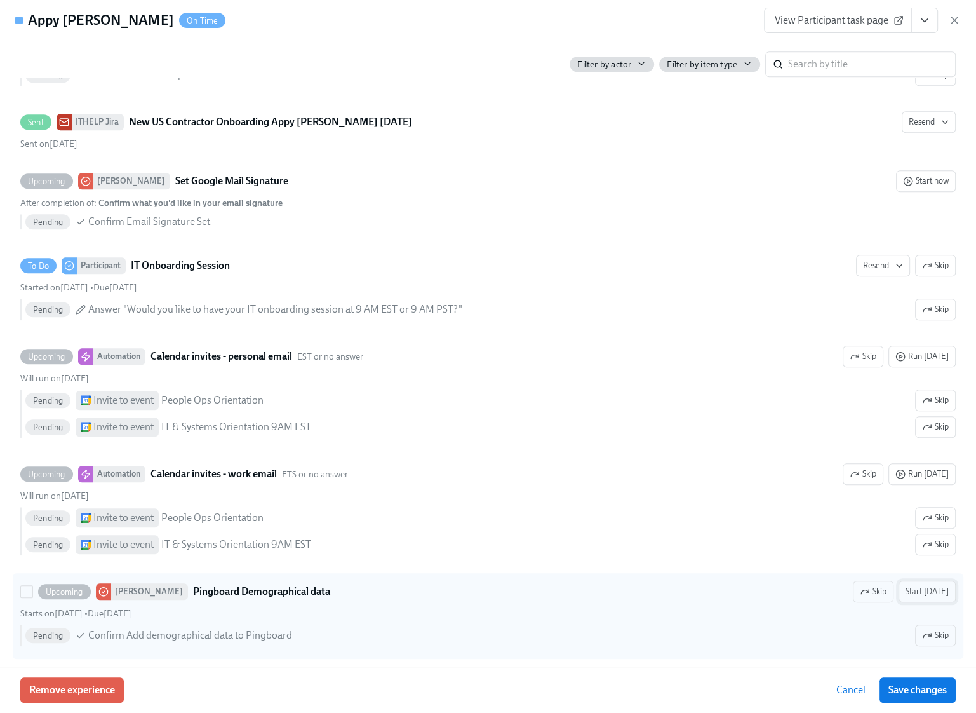
click at [920, 586] on span "Start today" at bounding box center [927, 591] width 43 height 13
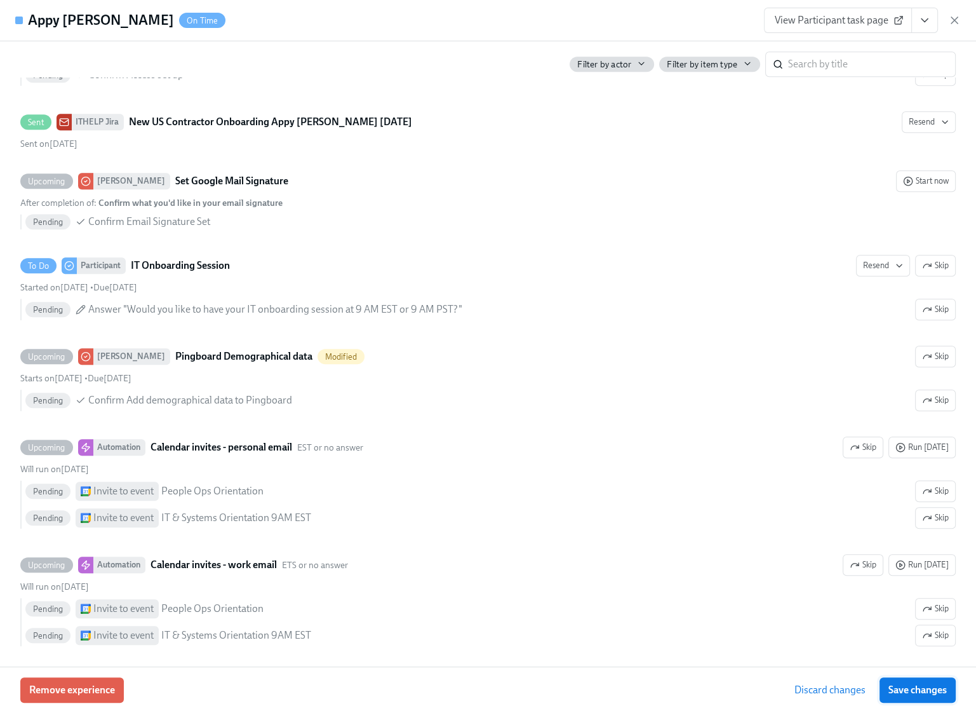
click at [930, 692] on span "Save changes" at bounding box center [918, 689] width 58 height 13
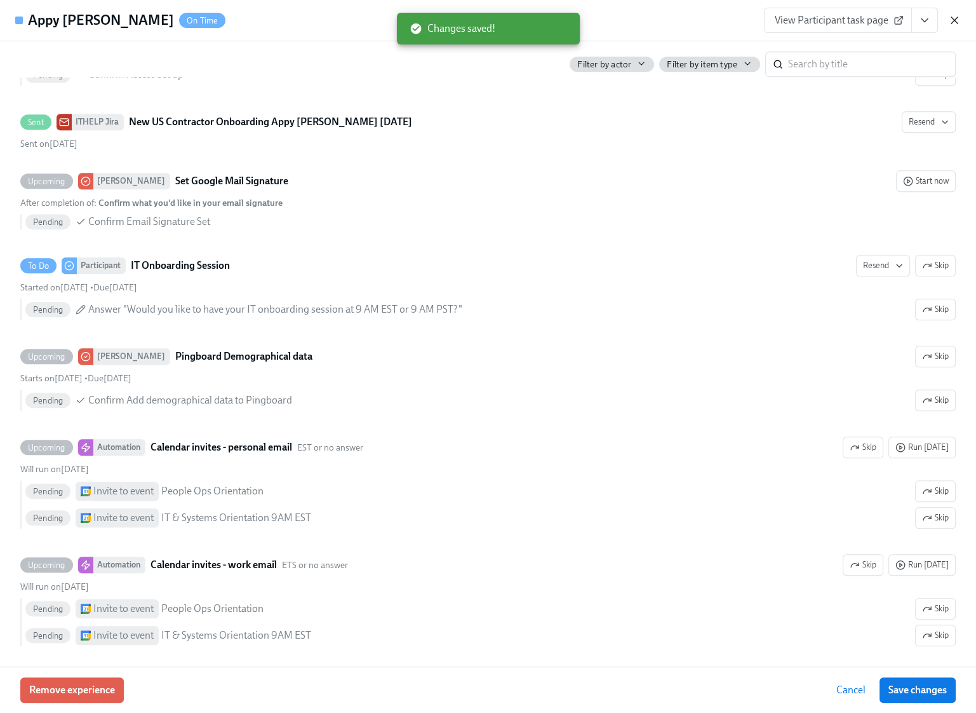
click at [958, 23] on icon "button" at bounding box center [954, 20] width 13 height 13
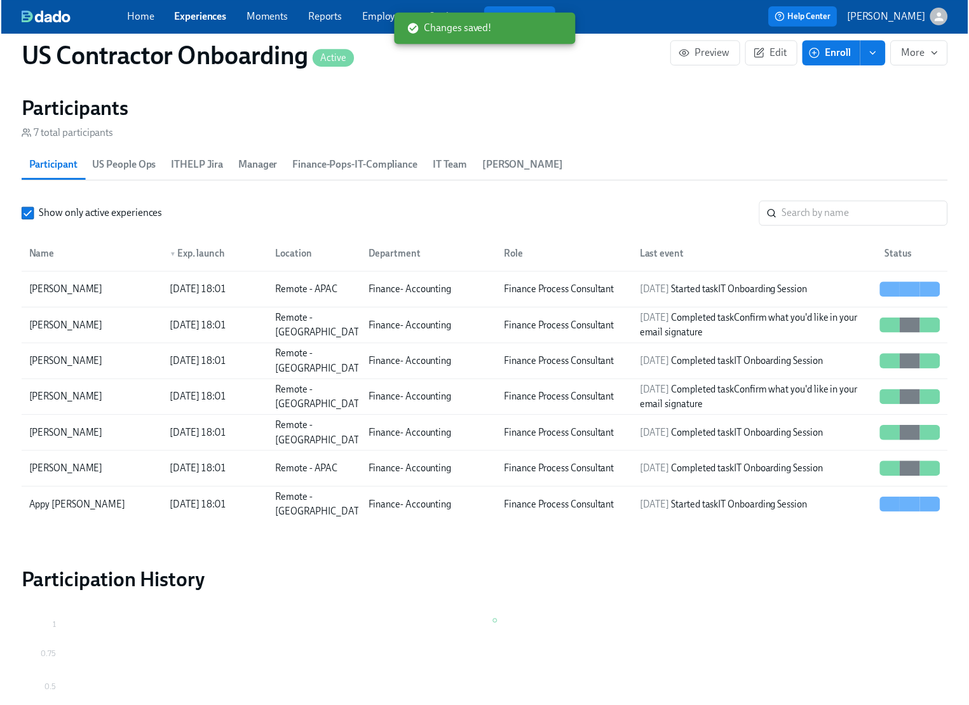
scroll to position [0, 58]
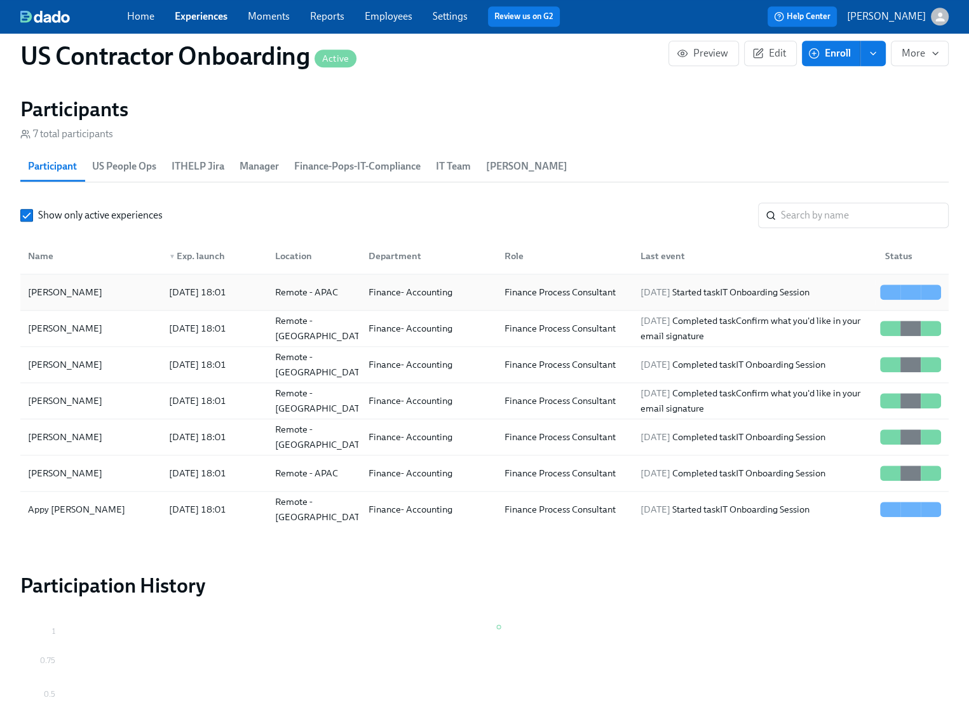
drag, startPoint x: 107, startPoint y: 294, endPoint x: 23, endPoint y: 293, distance: 83.8
click at [23, 293] on div "[PERSON_NAME]" at bounding box center [91, 291] width 136 height 25
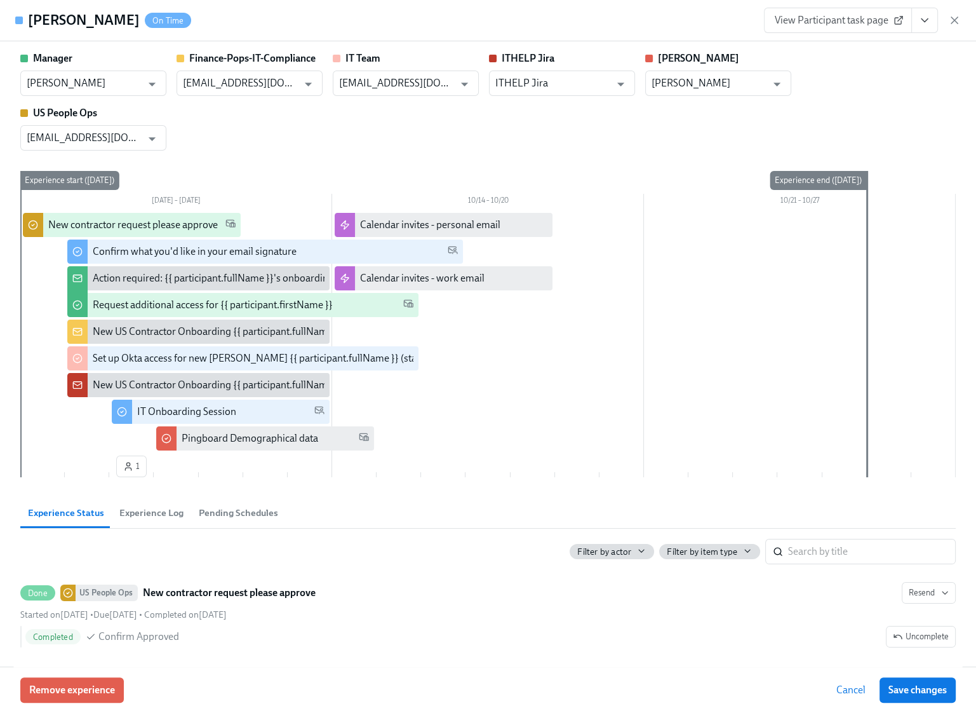
click at [87, 25] on h4 "[PERSON_NAME]" at bounding box center [84, 20] width 112 height 19
copy h4 "[PERSON_NAME]"
click at [956, 22] on icon "button" at bounding box center [954, 20] width 6 height 6
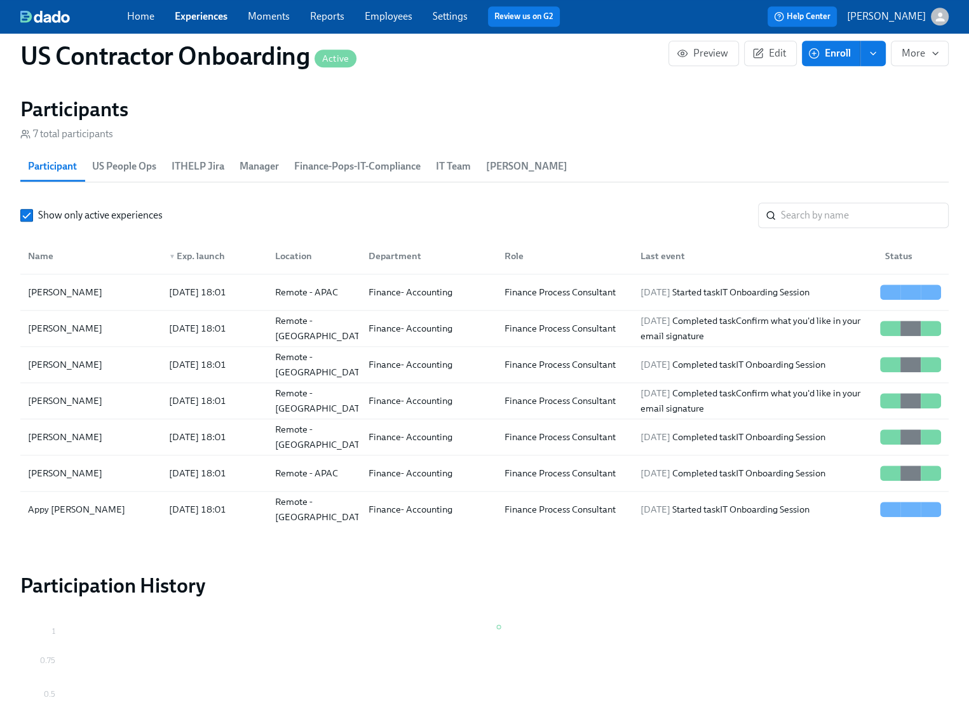
click at [379, 20] on link "Employees" at bounding box center [389, 16] width 48 height 12
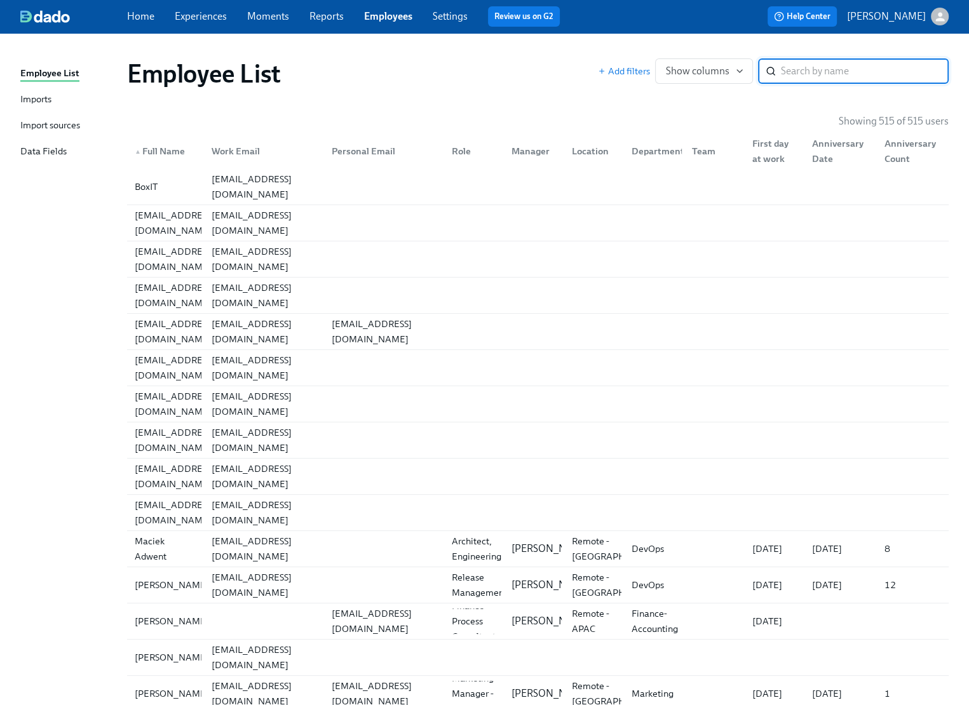
click at [828, 70] on input "search" at bounding box center [865, 70] width 168 height 25
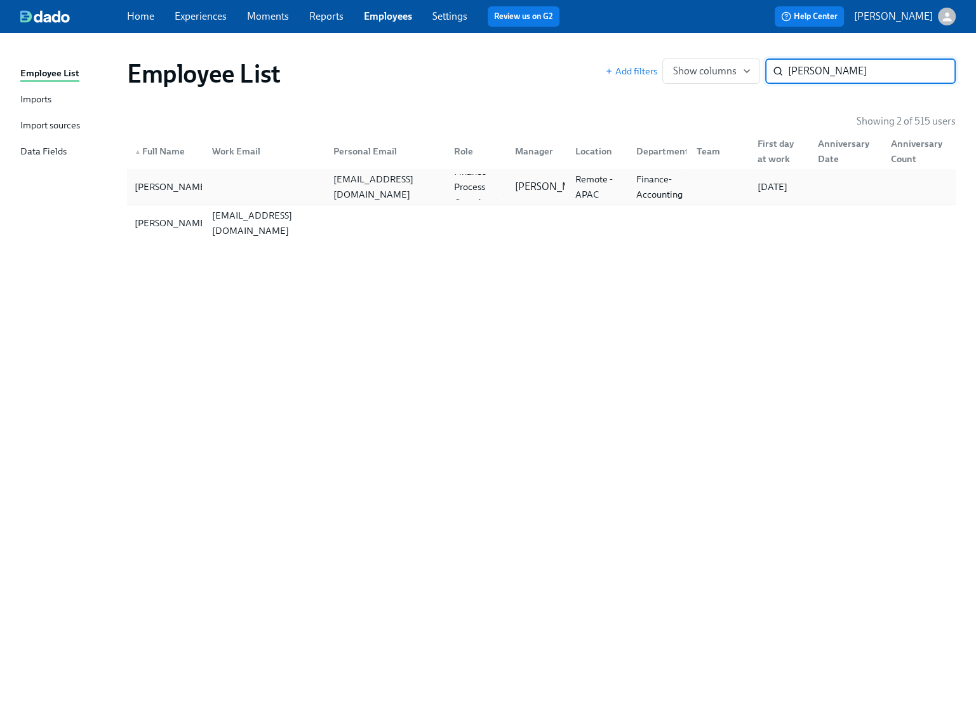
type input "[PERSON_NAME]"
click at [396, 196] on div "aaggarwal@crosscountry-consulting.com" at bounding box center [386, 186] width 116 height 30
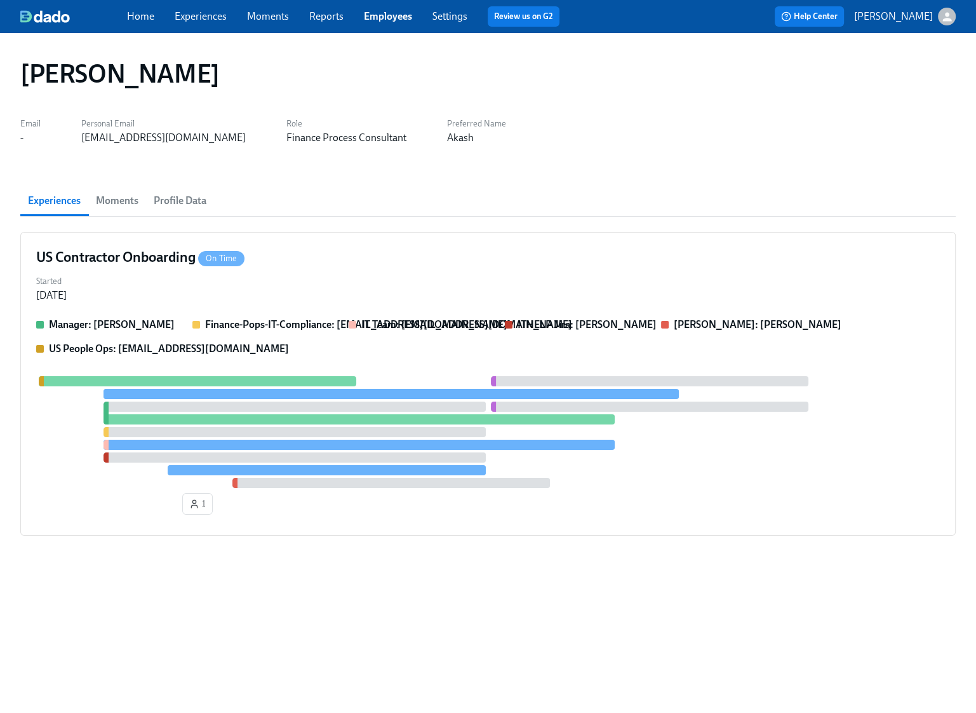
click at [116, 199] on span "Moments" at bounding box center [117, 201] width 43 height 18
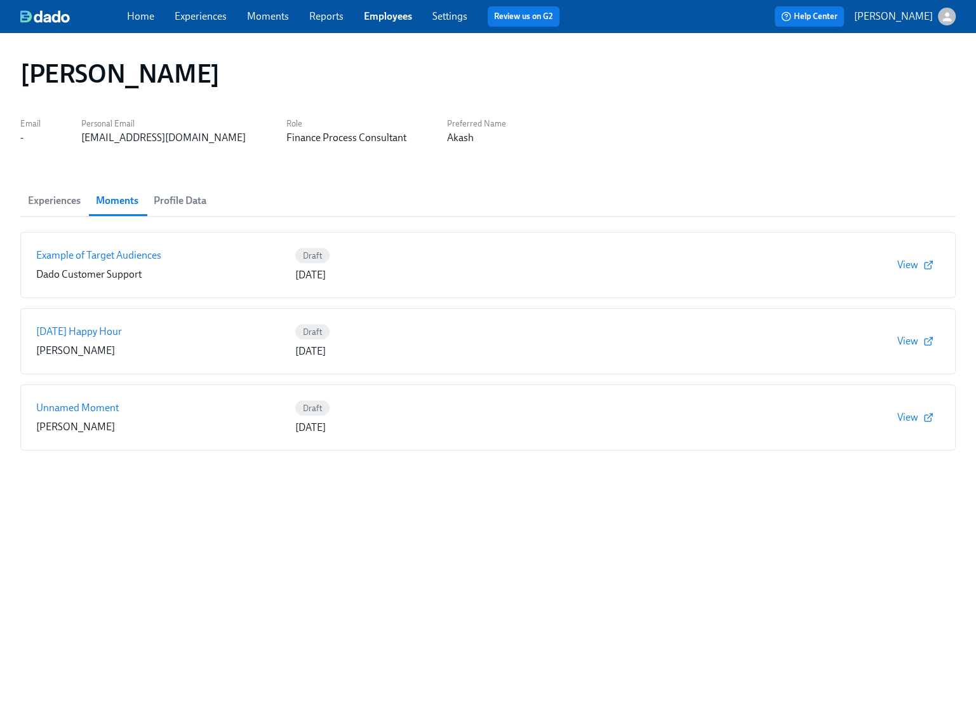
click at [190, 204] on span "Profile Data" at bounding box center [180, 201] width 53 height 18
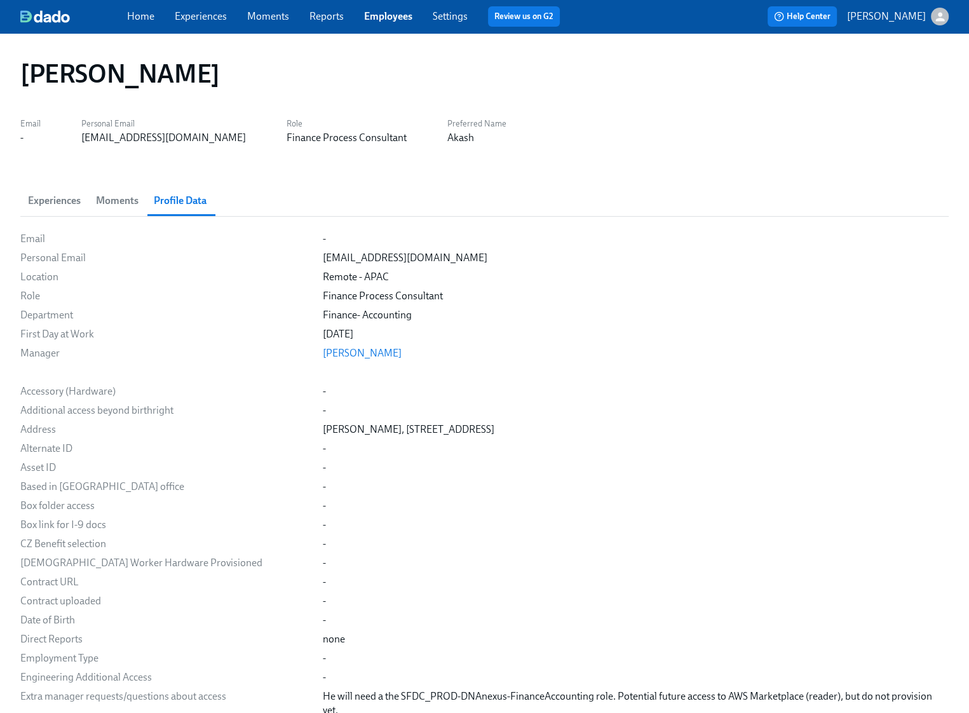
click at [393, 16] on link "Employees" at bounding box center [388, 16] width 48 height 12
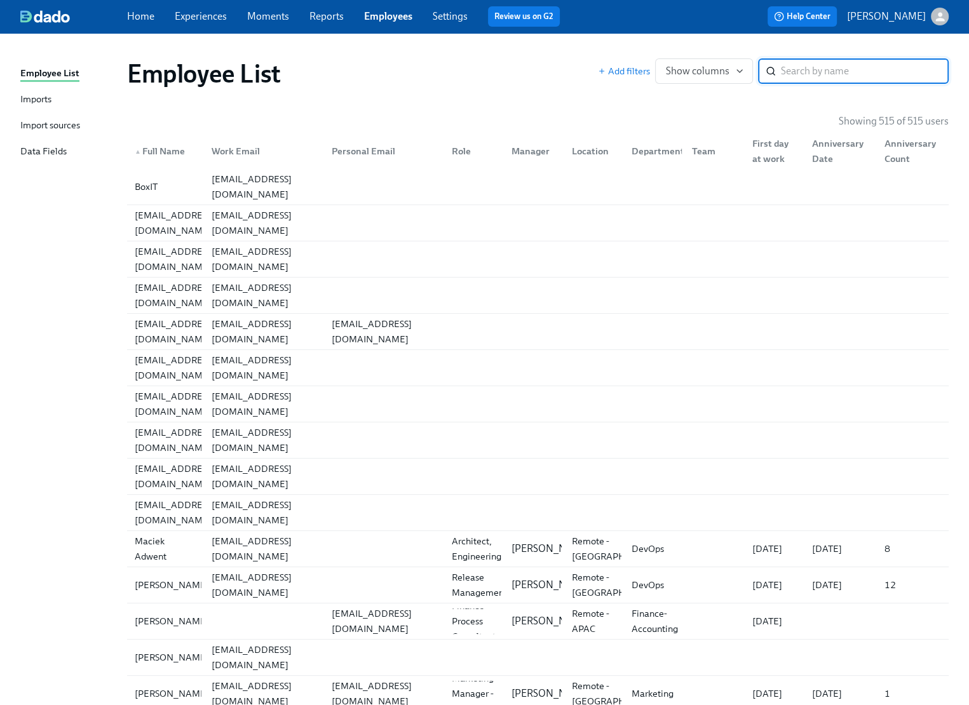
click at [845, 70] on input "search" at bounding box center [865, 70] width 168 height 25
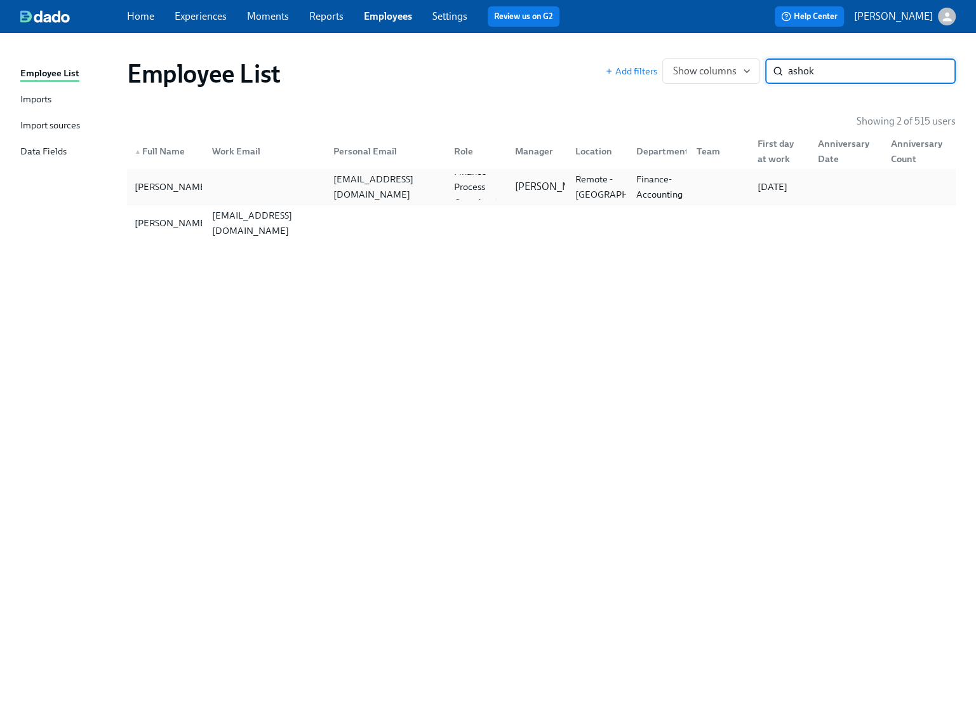
type input "ashok"
click at [267, 192] on div at bounding box center [262, 186] width 121 height 25
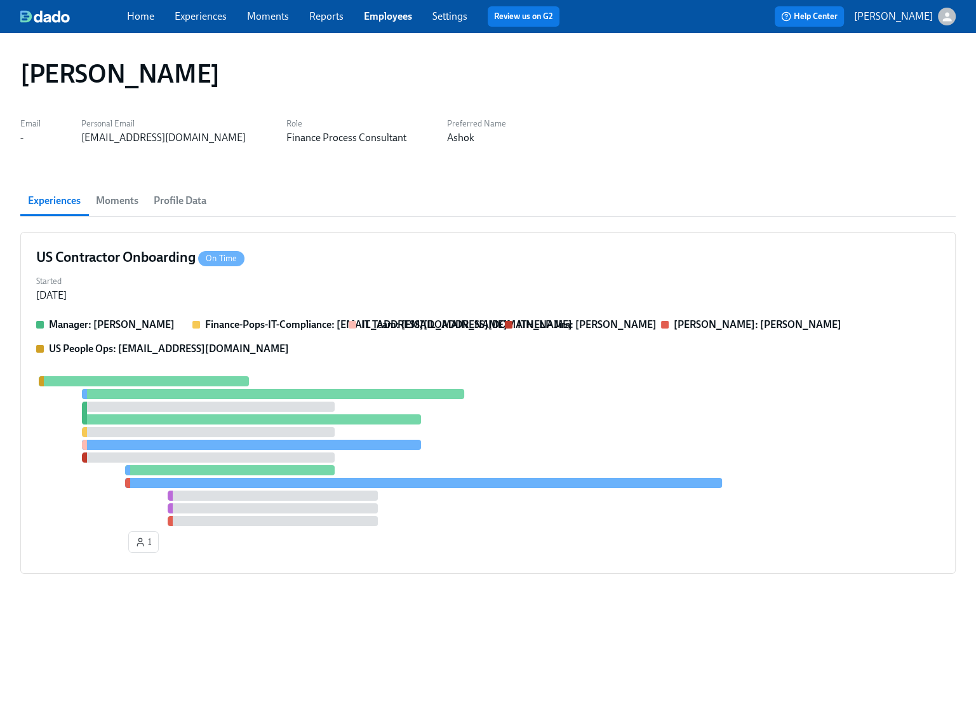
click at [171, 206] on span "Profile Data" at bounding box center [180, 201] width 53 height 18
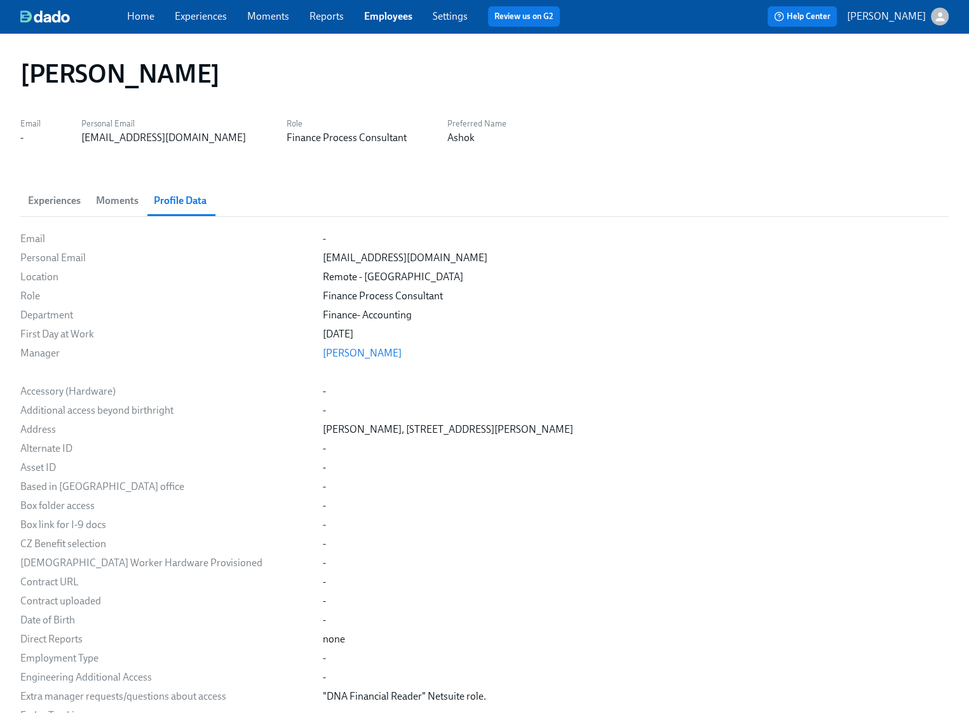
click at [396, 18] on link "Employees" at bounding box center [388, 16] width 48 height 12
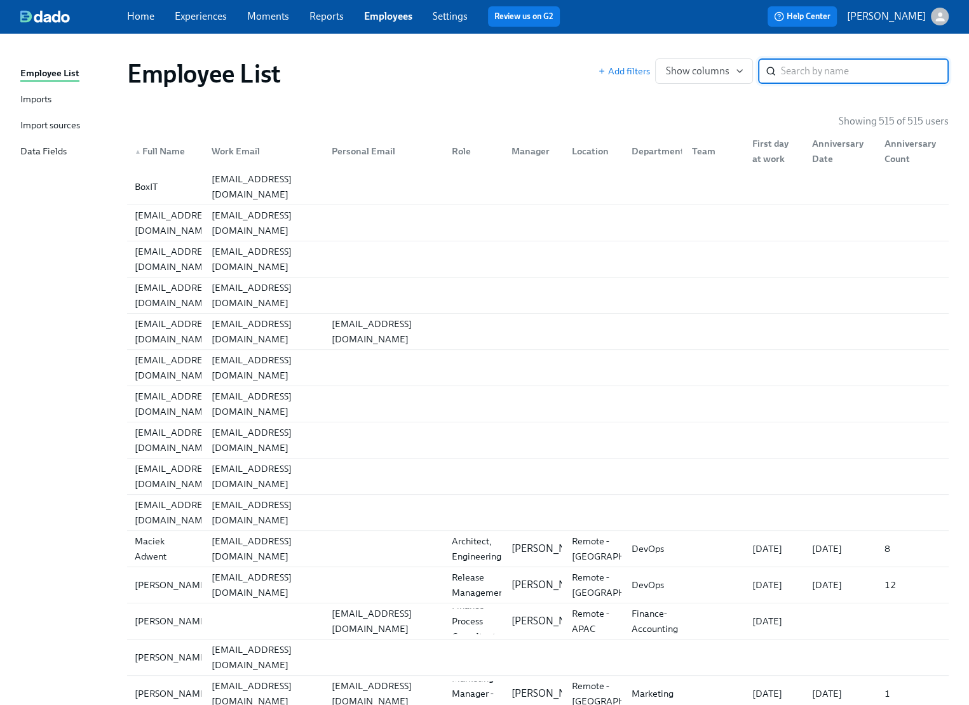
click at [824, 66] on input "search" at bounding box center [865, 70] width 168 height 25
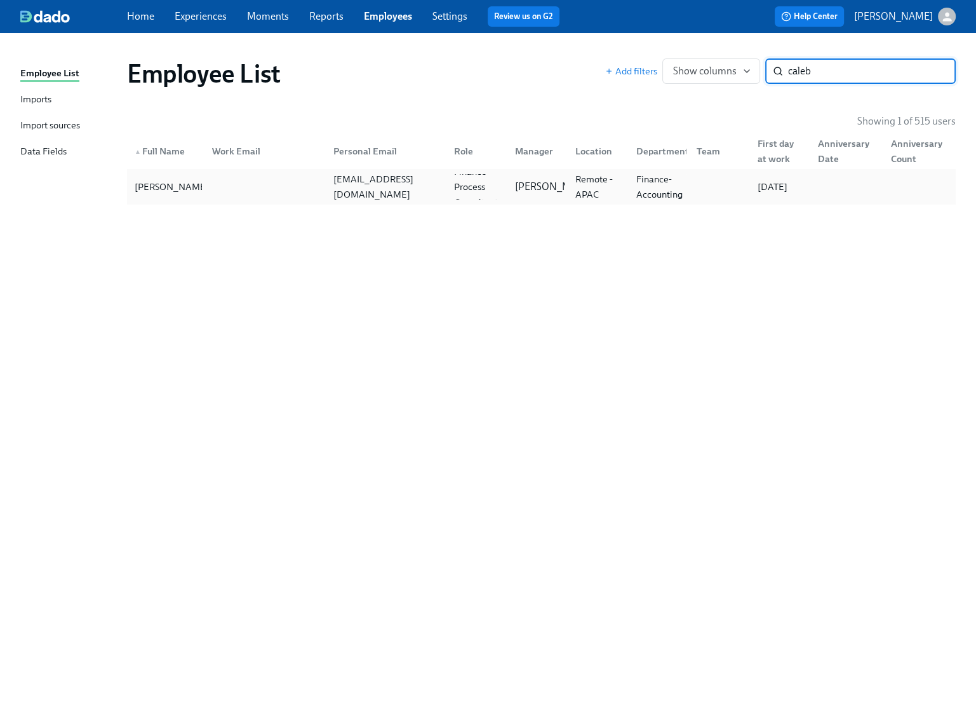
type input "caleb"
click at [232, 185] on div at bounding box center [262, 186] width 121 height 25
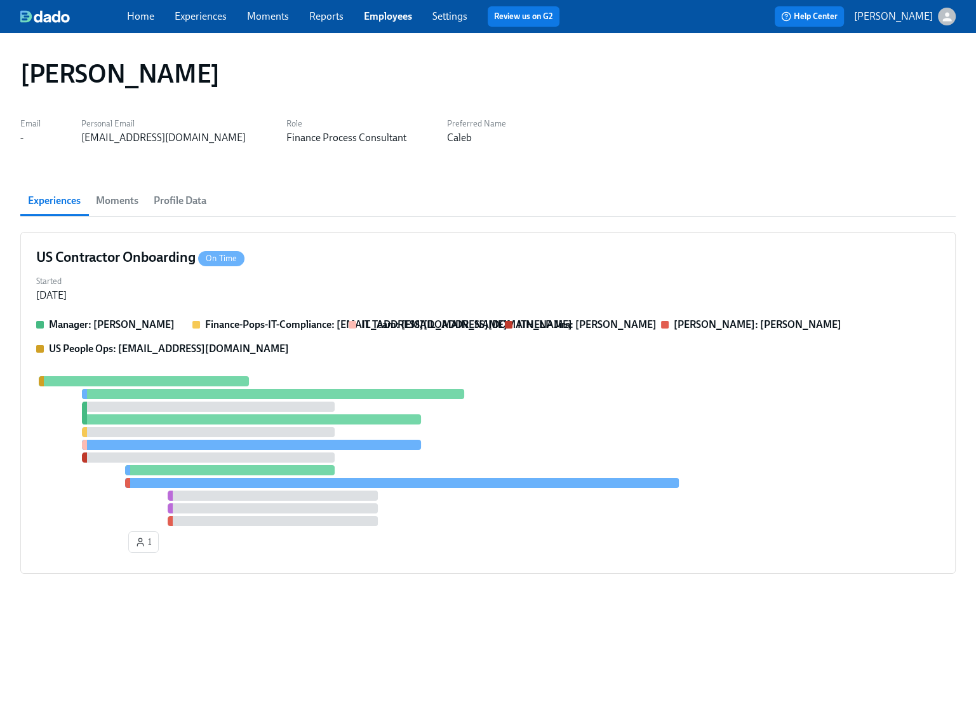
click at [187, 199] on span "Profile Data" at bounding box center [180, 201] width 53 height 18
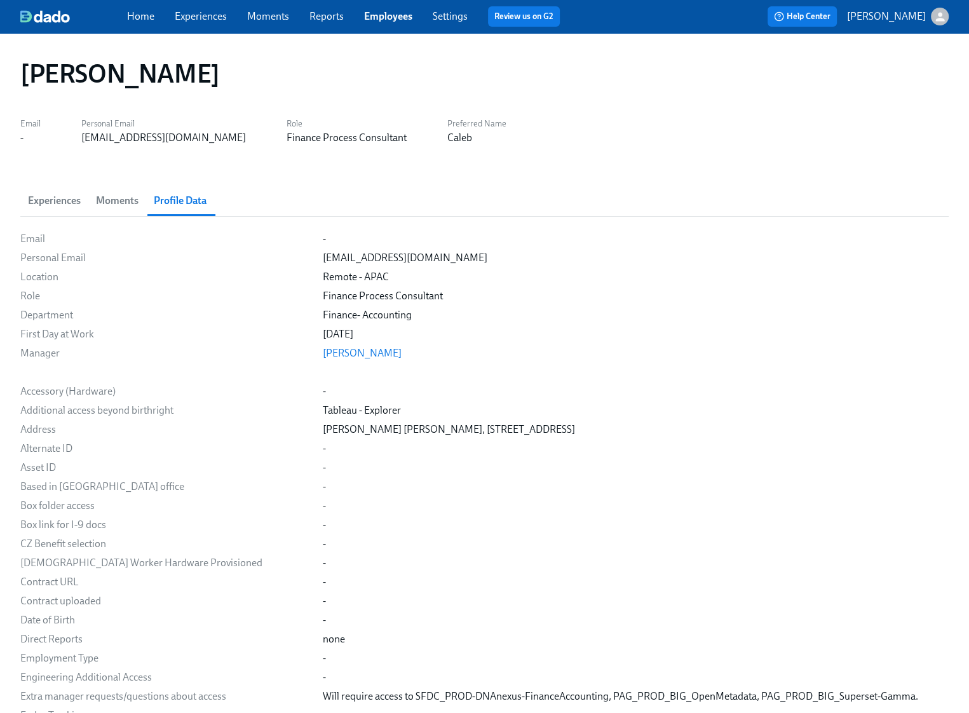
click at [382, 18] on link "Employees" at bounding box center [388, 16] width 48 height 12
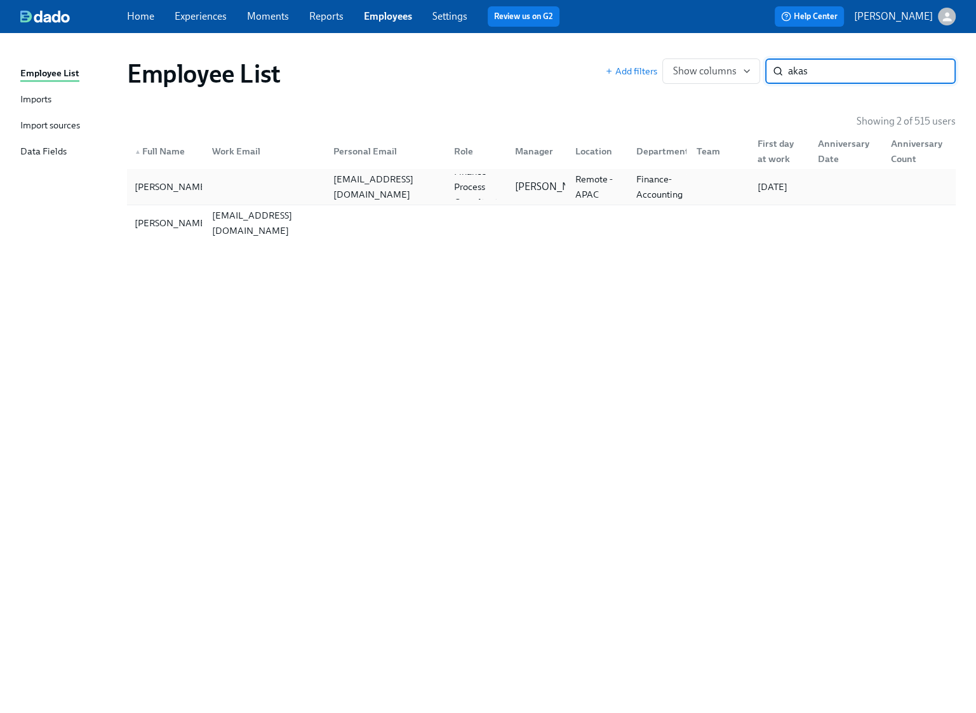
type input "akas"
click at [337, 187] on div "aaggarwal@crosscountry-consulting.com" at bounding box center [386, 186] width 116 height 30
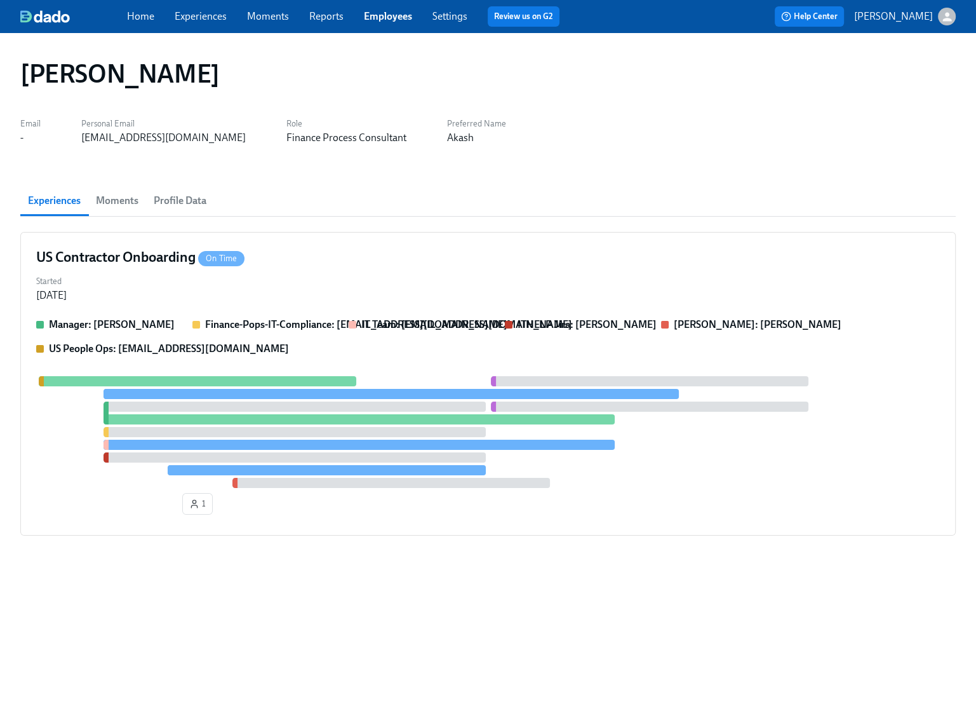
click at [202, 199] on span "Profile Data" at bounding box center [180, 201] width 53 height 18
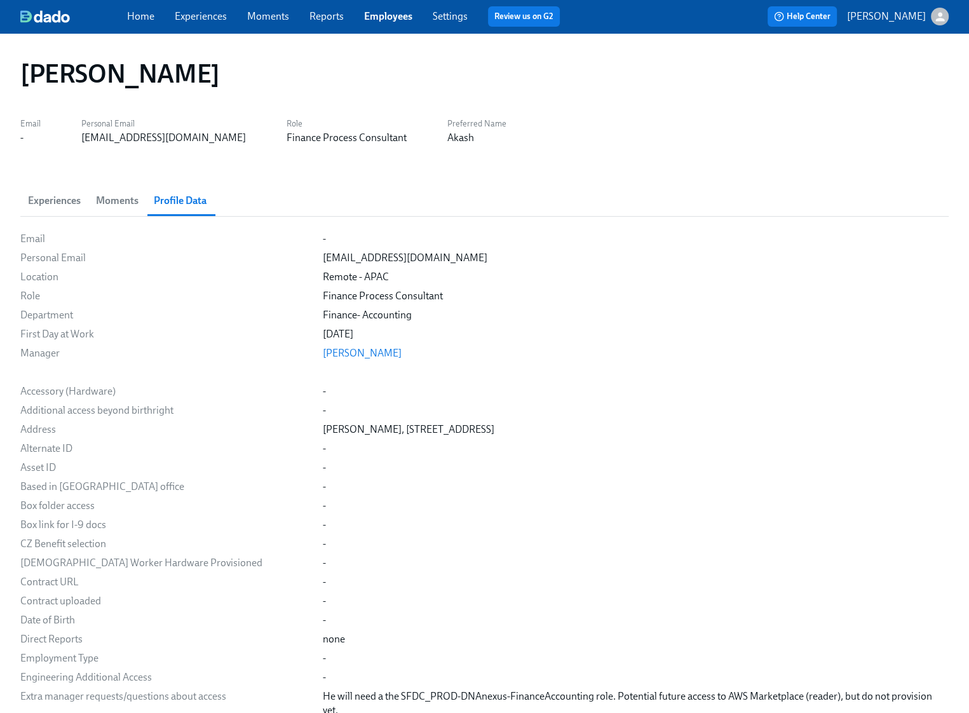
drag, startPoint x: 213, startPoint y: 81, endPoint x: 19, endPoint y: 77, distance: 193.8
click at [19, 77] on div "[PERSON_NAME]" at bounding box center [484, 73] width 948 height 51
copy h1 "[PERSON_NAME]"
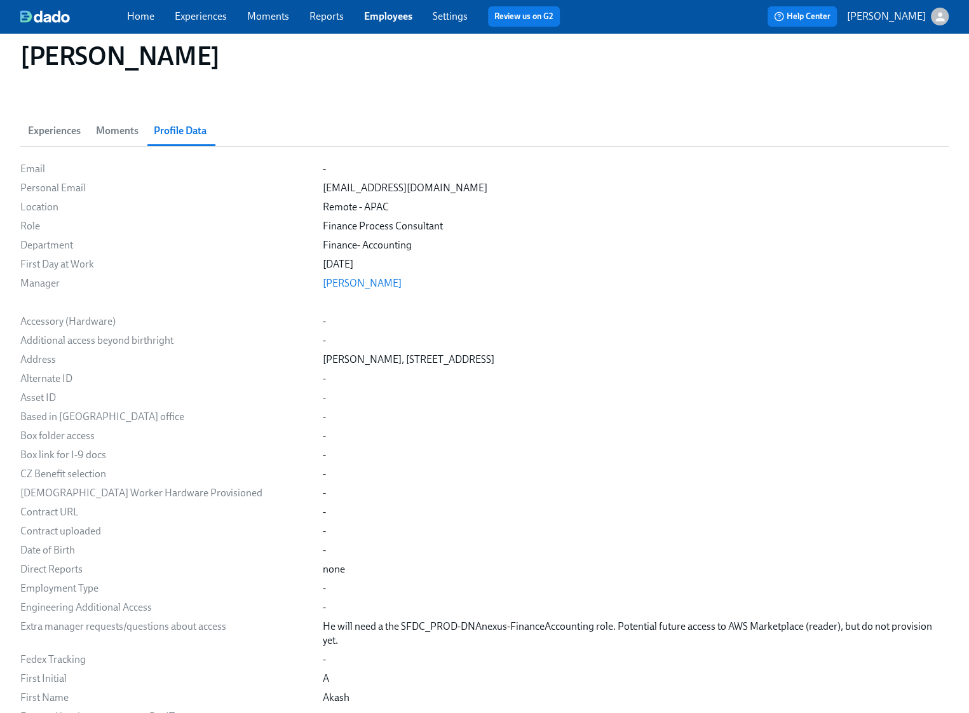
scroll to position [74, 0]
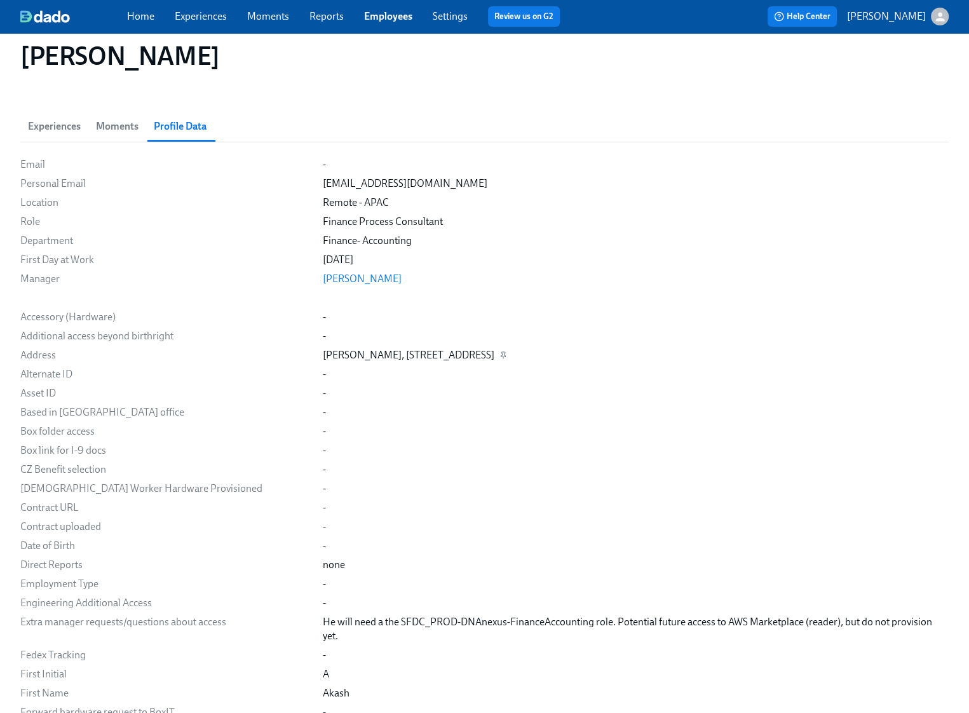
drag, startPoint x: 775, startPoint y: 354, endPoint x: 742, endPoint y: 354, distance: 32.4
click at [494, 354] on div "Akash Aggarwal, 4-12, Boravanipeta, Gara Mandalam, Salihundam, Srikakulam, Andh…" at bounding box center [408, 355] width 171 height 14
copy div "532405"
drag, startPoint x: 736, startPoint y: 354, endPoint x: 670, endPoint y: 354, distance: 66.1
click at [494, 354] on div "Akash Aggarwal, 4-12, Boravanipeta, Gara Mandalam, Salihundam, Srikakulam, Andh…" at bounding box center [408, 355] width 171 height 14
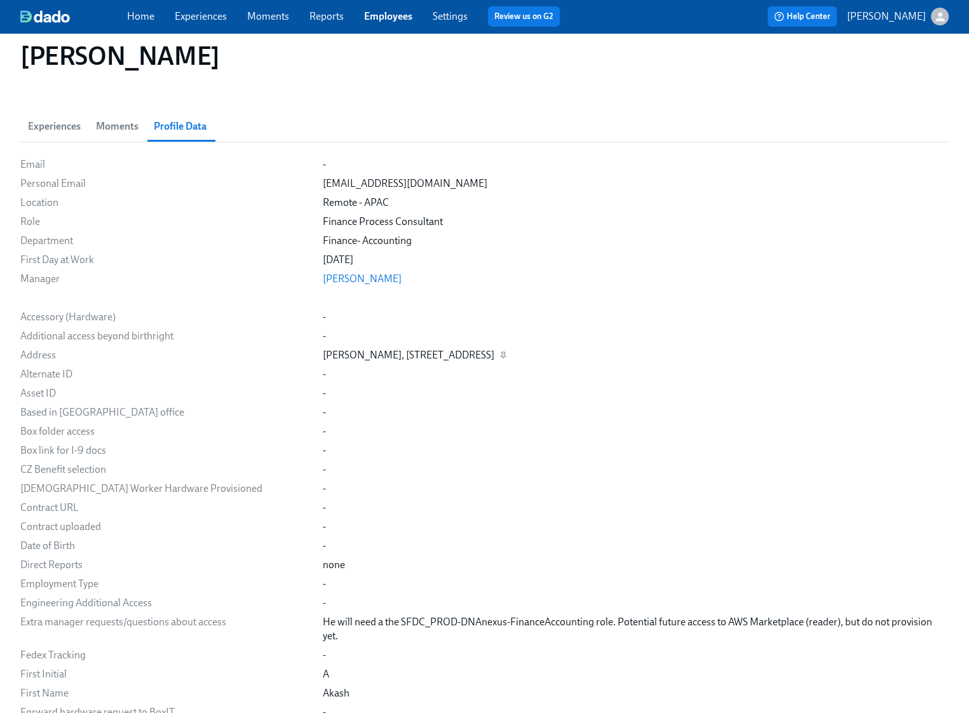
copy div "Andhra Pradesh"
click at [469, 359] on div "Akash Aggarwal, 4-12, Boravanipeta, Gara Mandalam, Salihundam, Srikakulam, Andh…" at bounding box center [408, 355] width 171 height 14
drag, startPoint x: 478, startPoint y: 354, endPoint x: 398, endPoint y: 356, distance: 79.4
click at [398, 356] on div "Akash Aggarwal, 4-12, Boravanipeta, Gara Mandalam, Salihundam, Srikakulam, Andh…" at bounding box center [408, 355] width 171 height 14
copy div "4-12, Boravanipeta"
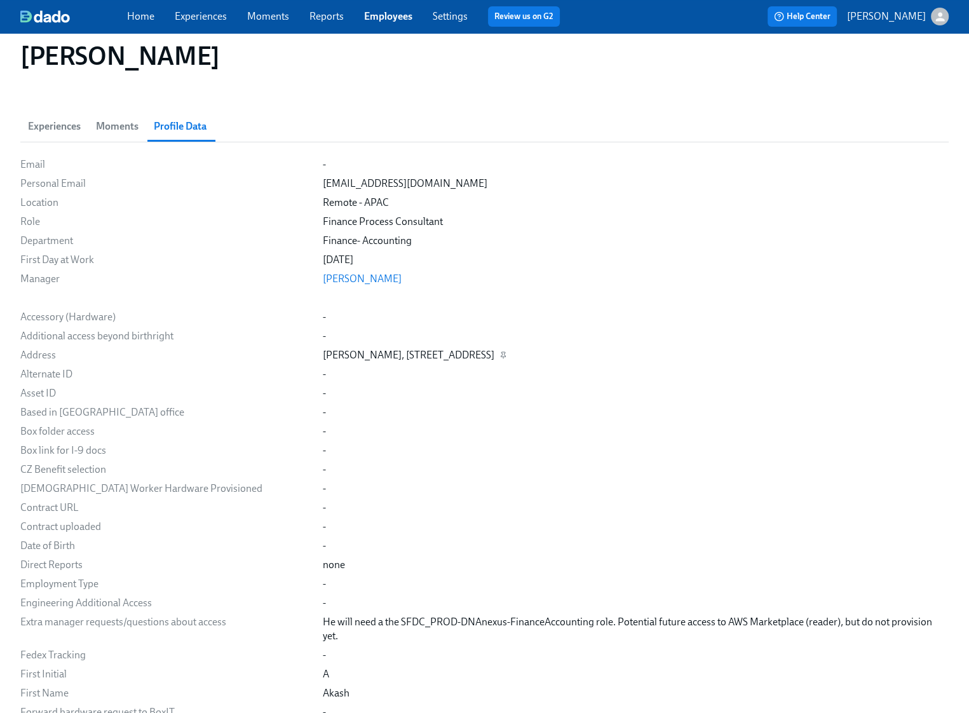
drag, startPoint x: 553, startPoint y: 354, endPoint x: 487, endPoint y: 354, distance: 66.1
click at [487, 354] on div "Akash Aggarwal, 4-12, Boravanipeta, Gara Mandalam, Salihundam, Srikakulam, Andh…" at bounding box center [408, 355] width 171 height 14
copy div "Gara Mandalam"
drag, startPoint x: 663, startPoint y: 354, endPoint x: 605, endPoint y: 353, distance: 57.8
click at [494, 353] on div "Akash Aggarwal, 4-12, Boravanipeta, Gara Mandalam, Salihundam, Srikakulam, Andh…" at bounding box center [408, 355] width 171 height 14
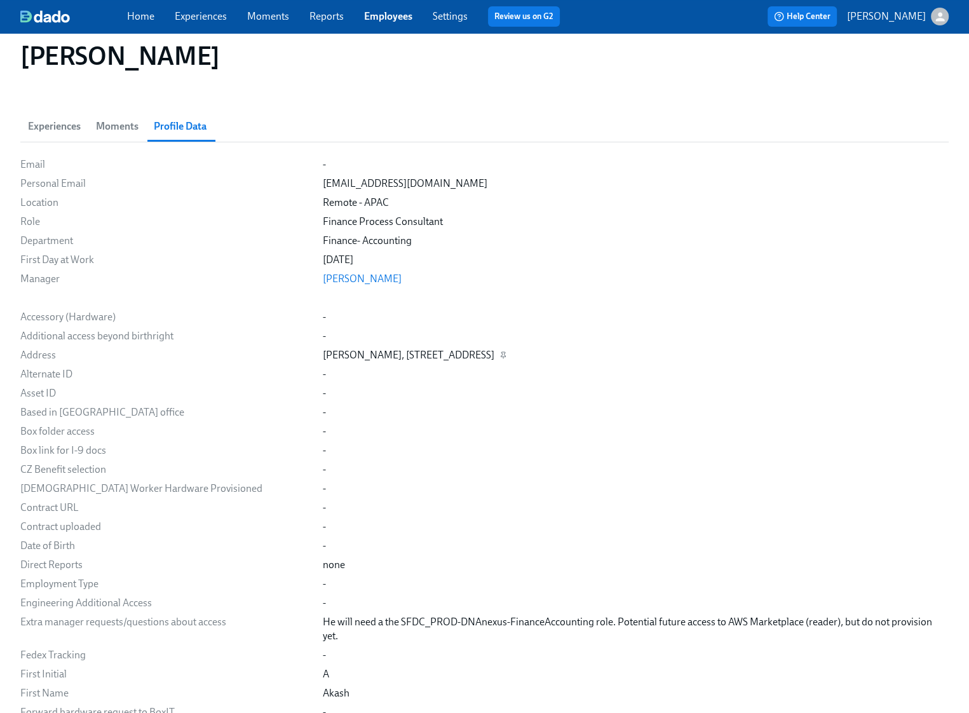
drag, startPoint x: 801, startPoint y: 356, endPoint x: 399, endPoint y: 353, distance: 402.0
click at [399, 353] on div "Akash Aggarwal, 4-12, Boravanipeta, Gara Mandalam, Salihundam, Srikakulam, Andh…" at bounding box center [408, 355] width 171 height 14
copy div "4-12, Boravanipeta, Gara Mandalam, Salihundam, Srikakulam, Andhra Pradesh, 5324…"
drag, startPoint x: 563, startPoint y: 384, endPoint x: 574, endPoint y: 372, distance: 16.3
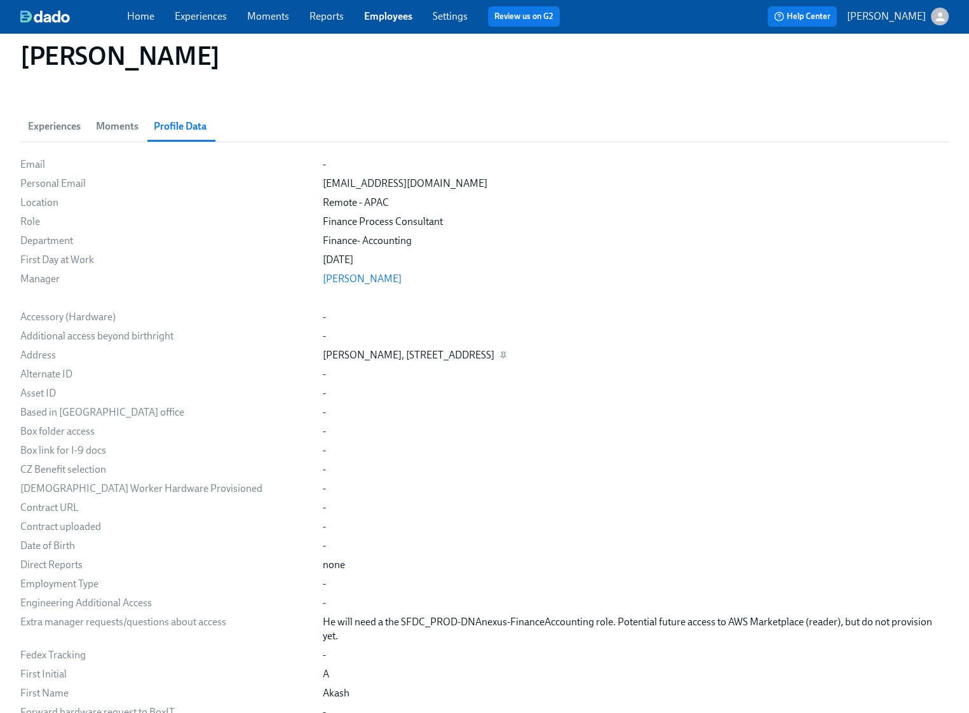
drag, startPoint x: 609, startPoint y: 356, endPoint x: 558, endPoint y: 355, distance: 50.8
click at [494, 355] on div "Akash Aggarwal, 4-12, Boravanipeta, Gara Mandalam, Salihundam, Srikakulam, Andh…" at bounding box center [408, 355] width 171 height 14
copy div "Salihundam"
drag, startPoint x: 661, startPoint y: 354, endPoint x: 615, endPoint y: 354, distance: 46.4
click at [494, 354] on div "Akash Aggarwal, 4-12, Boravanipeta, Gara Mandalam, Salihundam, Srikakulam, Andh…" at bounding box center [408, 355] width 171 height 14
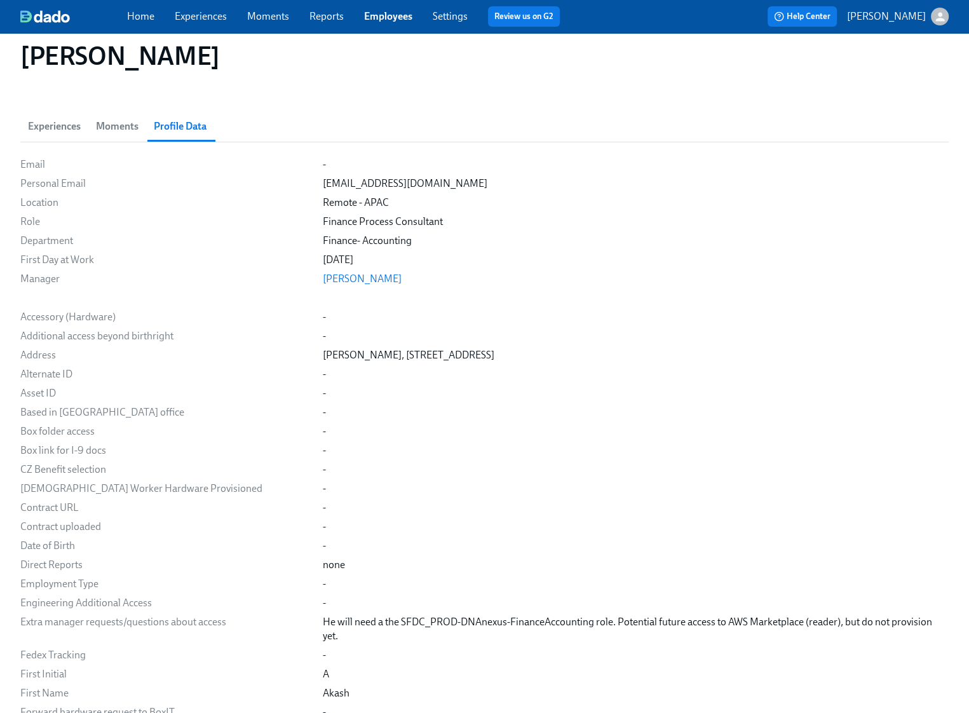
copy div "Srikakulam"
drag, startPoint x: 504, startPoint y: 184, endPoint x: 321, endPoint y: 187, distance: 182.9
copy div "aaggarwal@crosscountry-consulting.com"
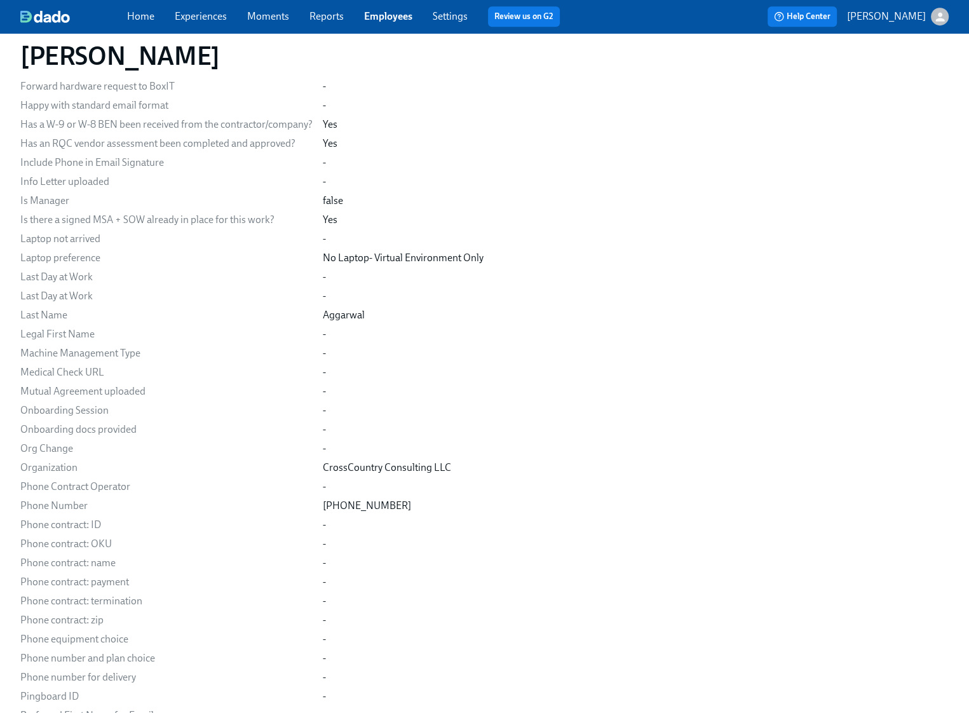
scroll to position [762, 0]
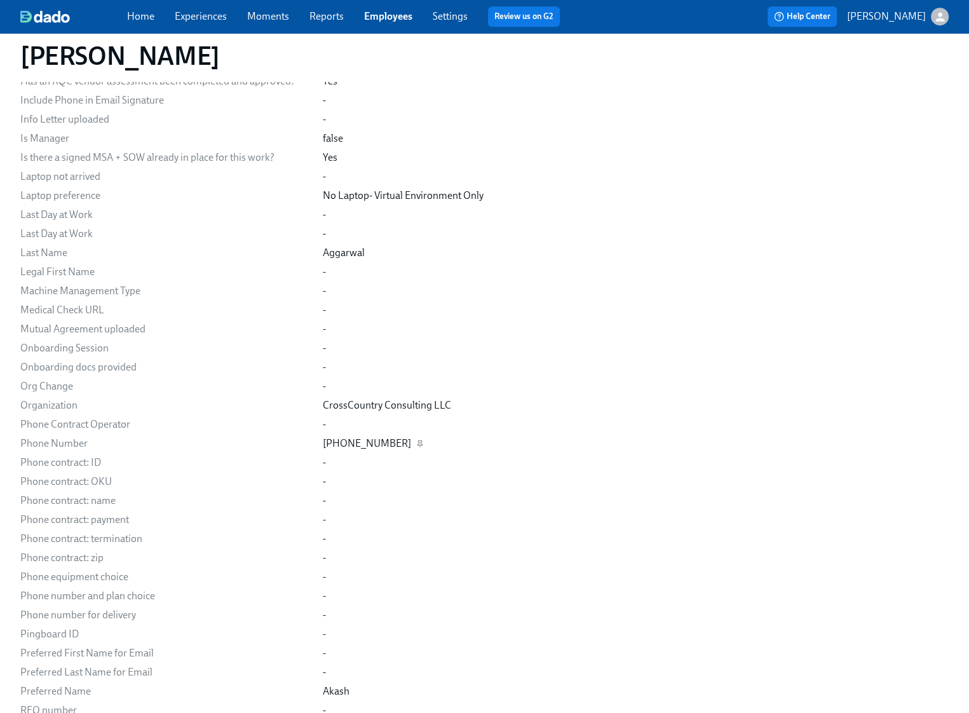
drag, startPoint x: 399, startPoint y: 440, endPoint x: 327, endPoint y: 441, distance: 72.4
click at [327, 441] on div "+1 571-395-8960" at bounding box center [636, 443] width 626 height 14
click at [313, 436] on div "Email - Personal Email aaggarwal@crosscountry-consulting.com Location Remote - …" at bounding box center [484, 217] width 928 height 1495
drag, startPoint x: 319, startPoint y: 441, endPoint x: 396, endPoint y: 436, distance: 77.0
click at [396, 436] on div "Email - Personal Email aaggarwal@crosscountry-consulting.com Location Remote - …" at bounding box center [484, 217] width 928 height 1495
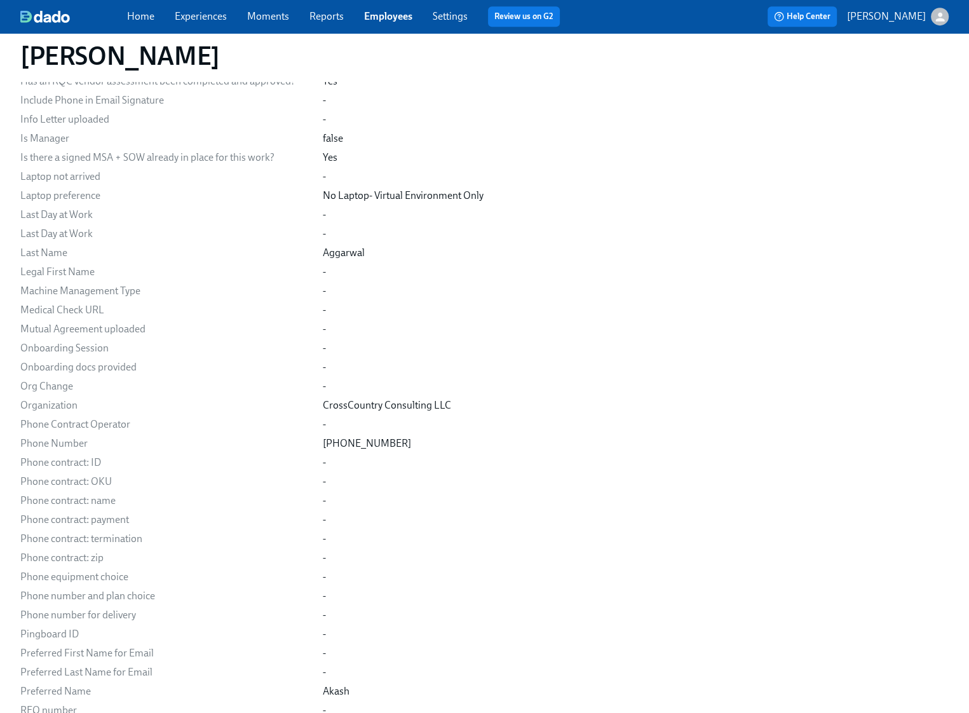
click at [381, 20] on link "Employees" at bounding box center [388, 16] width 48 height 12
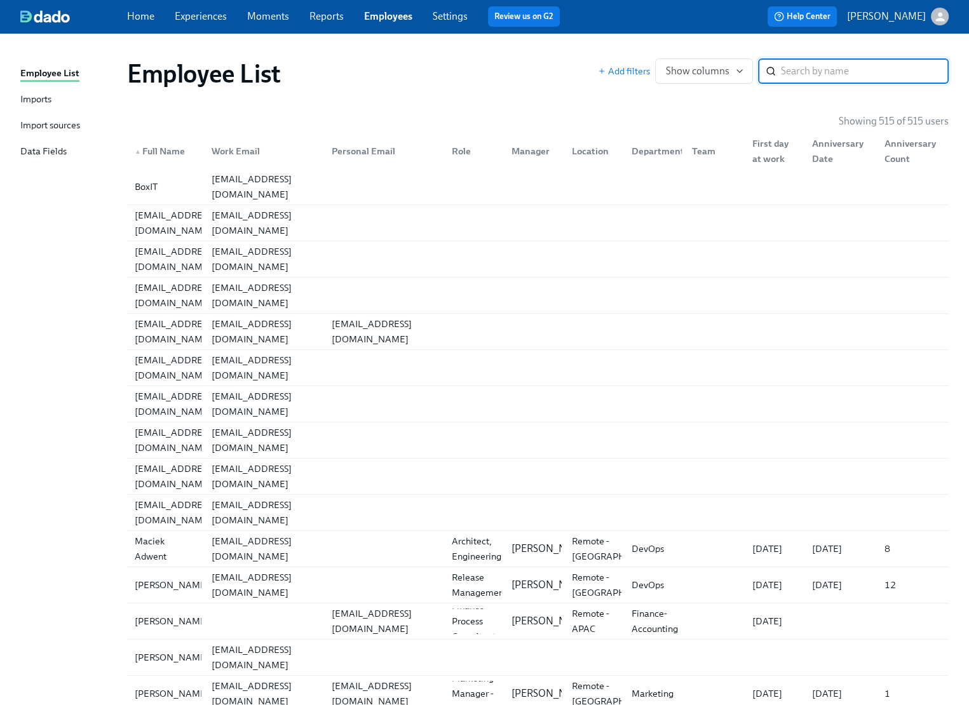
click at [829, 75] on input "search" at bounding box center [865, 70] width 168 height 25
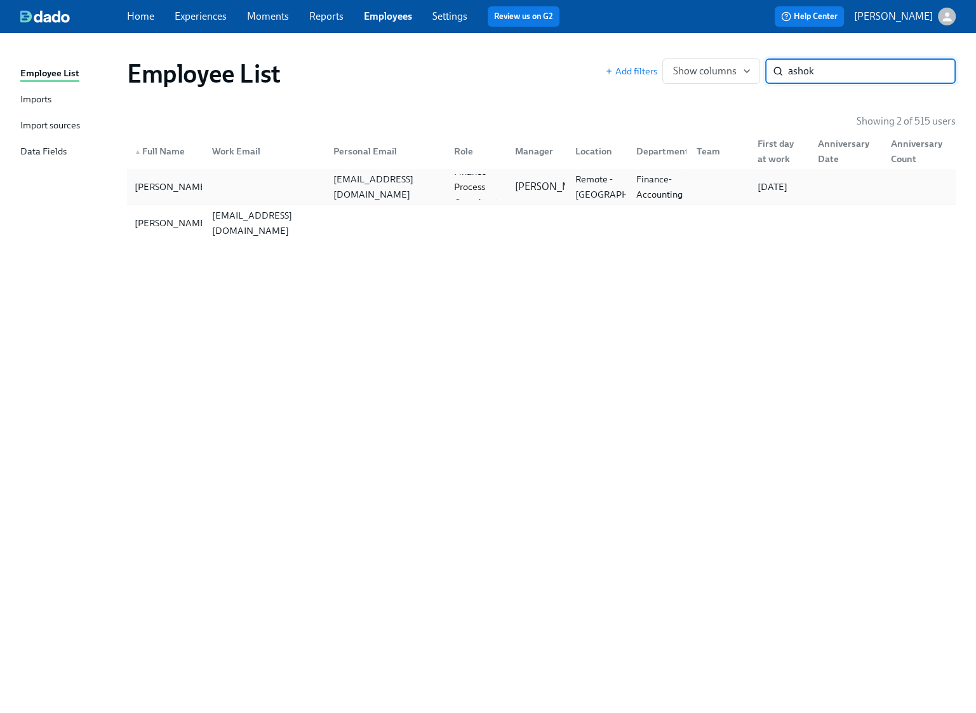
type input "ashok"
click at [376, 196] on div "abalaraju@crosscountry-consulting.com" at bounding box center [386, 186] width 116 height 30
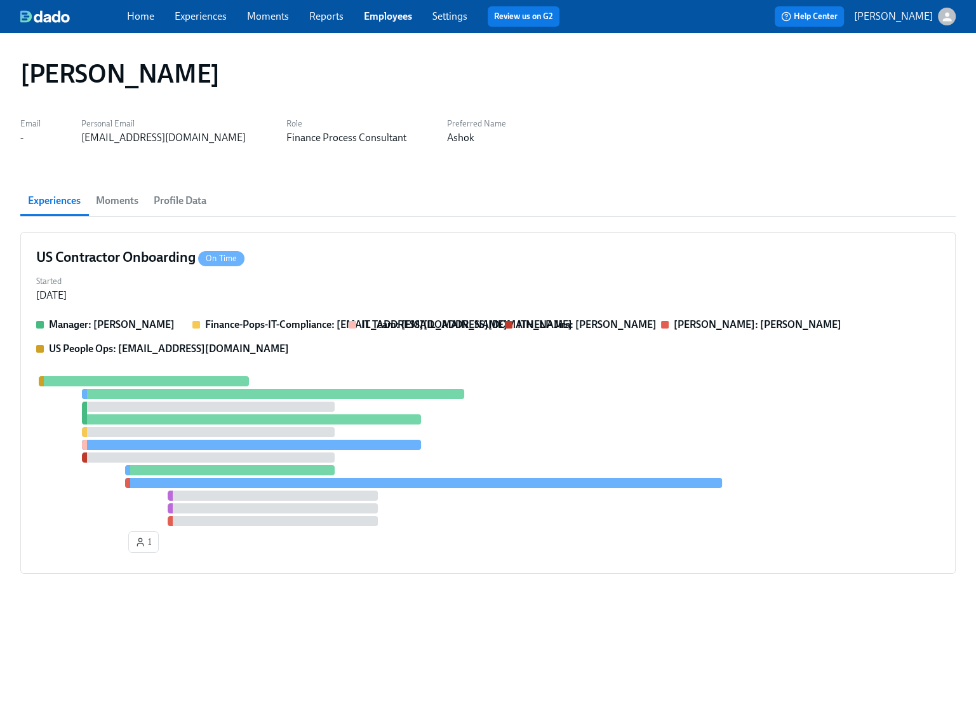
click at [178, 203] on span "Profile Data" at bounding box center [180, 201] width 53 height 18
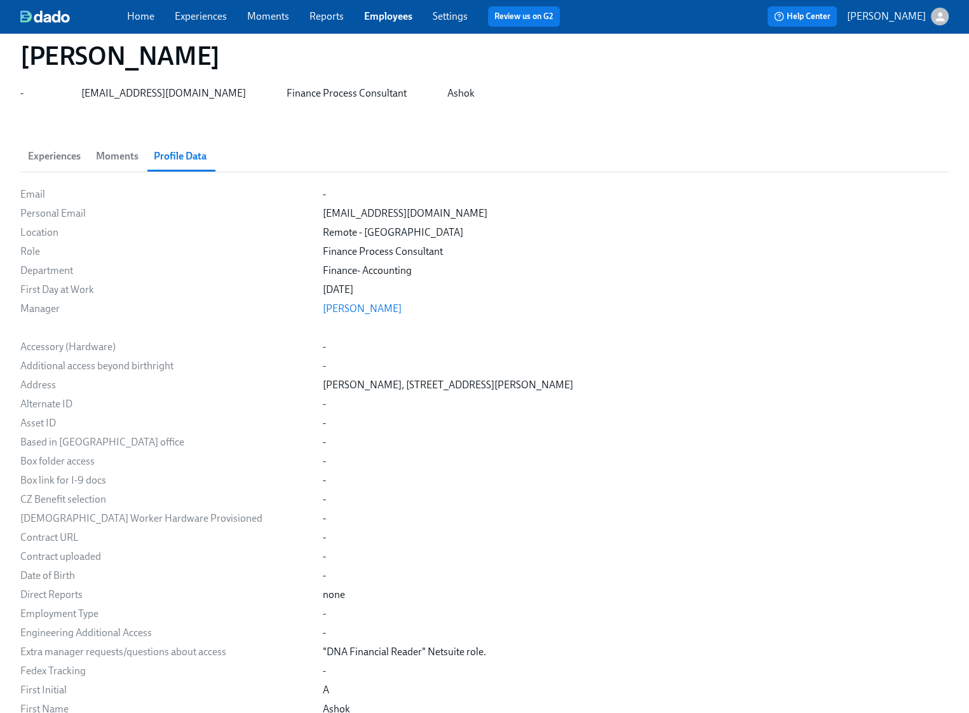
scroll to position [54, 0]
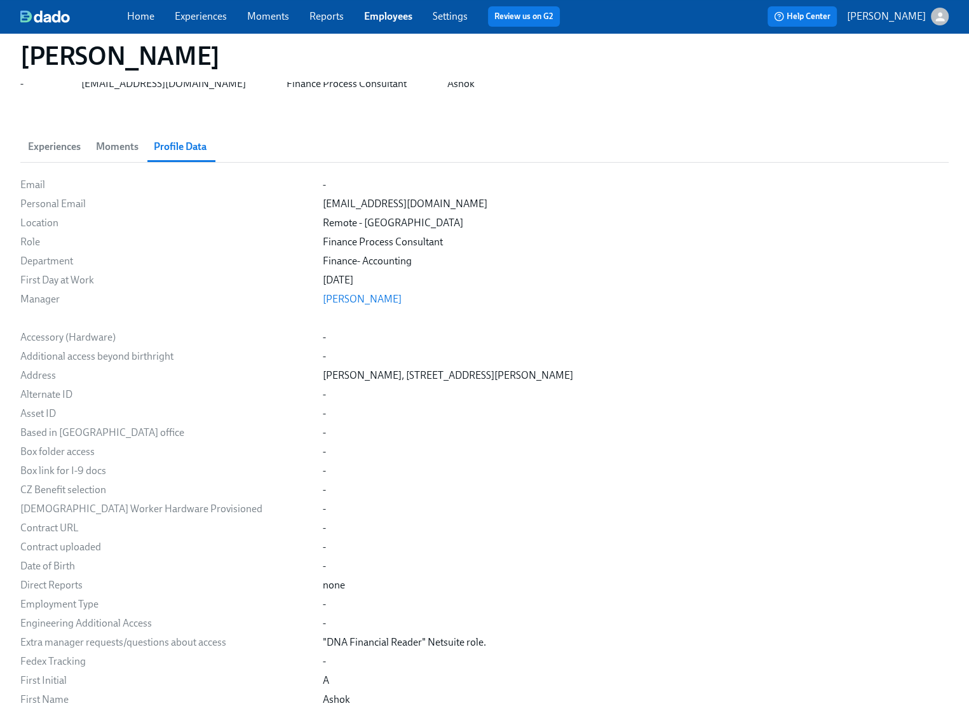
drag, startPoint x: 219, startPoint y: 54, endPoint x: 21, endPoint y: 55, distance: 198.2
click at [21, 55] on div "[PERSON_NAME]" at bounding box center [484, 56] width 928 height 30
drag, startPoint x: 453, startPoint y: 375, endPoint x: 394, endPoint y: 373, distance: 58.5
click at [394, 373] on div "Ashok Balaraju, 204 Willis Ave, Whitby, Ontario, L1N7C6, Canada" at bounding box center [448, 375] width 250 height 14
drag, startPoint x: 526, startPoint y: 376, endPoint x: 509, endPoint y: 375, distance: 16.6
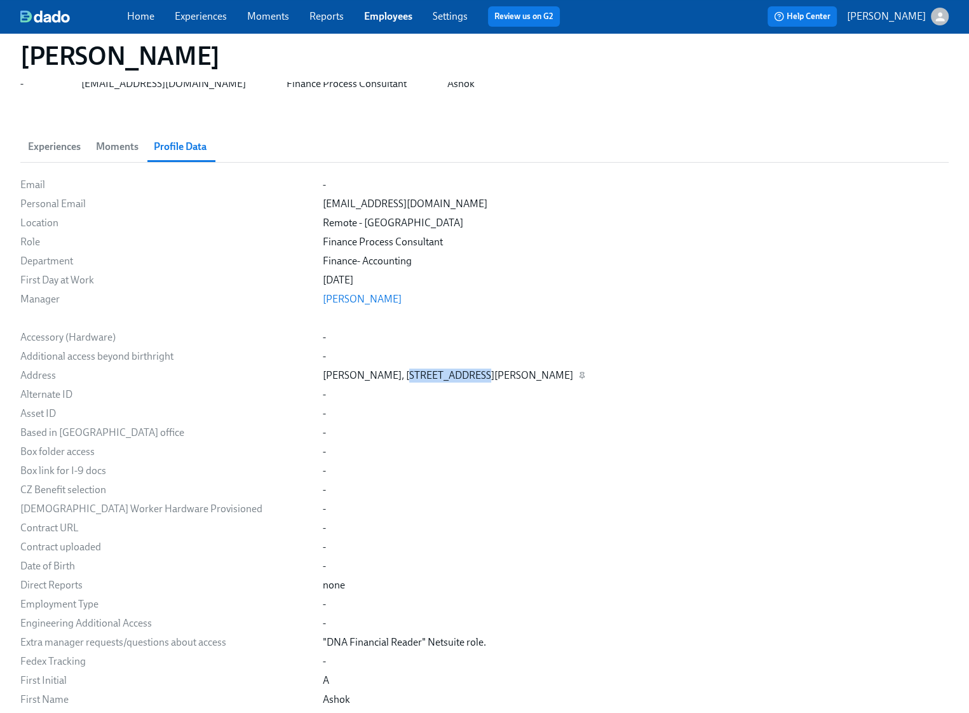
click at [509, 375] on div "Ashok Balaraju, 204 Willis Ave, Whitby, Ontario, L1N7C6, Canada" at bounding box center [448, 375] width 250 height 14
click at [541, 377] on div "Ashok Balaraju, 204 Willis Ave, Whitby, Ontario, L1N7C6, Canada" at bounding box center [448, 375] width 250 height 14
click at [509, 374] on div "Ashok Balaraju, 204 Willis Ave, Whitby, Ontario, L1N7C6, Canada" at bounding box center [448, 375] width 250 height 14
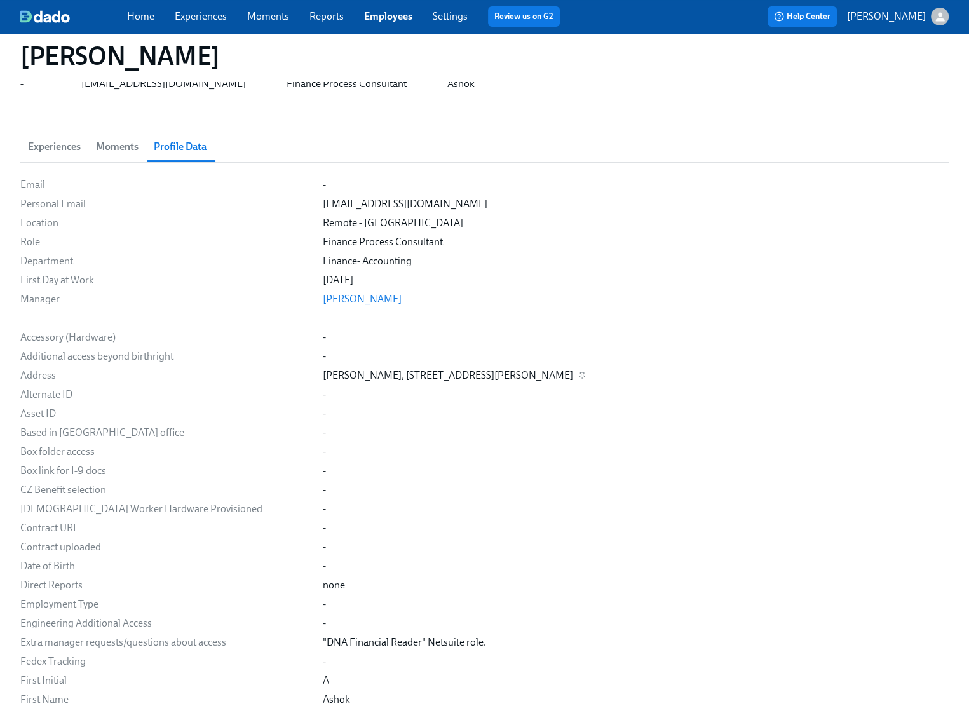
click at [471, 377] on div "Ashok Balaraju, 204 Willis Ave, Whitby, Ontario, L1N7C6, Canada" at bounding box center [448, 375] width 250 height 14
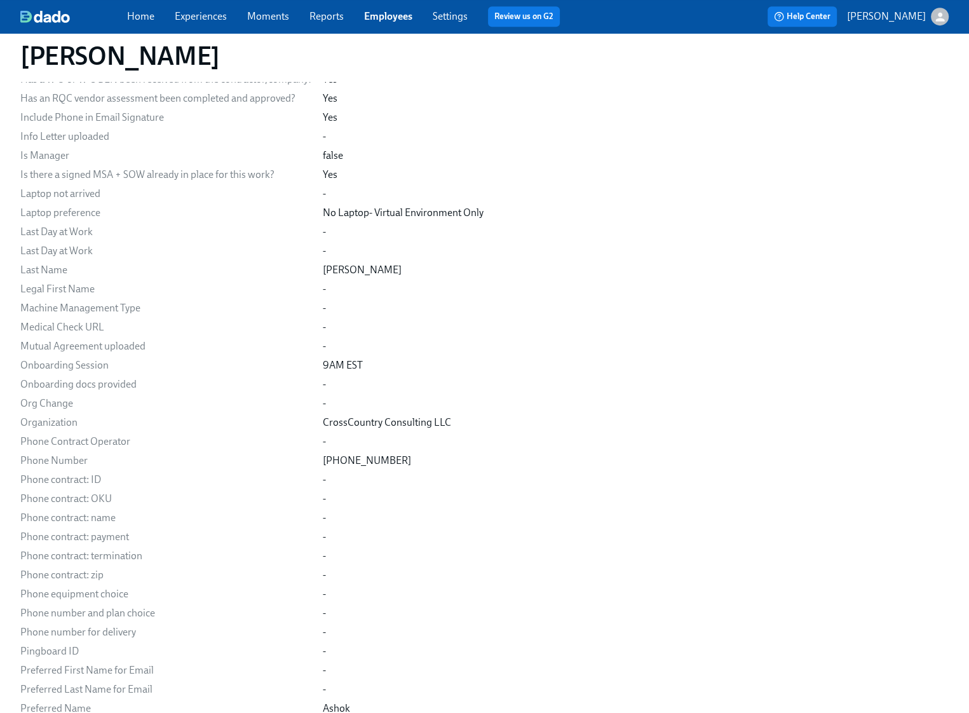
scroll to position [732, 0]
click at [375, 462] on div "+1 437-241-3747" at bounding box center [367, 460] width 88 height 14
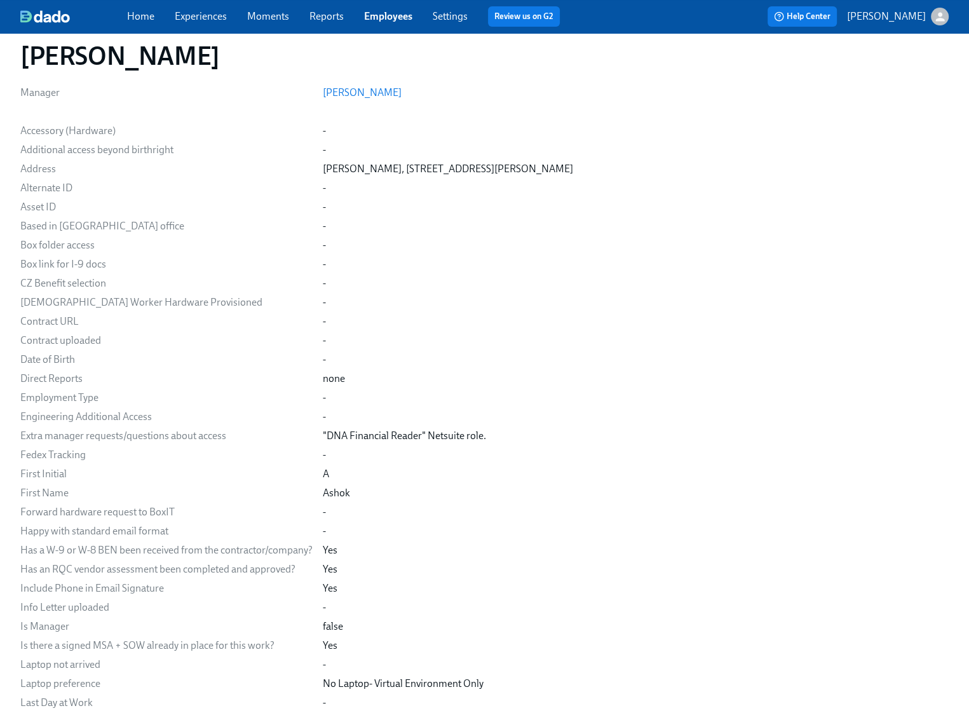
scroll to position [56, 0]
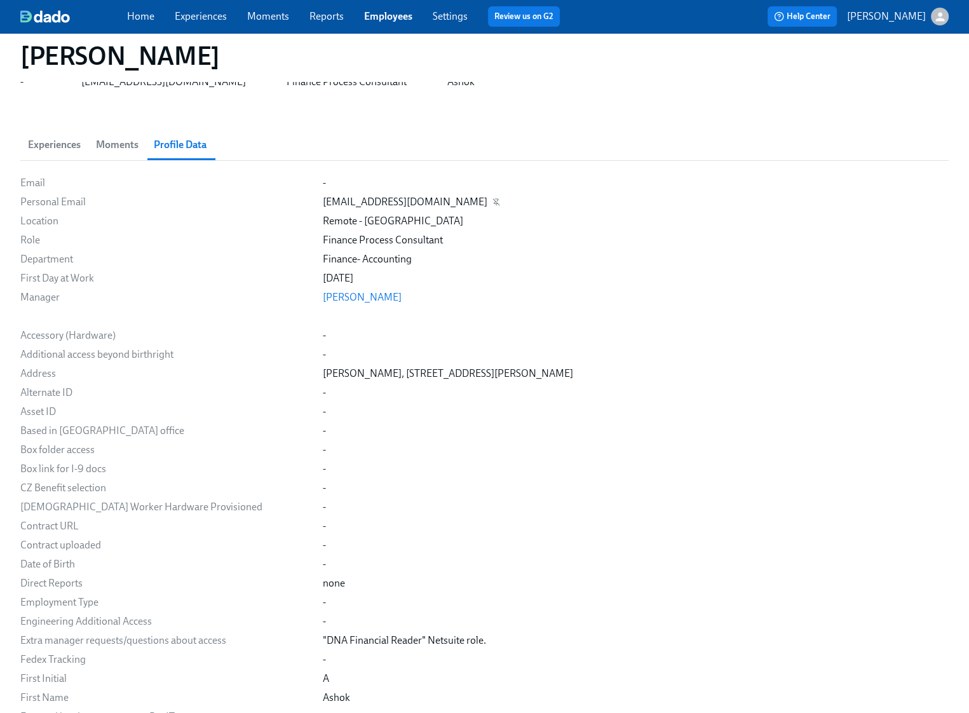
click at [389, 203] on div "abalaraju@crosscountry-consulting.com" at bounding box center [405, 202] width 164 height 14
click at [392, 18] on link "Employees" at bounding box center [388, 16] width 48 height 12
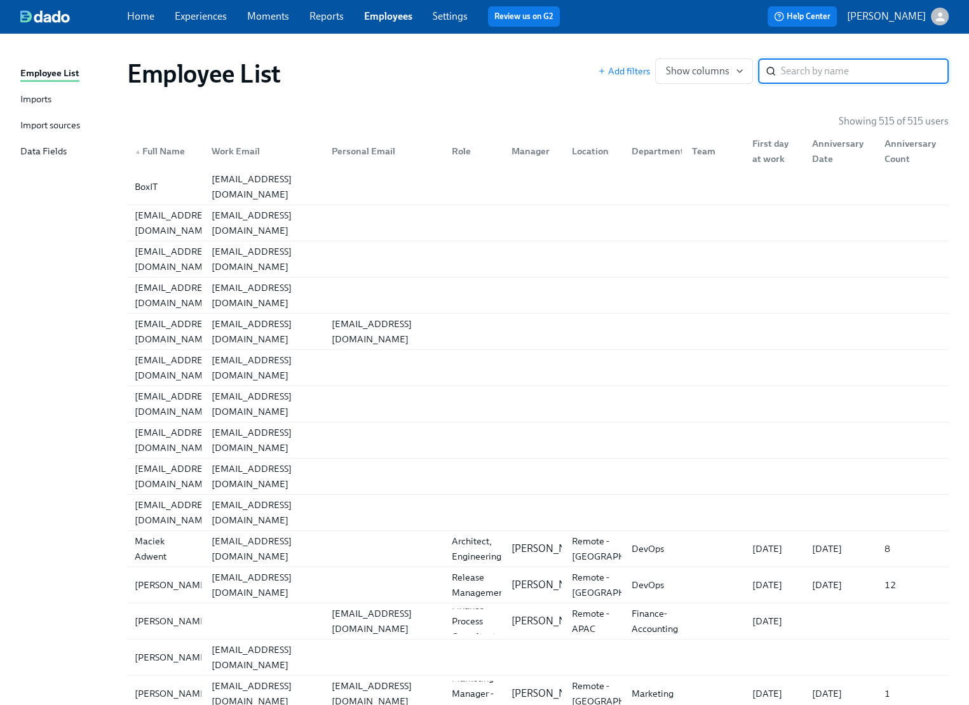
click at [789, 70] on input "search" at bounding box center [865, 70] width 168 height 25
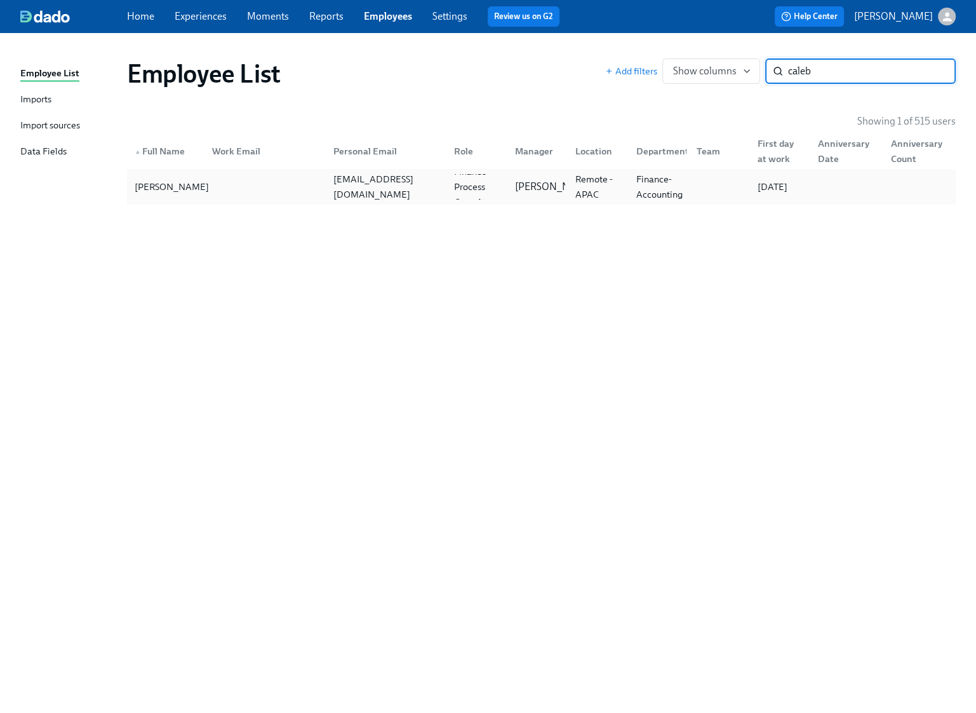
type input "caleb"
click at [181, 193] on div "[PERSON_NAME]" at bounding box center [172, 186] width 84 height 15
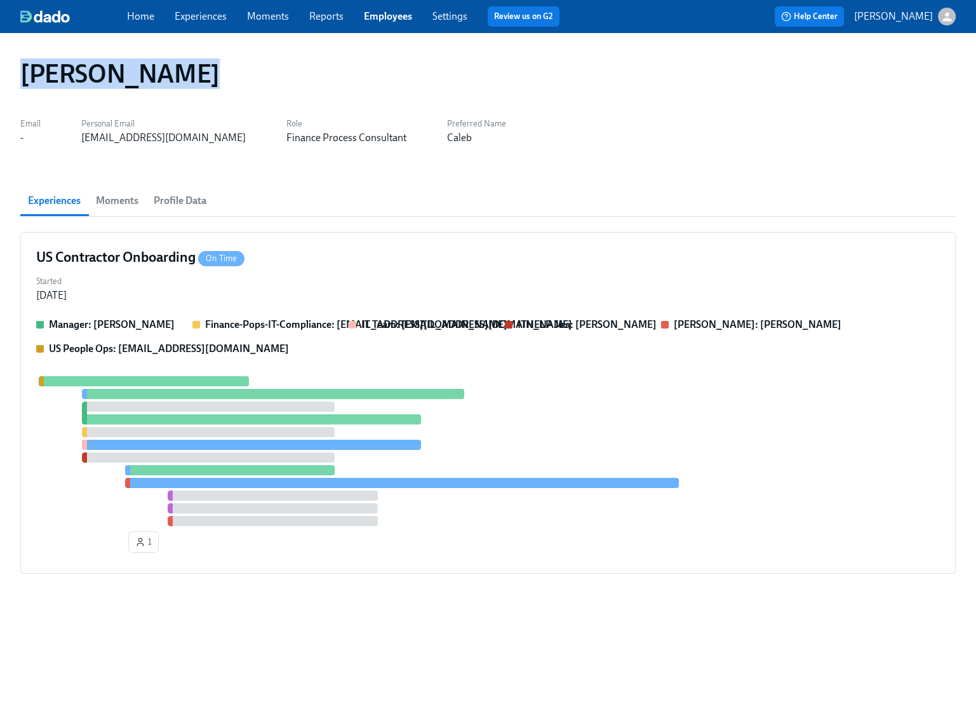
drag, startPoint x: 187, startPoint y: 76, endPoint x: 7, endPoint y: 76, distance: 180.4
click at [7, 76] on div "Caleb Sanchez Email - Personal Email csanchez@crosscountry-consulting.com Role …" at bounding box center [488, 373] width 976 height 680
click at [176, 199] on span "Profile Data" at bounding box center [180, 201] width 53 height 18
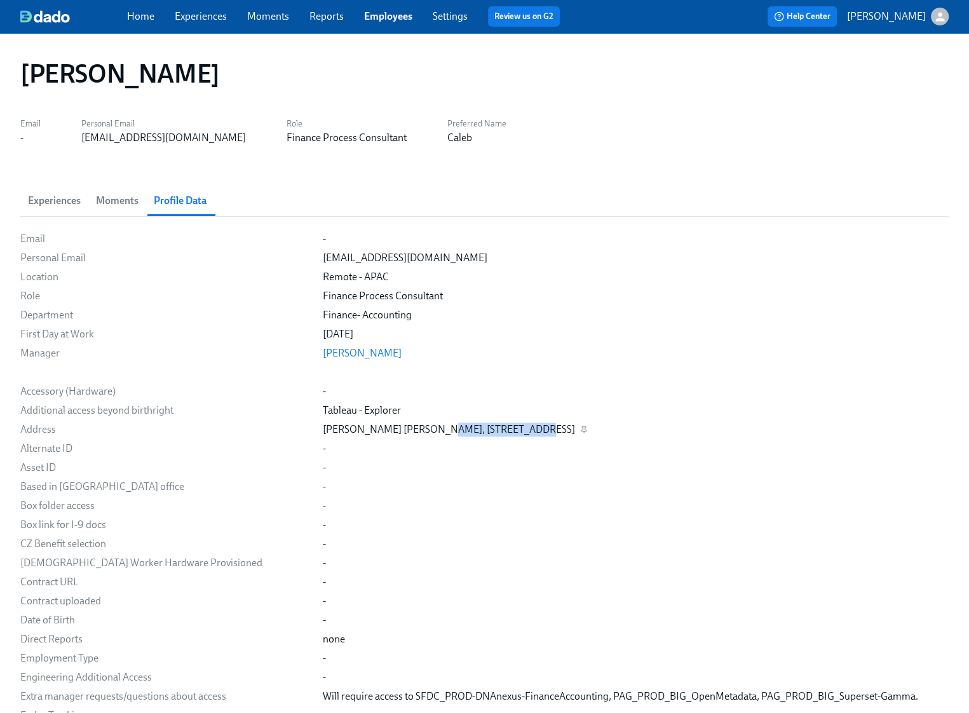
drag, startPoint x: 505, startPoint y: 430, endPoint x: 427, endPoint y: 430, distance: 78.1
click at [427, 430] on div "Caleb Charles Sanchez, 406 Cielo Building, Capri Oasis, Maybunga Pasig, MP, 106…" at bounding box center [449, 429] width 252 height 14
click at [575, 429] on div "Caleb Charles Sanchez, 406 Cielo Building, Capri Oasis, Maybunga Pasig, MP, 106…" at bounding box center [449, 429] width 252 height 14
drag, startPoint x: 634, startPoint y: 430, endPoint x: 565, endPoint y: 431, distance: 69.2
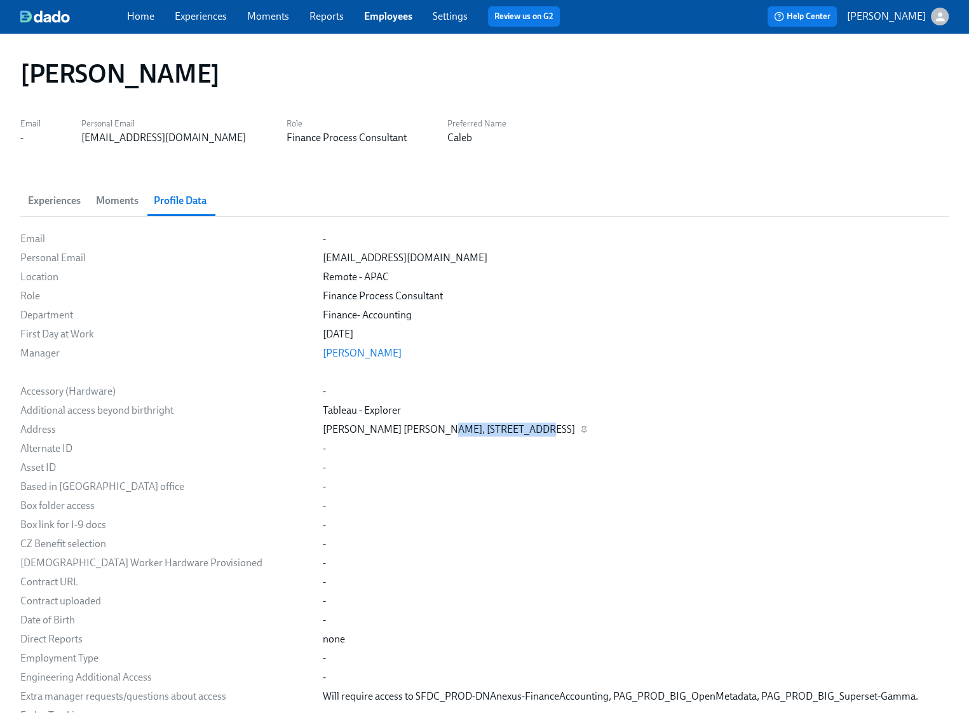
click at [565, 431] on div "Caleb Charles Sanchez, 406 Cielo Building, Capri Oasis, Maybunga Pasig, MP, 106…" at bounding box center [449, 429] width 252 height 14
drag, startPoint x: 560, startPoint y: 429, endPoint x: 510, endPoint y: 431, distance: 49.6
click at [510, 431] on div "Caleb Charles Sanchez, 406 Cielo Building, Capri Oasis, Maybunga Pasig, MP, 106…" at bounding box center [449, 429] width 252 height 14
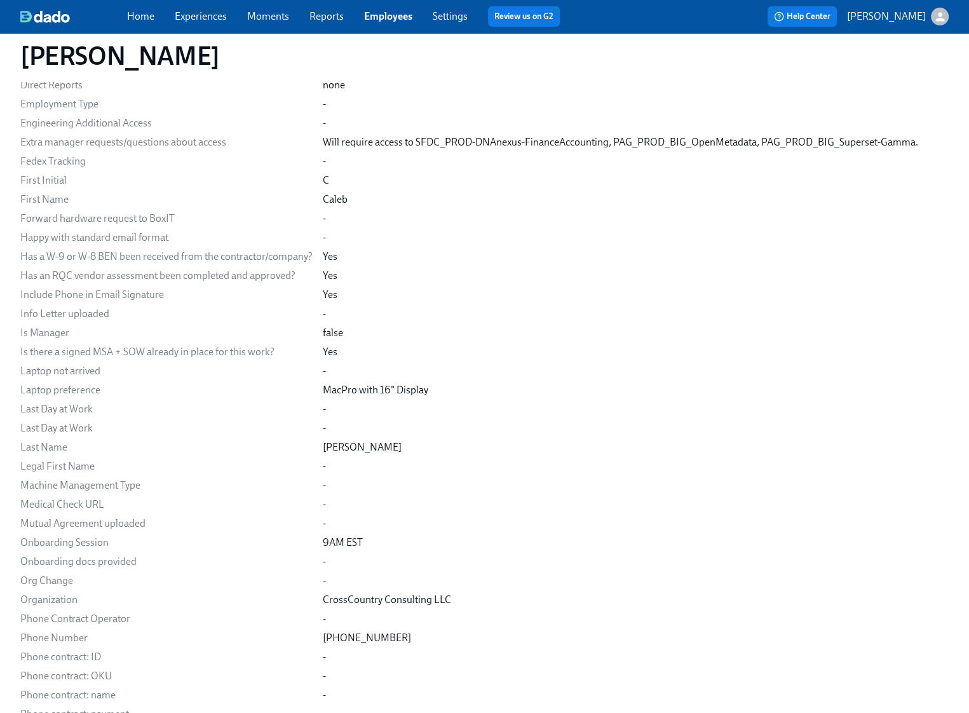
scroll to position [841, 0]
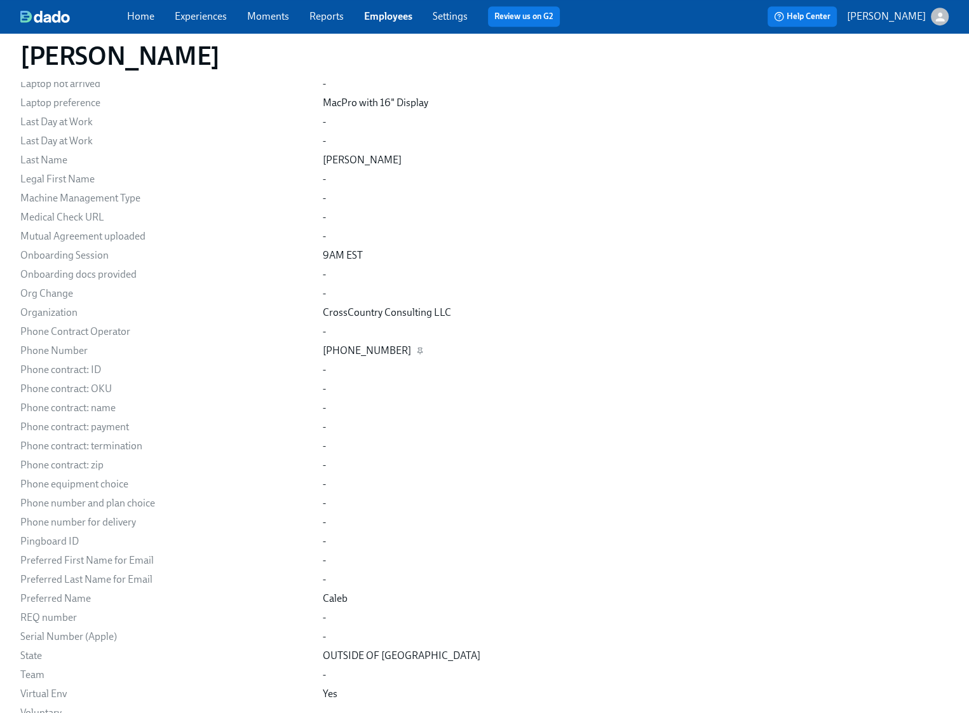
click at [347, 352] on div "+63 915 440 7358" at bounding box center [367, 351] width 88 height 14
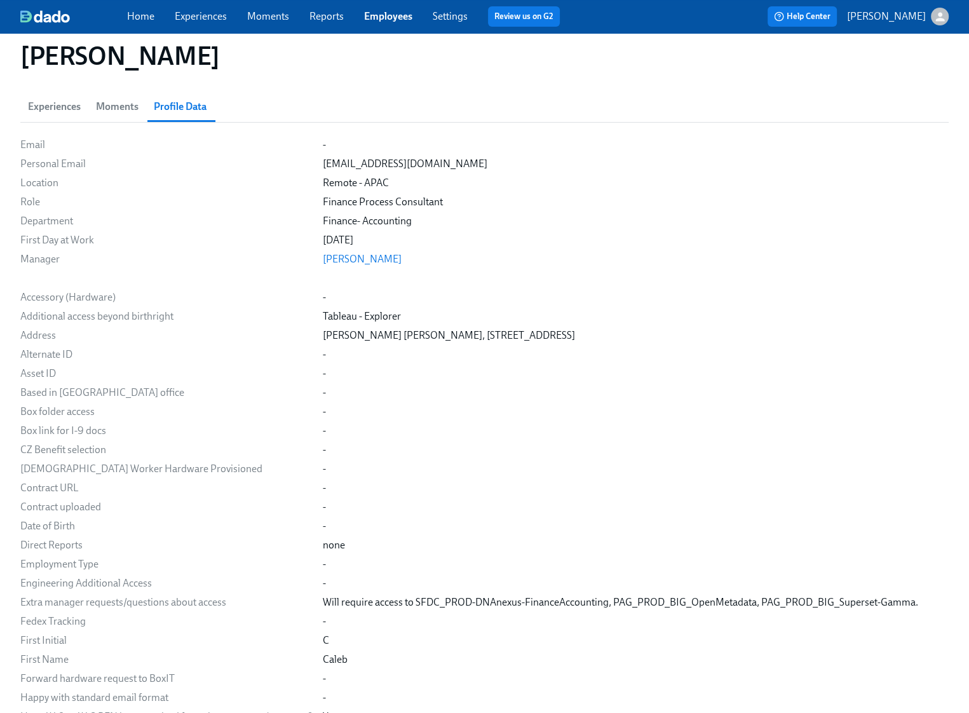
scroll to position [0, 0]
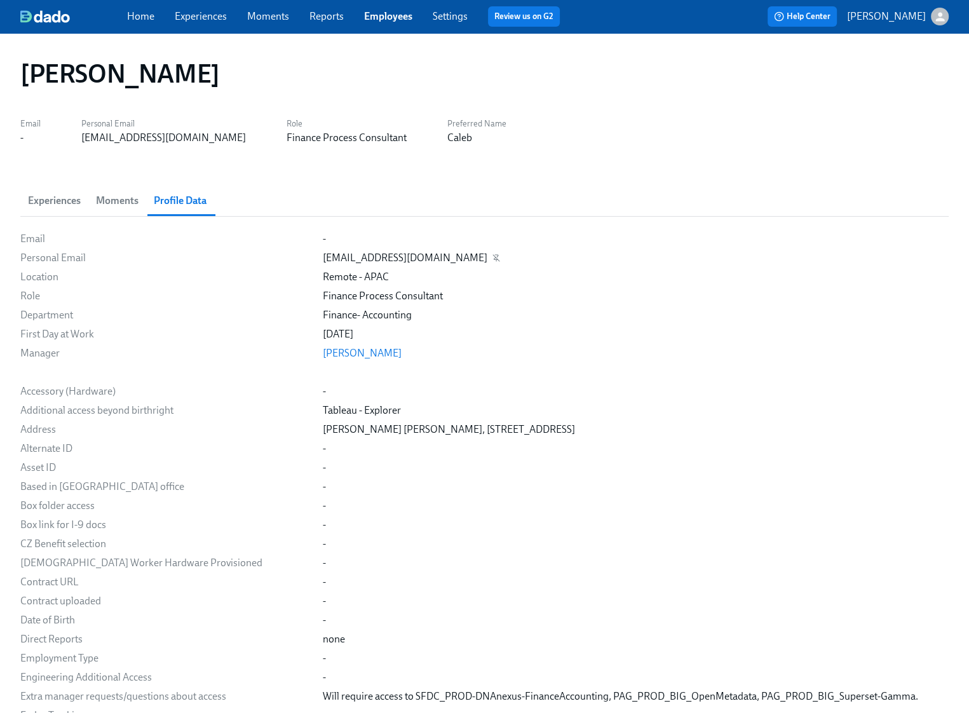
click at [408, 257] on div "csanchez@crosscountry-consulting.com" at bounding box center [405, 258] width 164 height 14
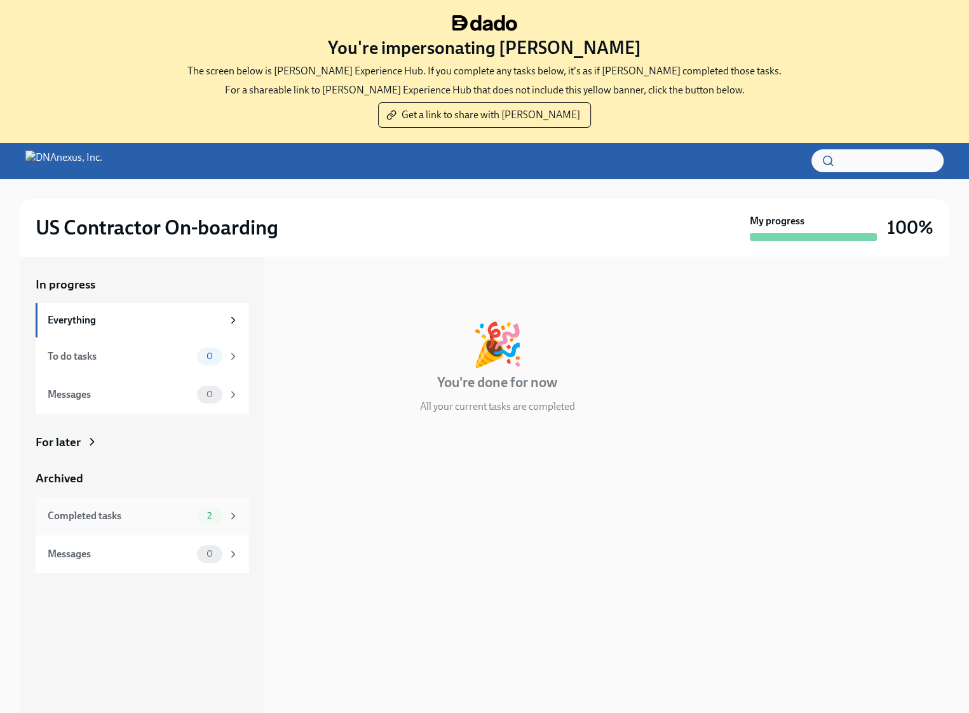
click at [205, 511] on span "2" at bounding box center [209, 516] width 20 height 10
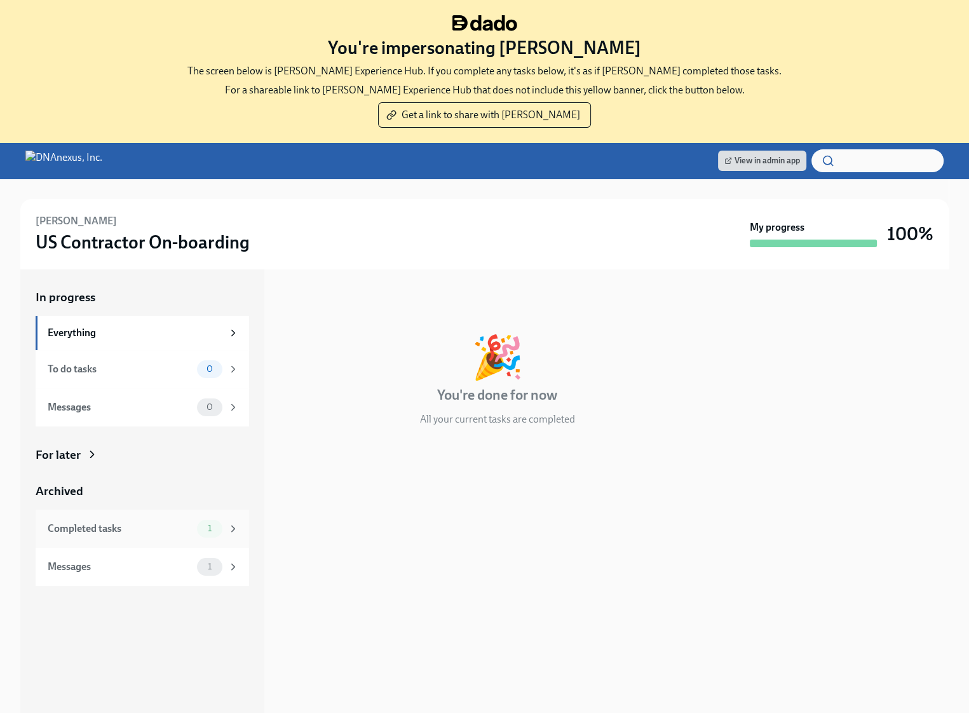
click at [184, 523] on div "Completed tasks" at bounding box center [120, 528] width 144 height 14
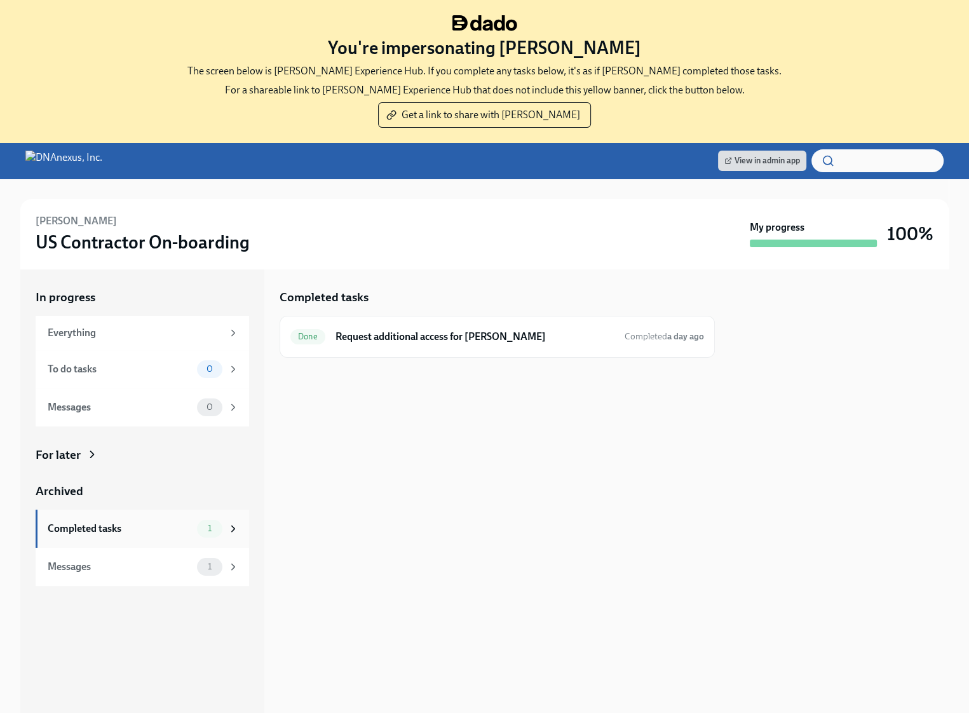
click at [181, 535] on div "Completed tasks" at bounding box center [120, 528] width 144 height 14
click at [478, 330] on h6 "Request additional access for Cole" at bounding box center [474, 337] width 279 height 14
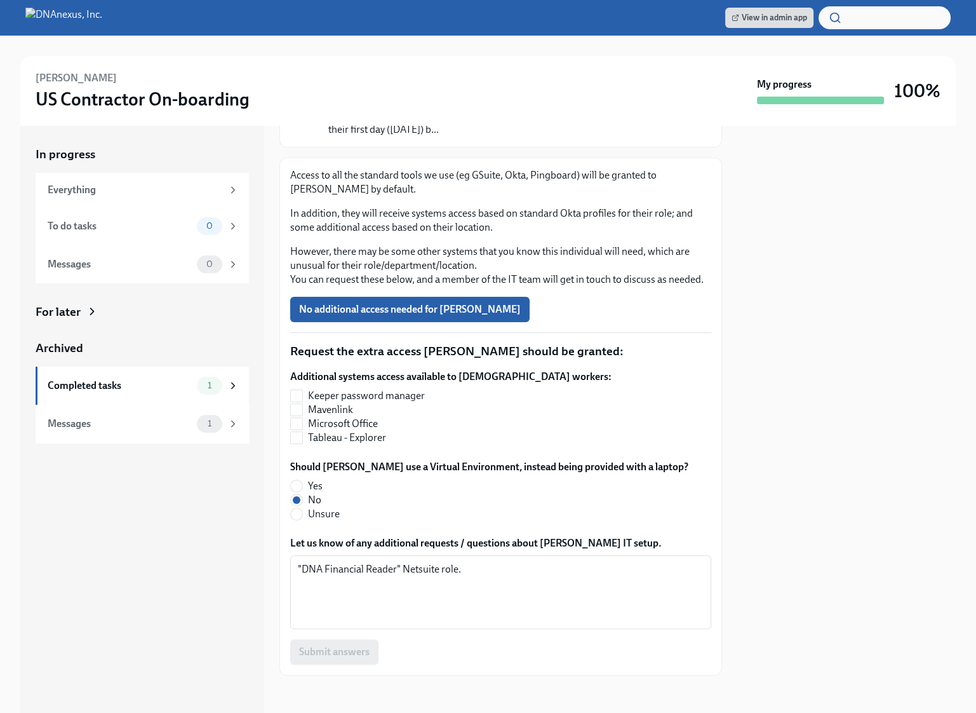
scroll to position [135, 0]
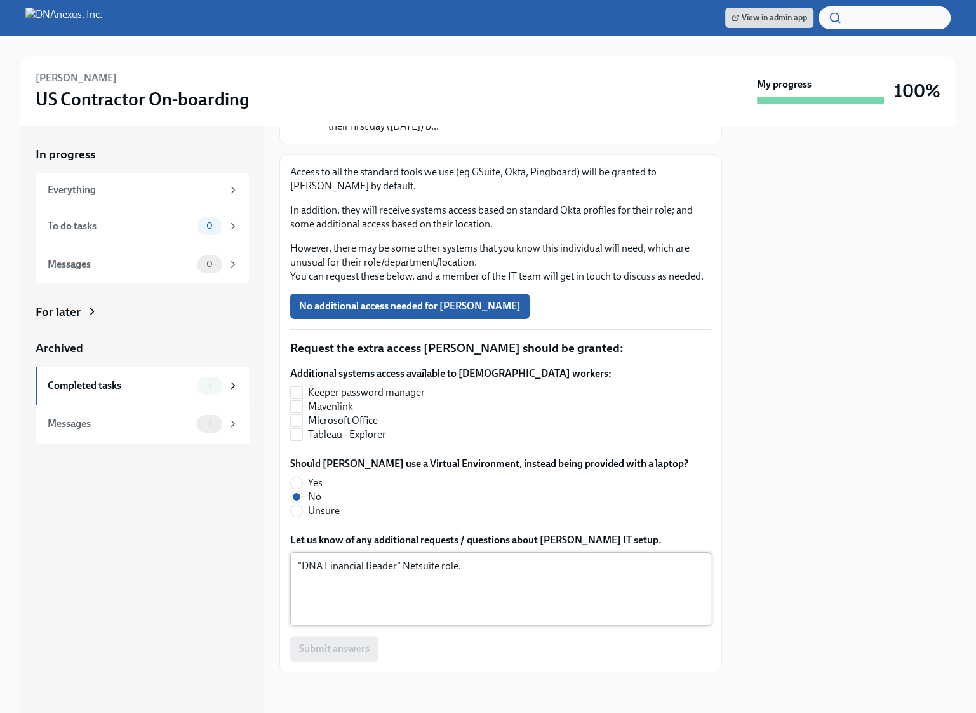
click at [403, 568] on textarea ""DNA Financial Reader" Netsuite role." at bounding box center [501, 588] width 406 height 61
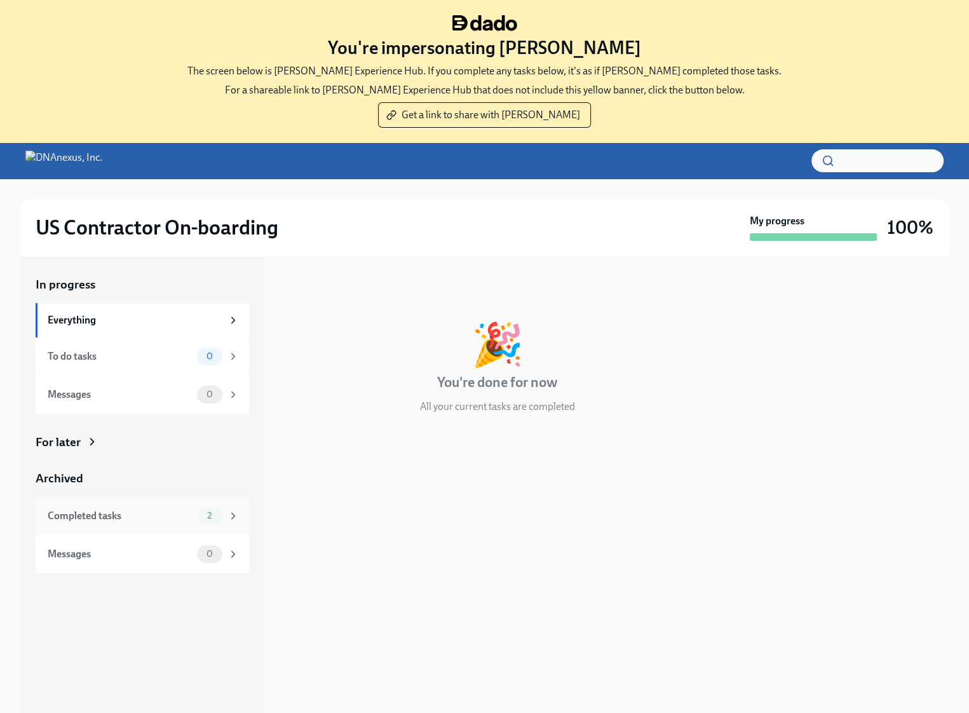
click at [217, 518] on span "2" at bounding box center [209, 516] width 20 height 10
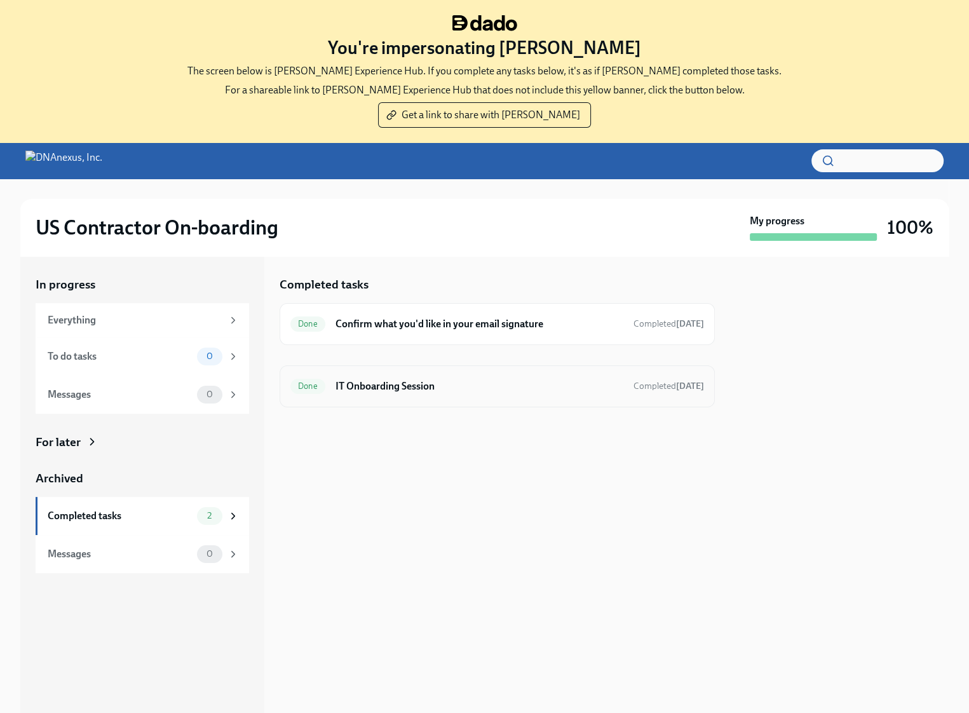
click at [405, 388] on h6 "IT Onboarding Session" at bounding box center [479, 386] width 288 height 14
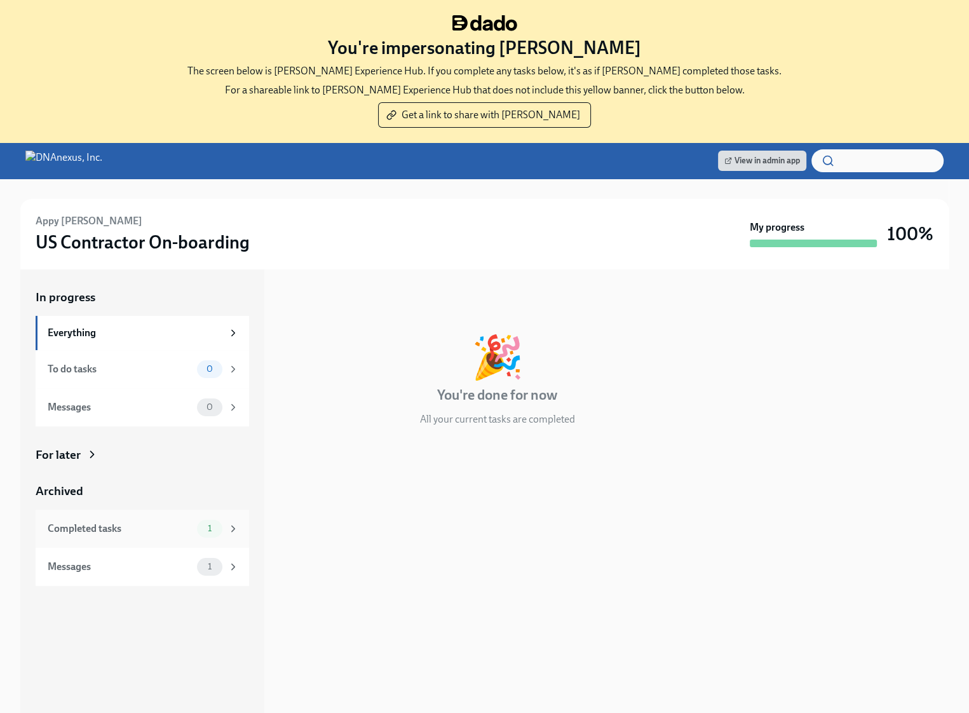
click at [198, 528] on div "1" at bounding box center [209, 529] width 25 height 18
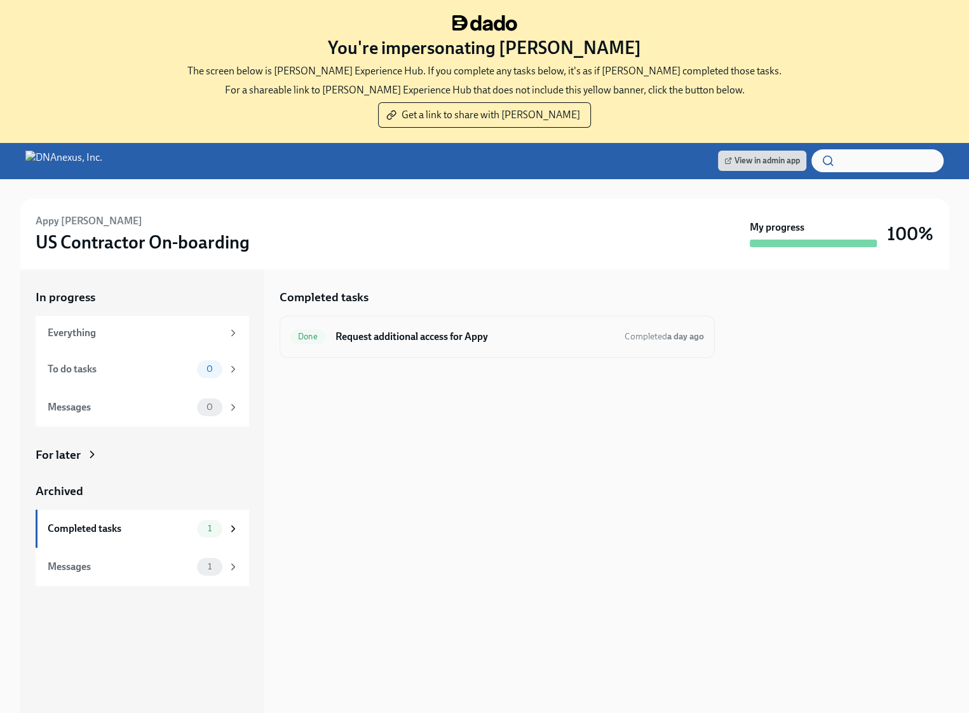
click at [427, 344] on div "Done Request additional access for Appy Completed a day ago" at bounding box center [496, 336] width 413 height 20
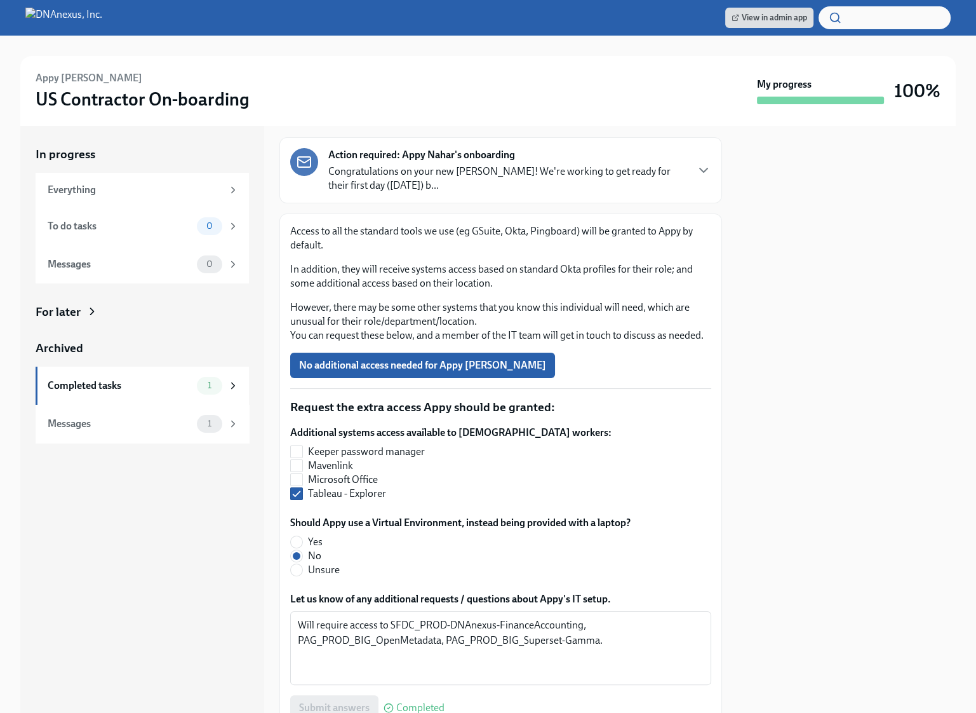
scroll to position [135, 0]
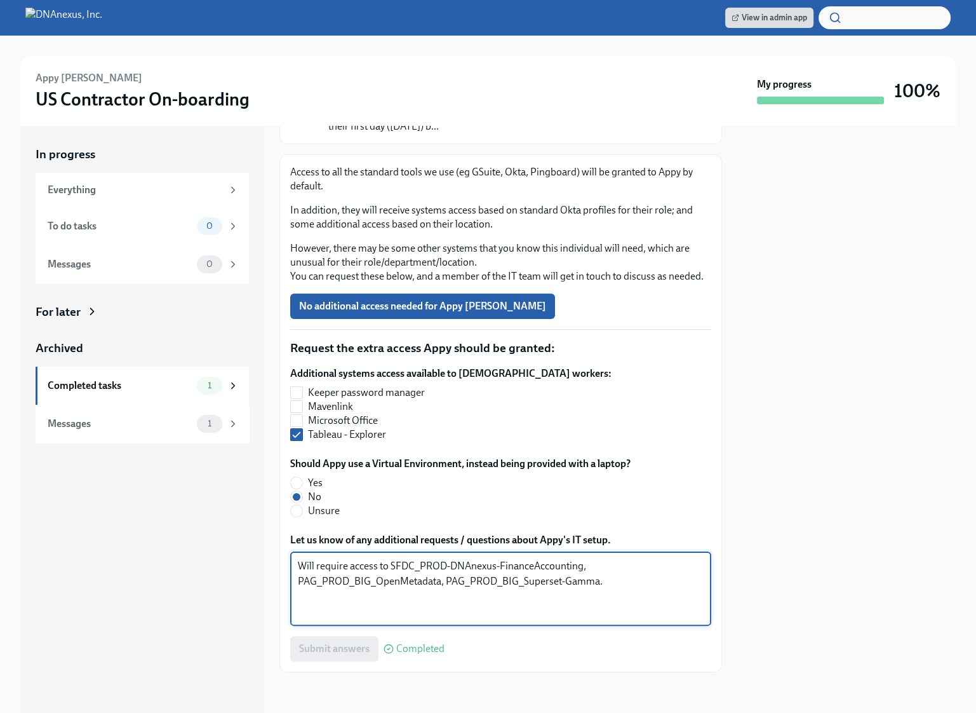
drag, startPoint x: 630, startPoint y: 586, endPoint x: 276, endPoint y: 562, distance: 355.2
click at [276, 562] on div "In progress Everything To do tasks 0 Messages 0 For later Archived Completed ta…" at bounding box center [488, 419] width 936 height 587
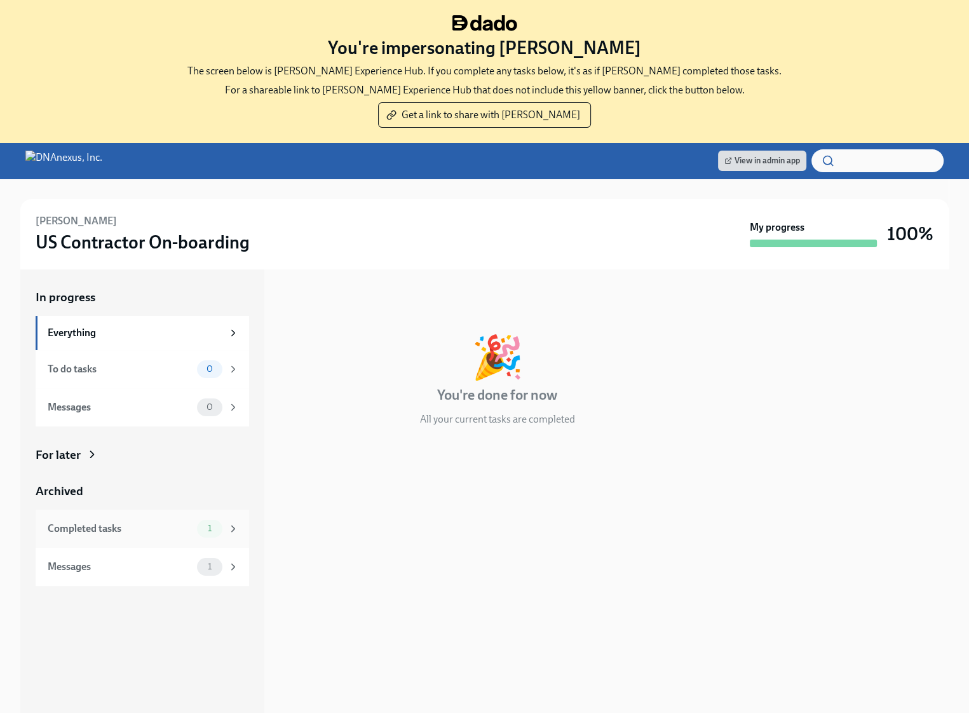
click at [151, 527] on div "Completed tasks" at bounding box center [120, 528] width 144 height 14
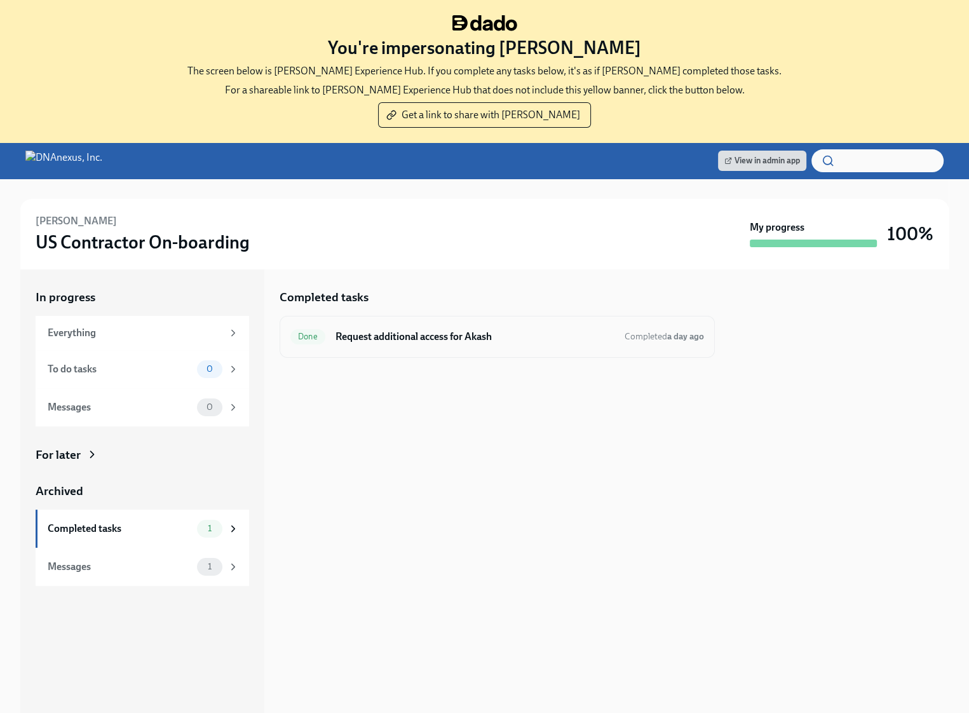
click at [419, 336] on h6 "Request additional access for Akash" at bounding box center [474, 337] width 279 height 14
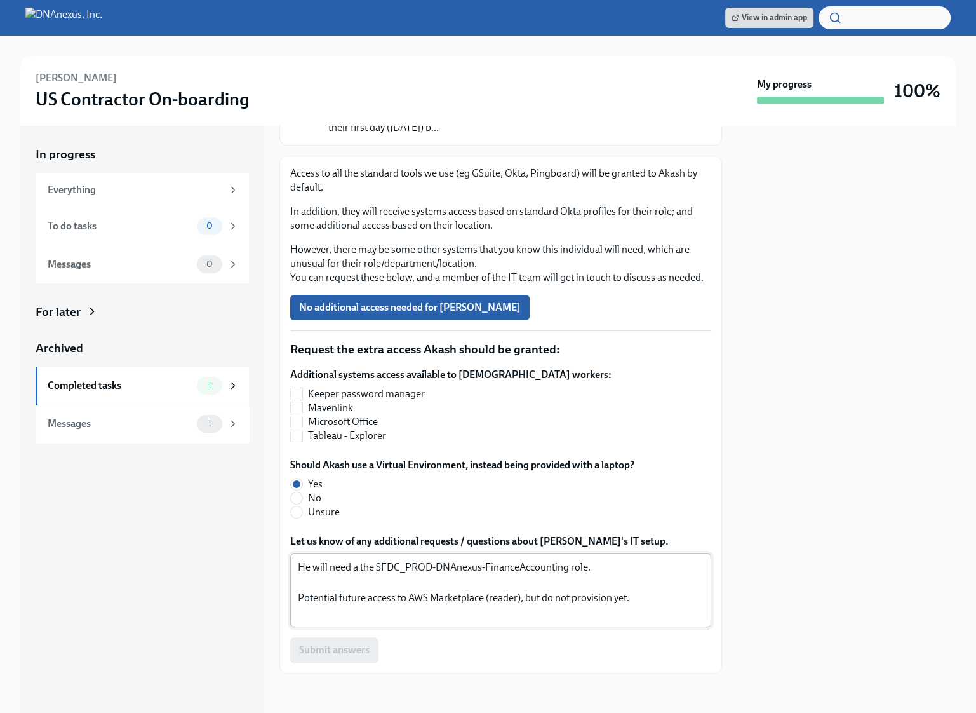
scroll to position [135, 0]
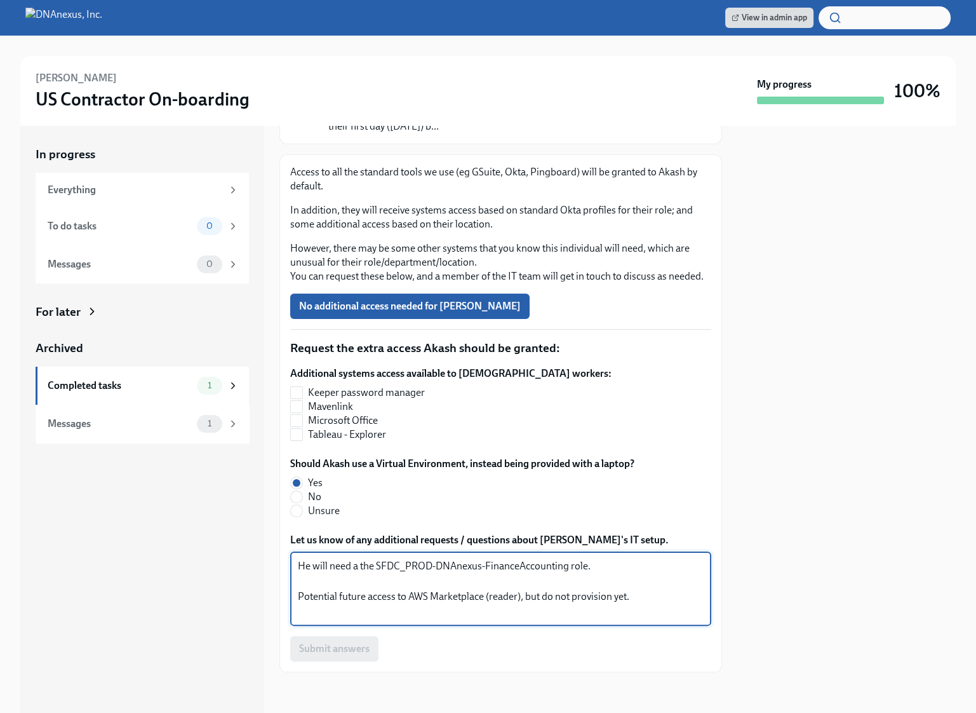
drag, startPoint x: 648, startPoint y: 598, endPoint x: 276, endPoint y: 554, distance: 374.7
click at [276, 554] on div "In progress Everything To do tasks 0 Messages 0 For later Archived Completed ta…" at bounding box center [488, 419] width 936 height 587
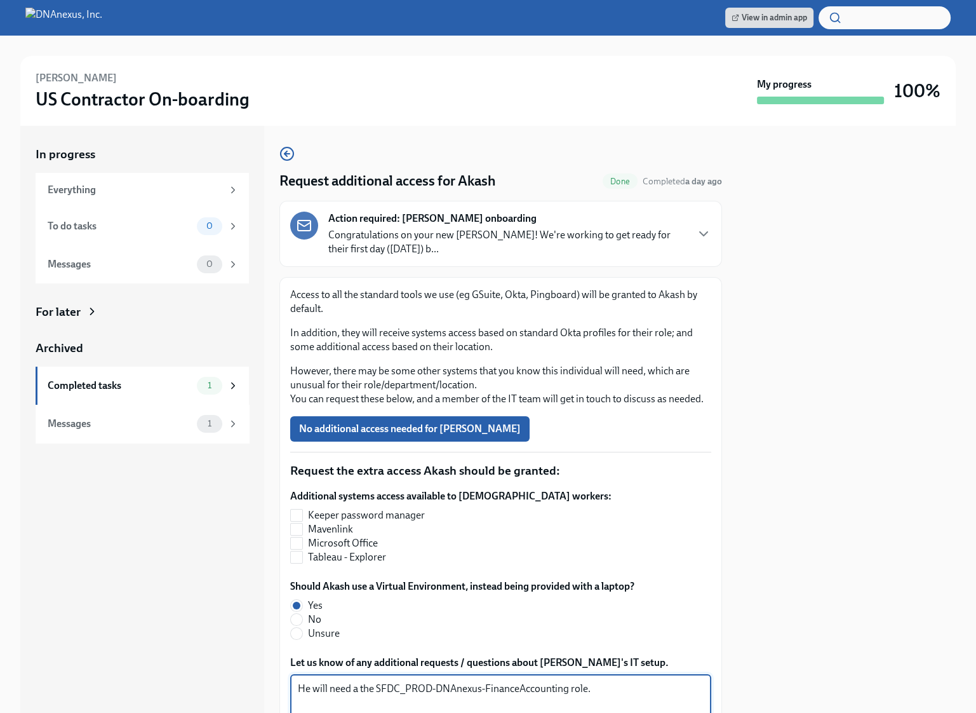
scroll to position [0, 0]
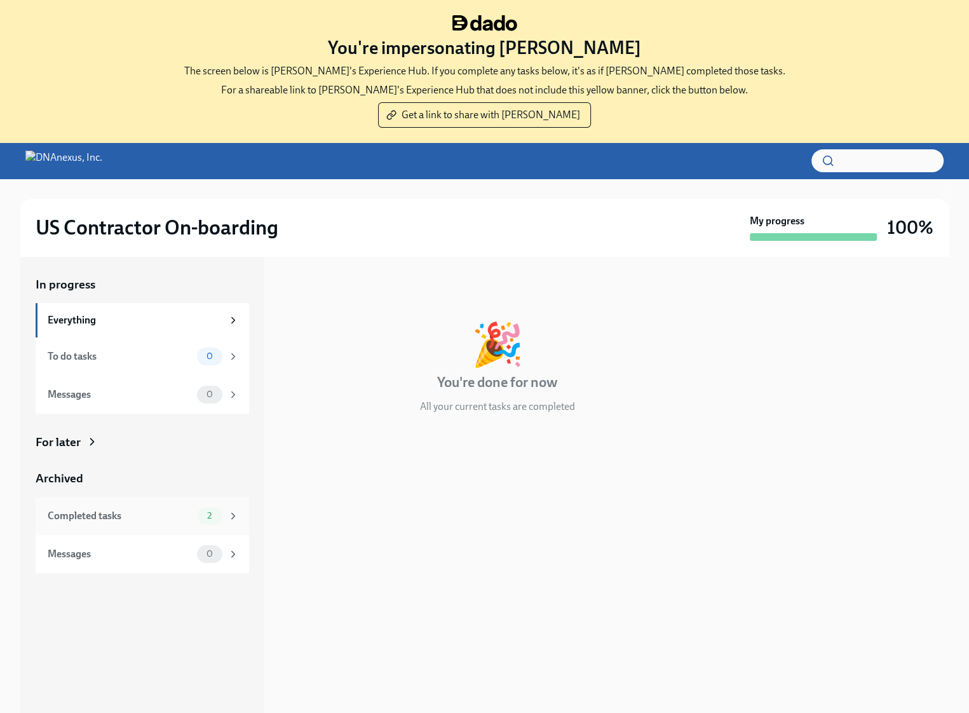
click at [154, 513] on div "Completed tasks" at bounding box center [120, 516] width 144 height 14
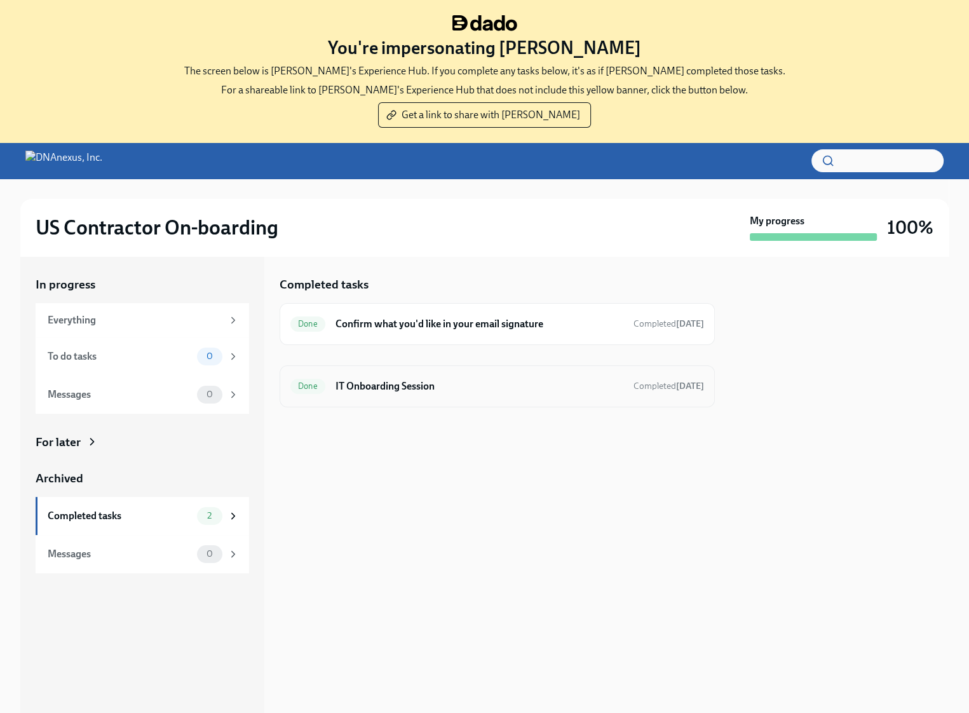
click at [415, 379] on h6 "IT Onboarding Session" at bounding box center [479, 386] width 288 height 14
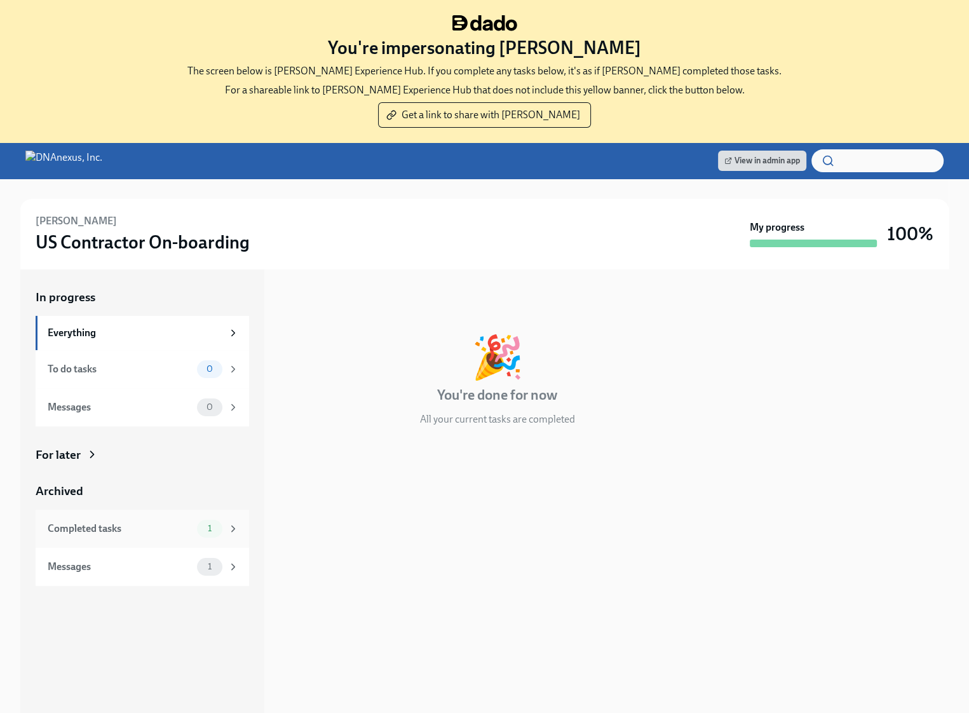
click at [206, 525] on span "1" at bounding box center [209, 528] width 19 height 10
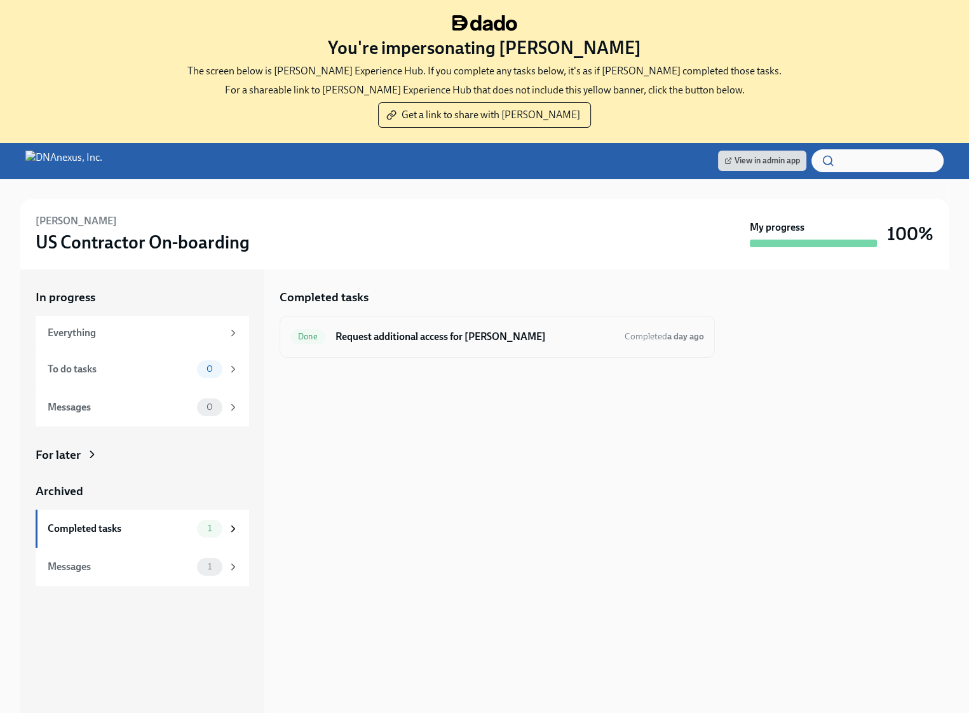
click at [471, 339] on h6 "Request additional access for Ashok" at bounding box center [474, 337] width 279 height 14
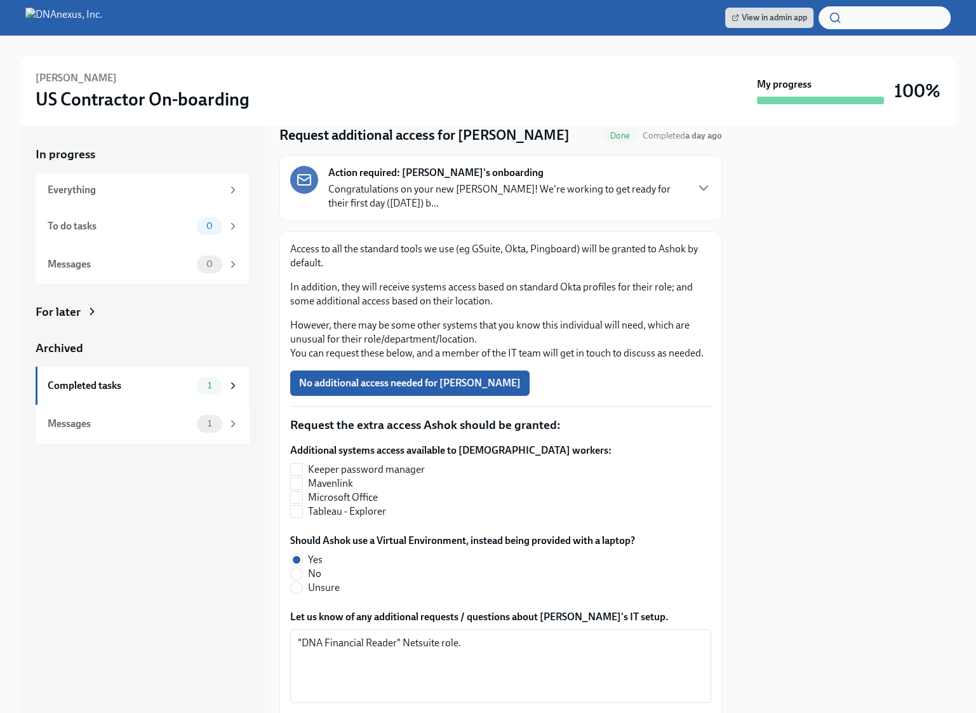
scroll to position [135, 0]
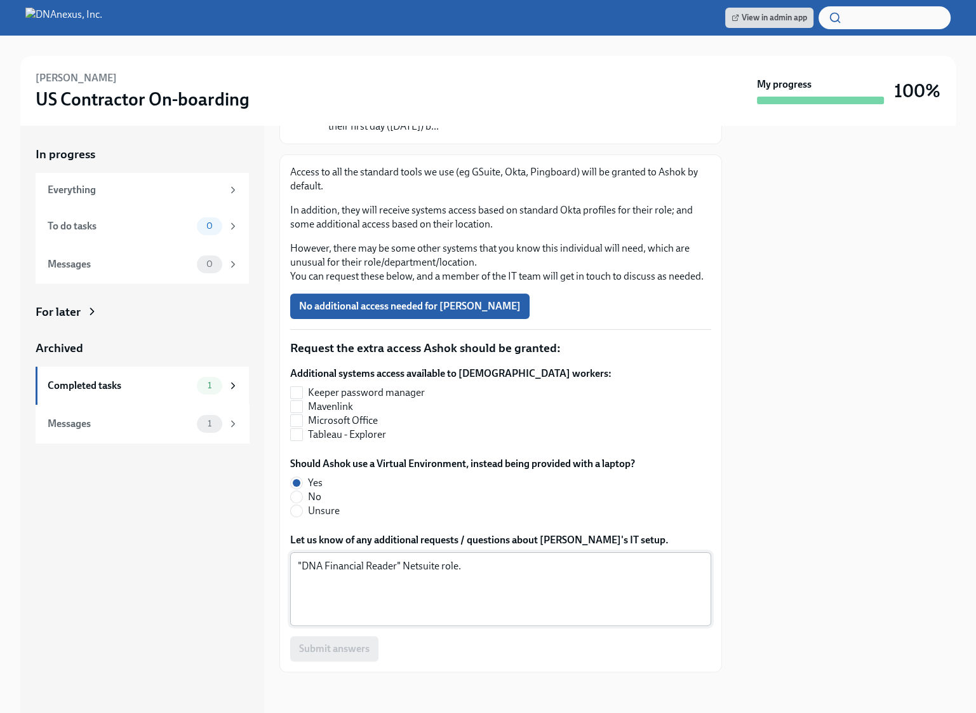
click at [429, 568] on textarea ""DNA Financial Reader" Netsuite role." at bounding box center [501, 588] width 406 height 61
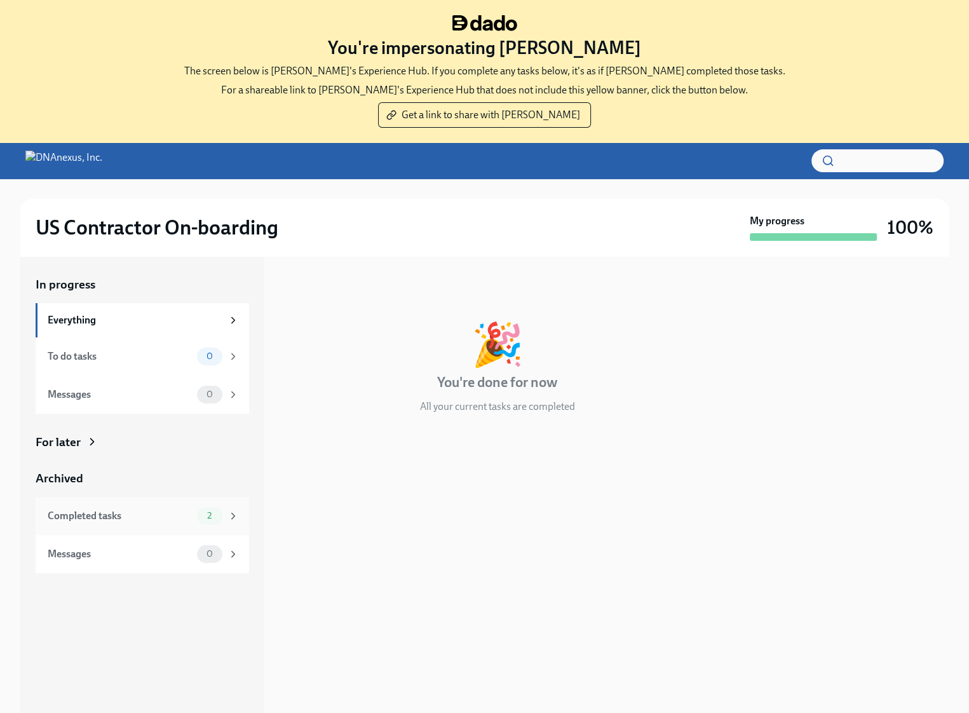
click at [188, 513] on div "Completed tasks" at bounding box center [120, 516] width 144 height 14
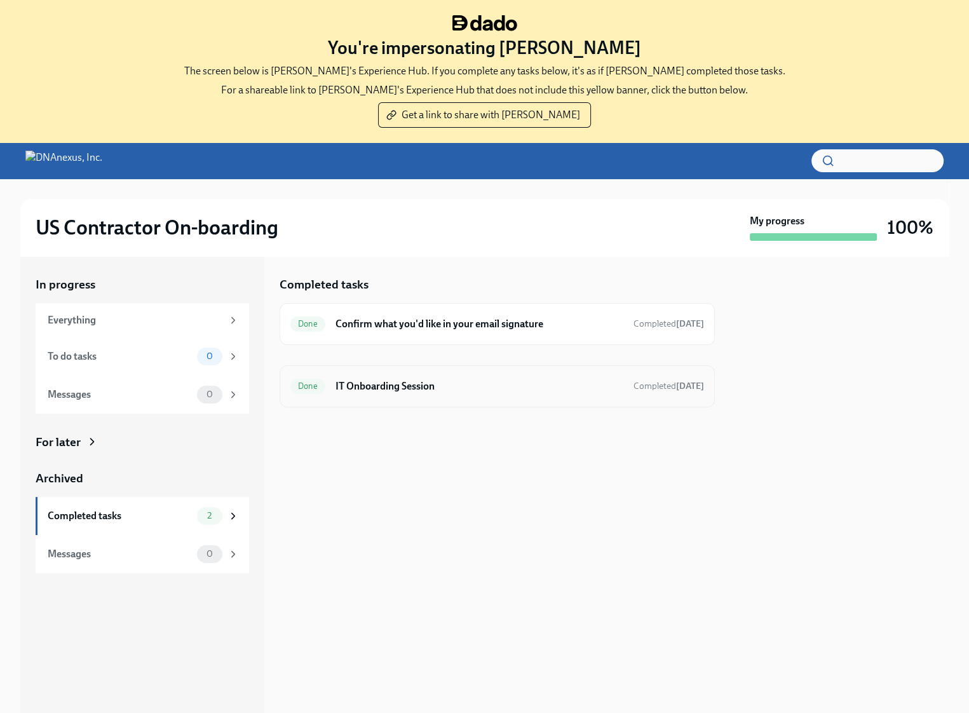
click at [498, 386] on h6 "IT Onboarding Session" at bounding box center [479, 386] width 288 height 14
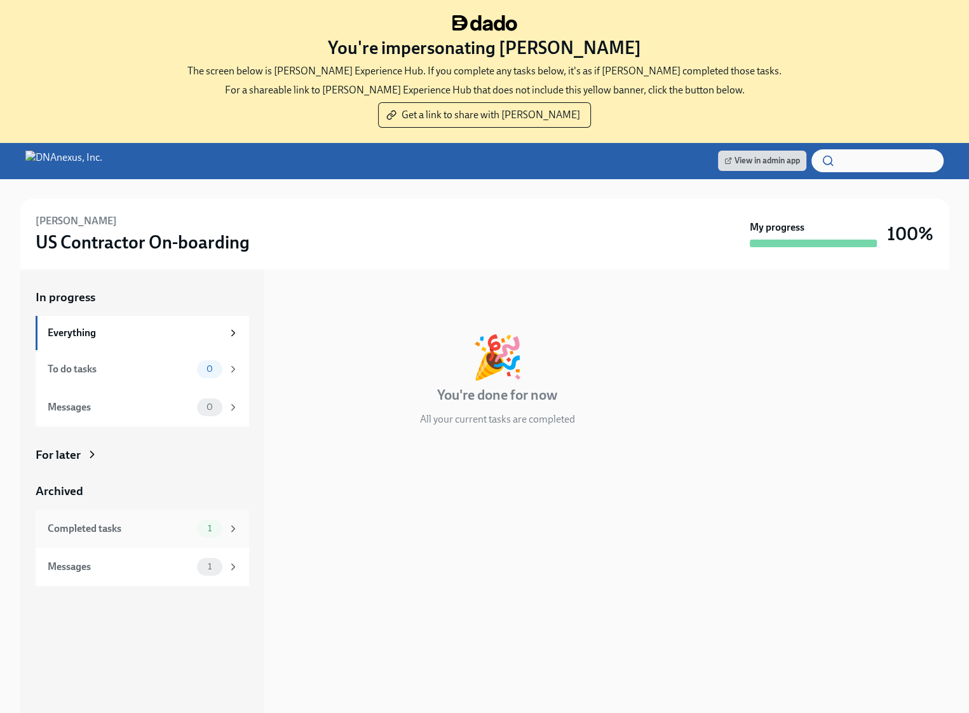
click at [157, 527] on div "Completed tasks" at bounding box center [120, 528] width 144 height 14
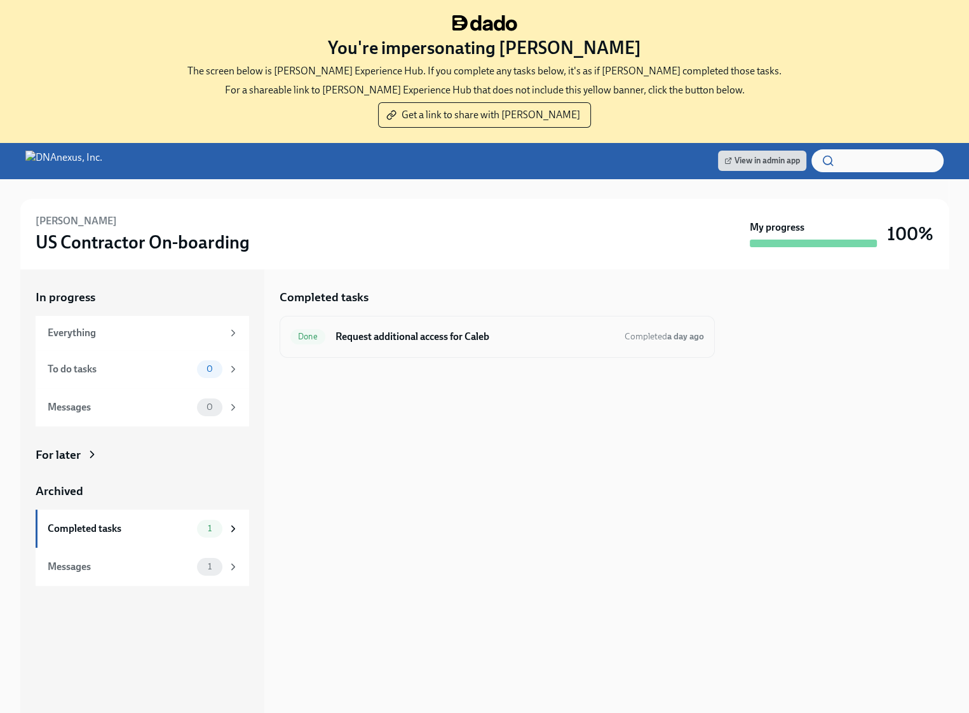
click at [501, 333] on h6 "Request additional access for Caleb" at bounding box center [474, 337] width 279 height 14
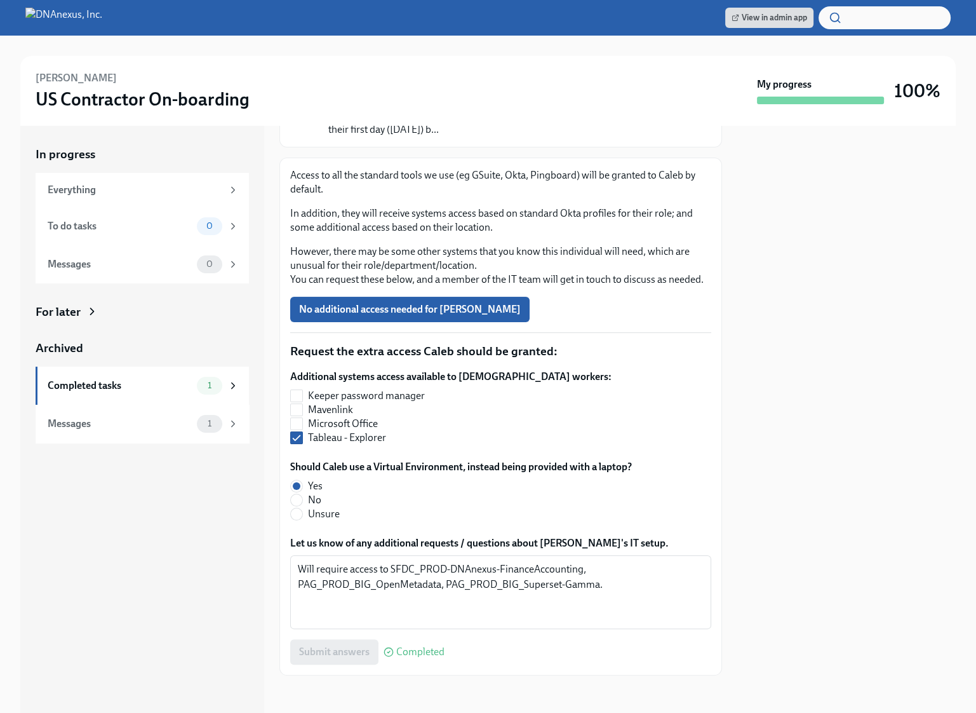
scroll to position [135, 0]
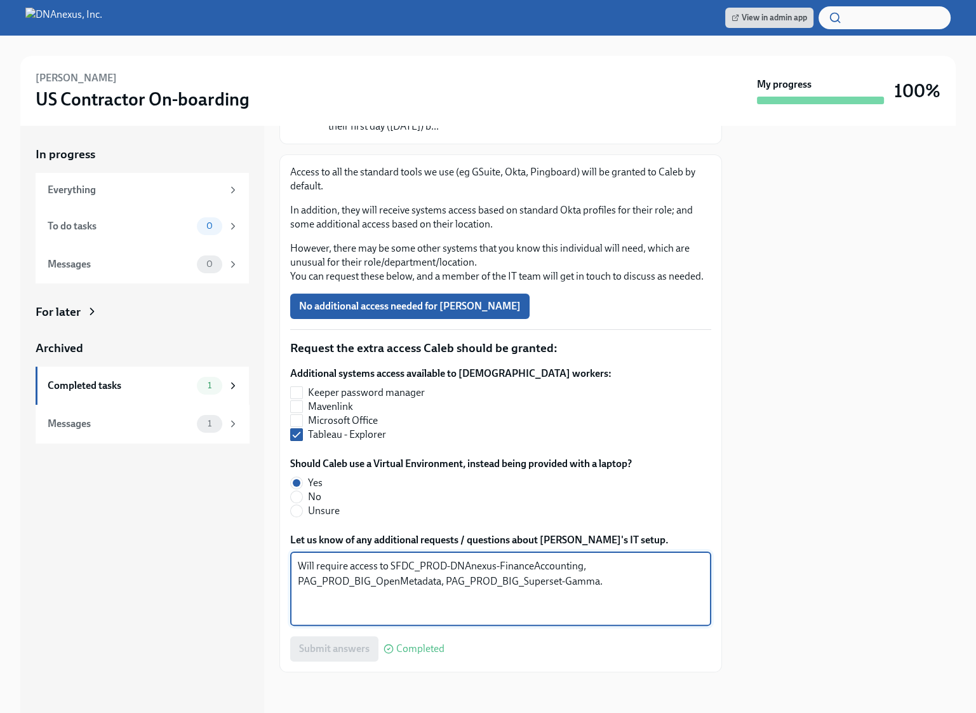
drag, startPoint x: 615, startPoint y: 587, endPoint x: 391, endPoint y: 566, distance: 225.2
click at [391, 566] on textarea "Will require access to SFDC_PROD-DNAnexus-FinanceAccounting, PAG_PROD_BIG_OpenM…" at bounding box center [501, 588] width 406 height 61
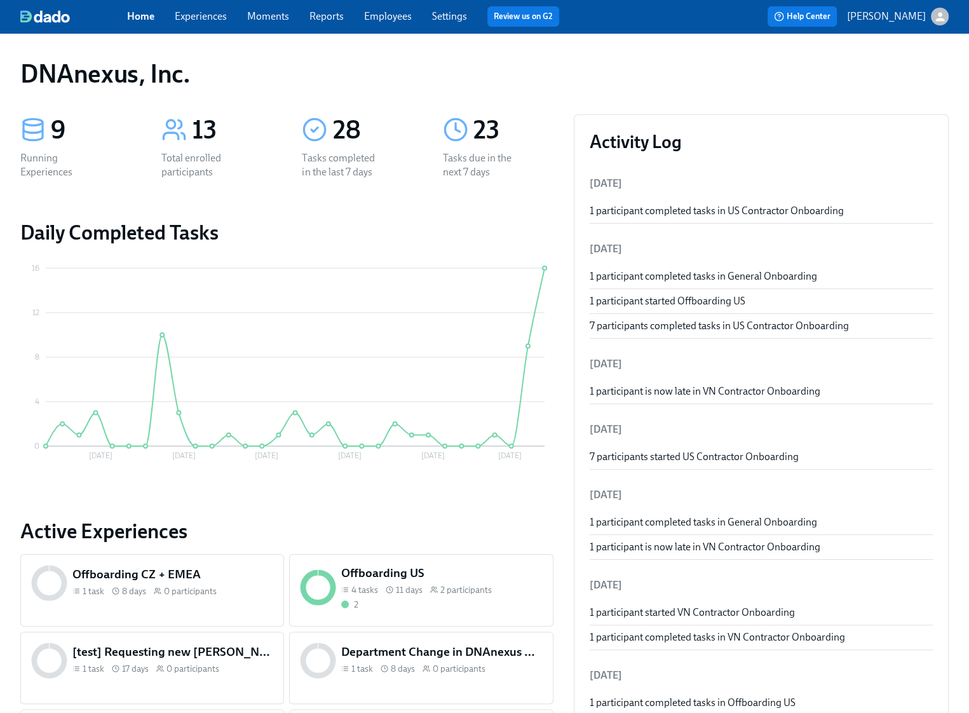
click at [211, 17] on link "Experiences" at bounding box center [201, 16] width 52 height 12
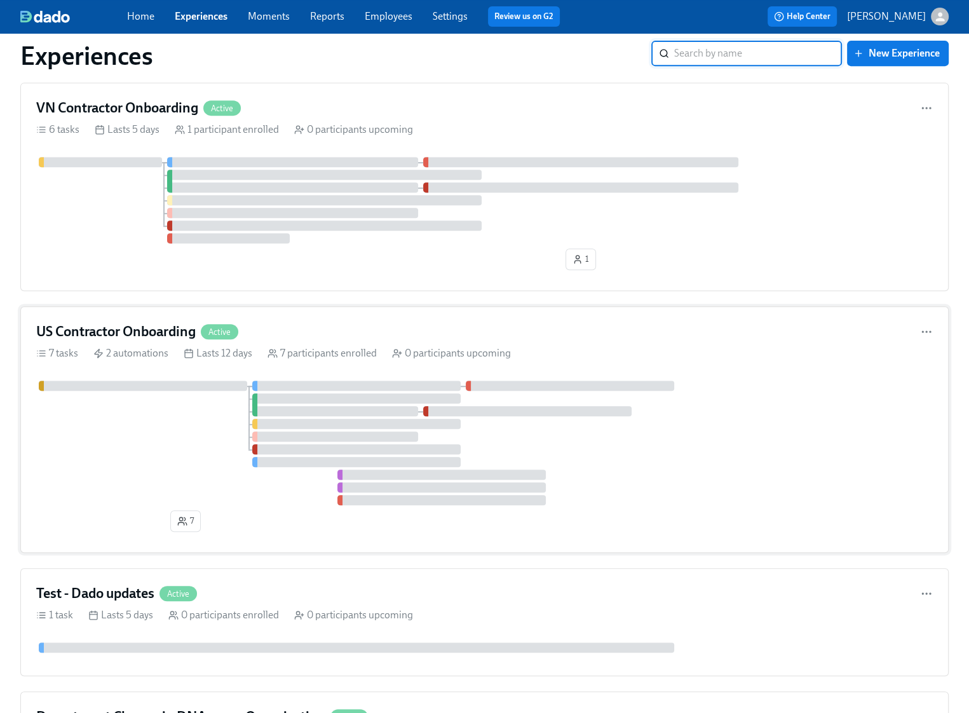
scroll to position [366, 0]
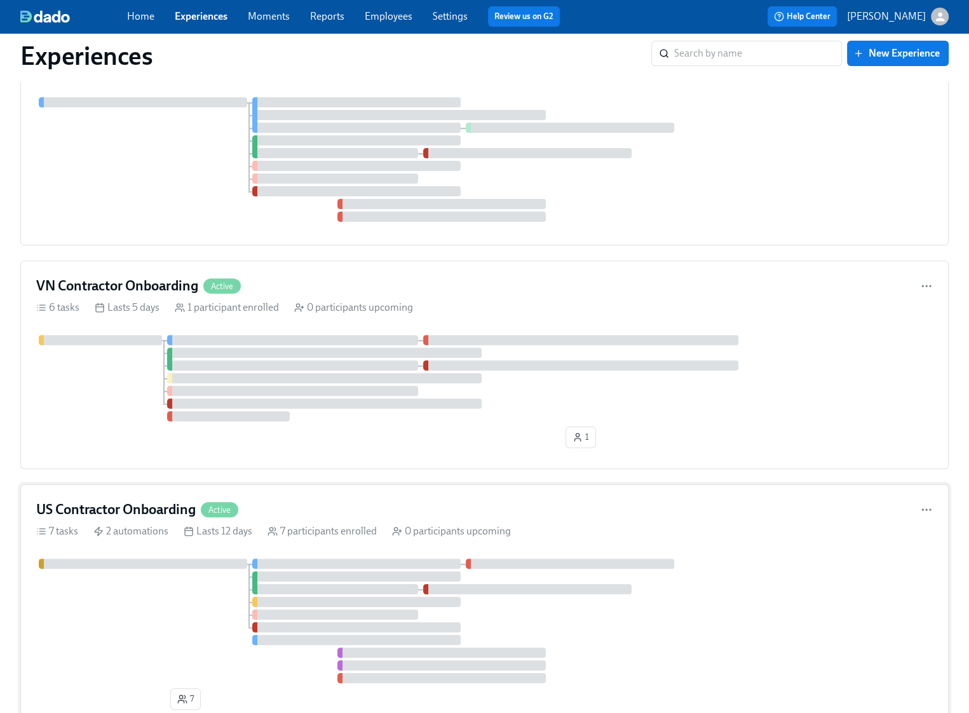
click at [161, 608] on div at bounding box center [484, 620] width 896 height 124
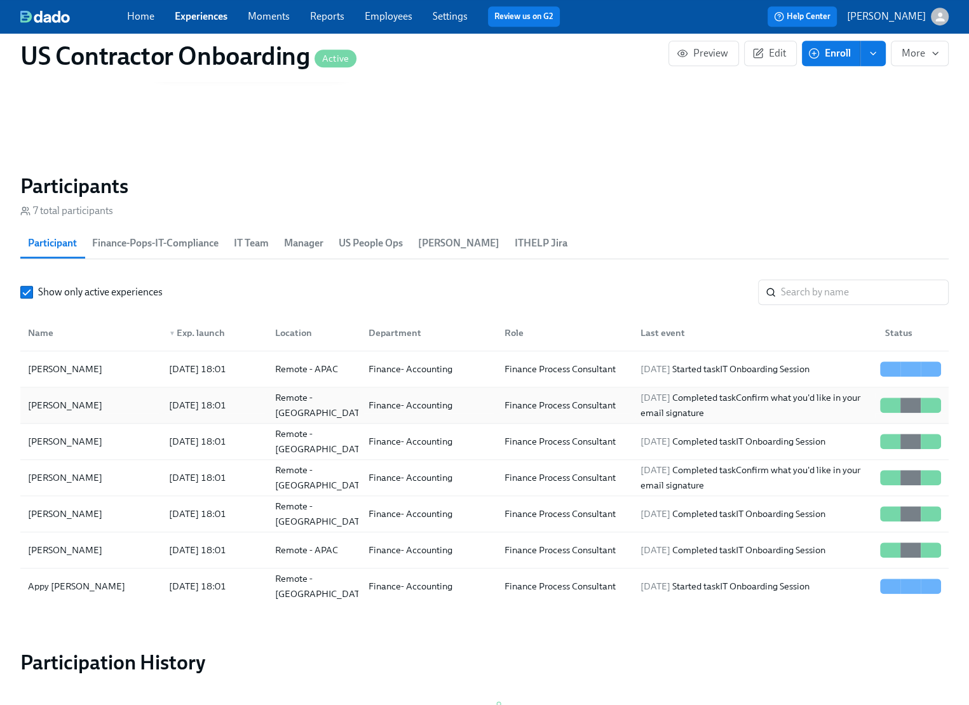
scroll to position [1062, 0]
